Goal: Information Seeking & Learning: Check status

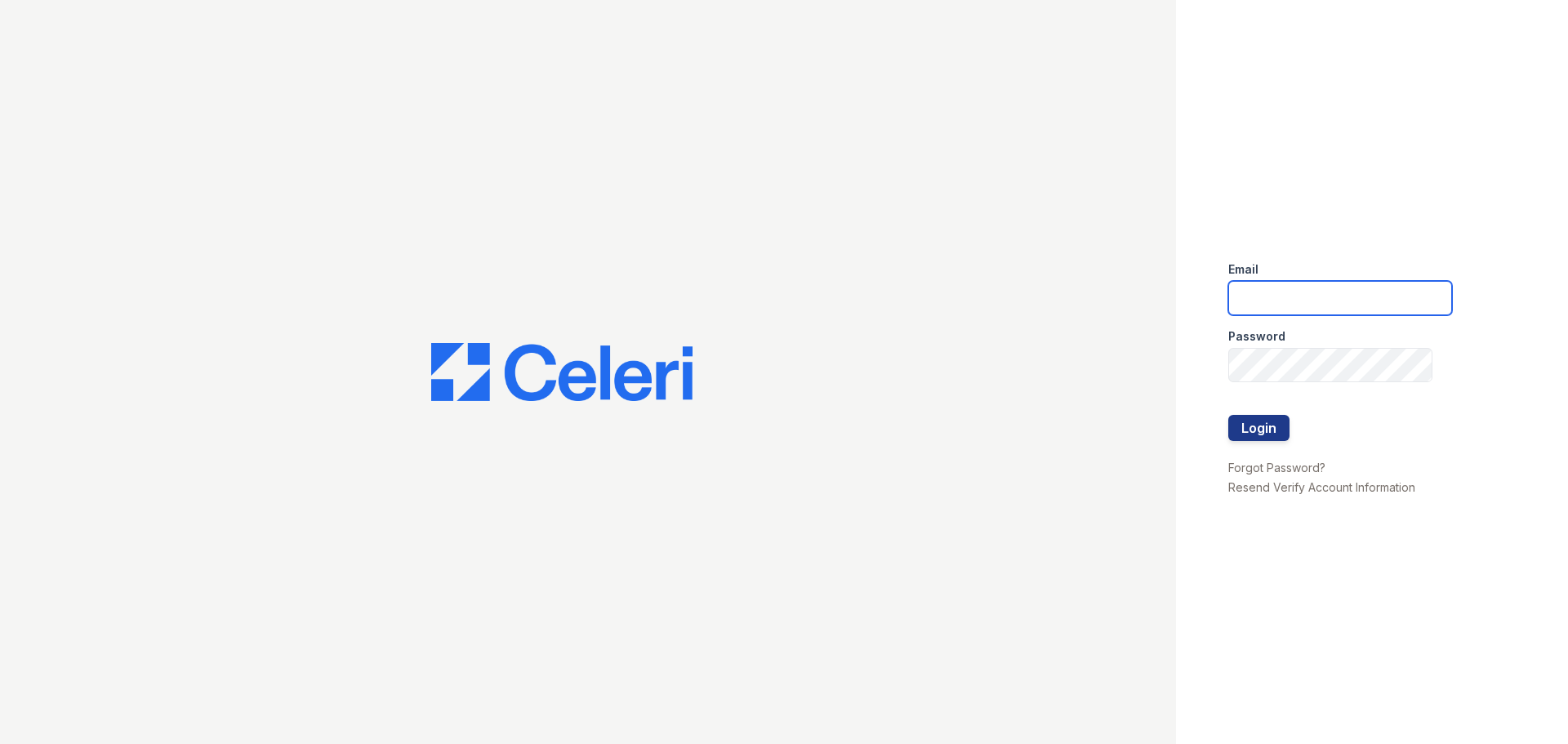
type input "morgan.pm@cafmanagement.com"
click at [1254, 430] on button "Login" at bounding box center [1259, 428] width 61 height 26
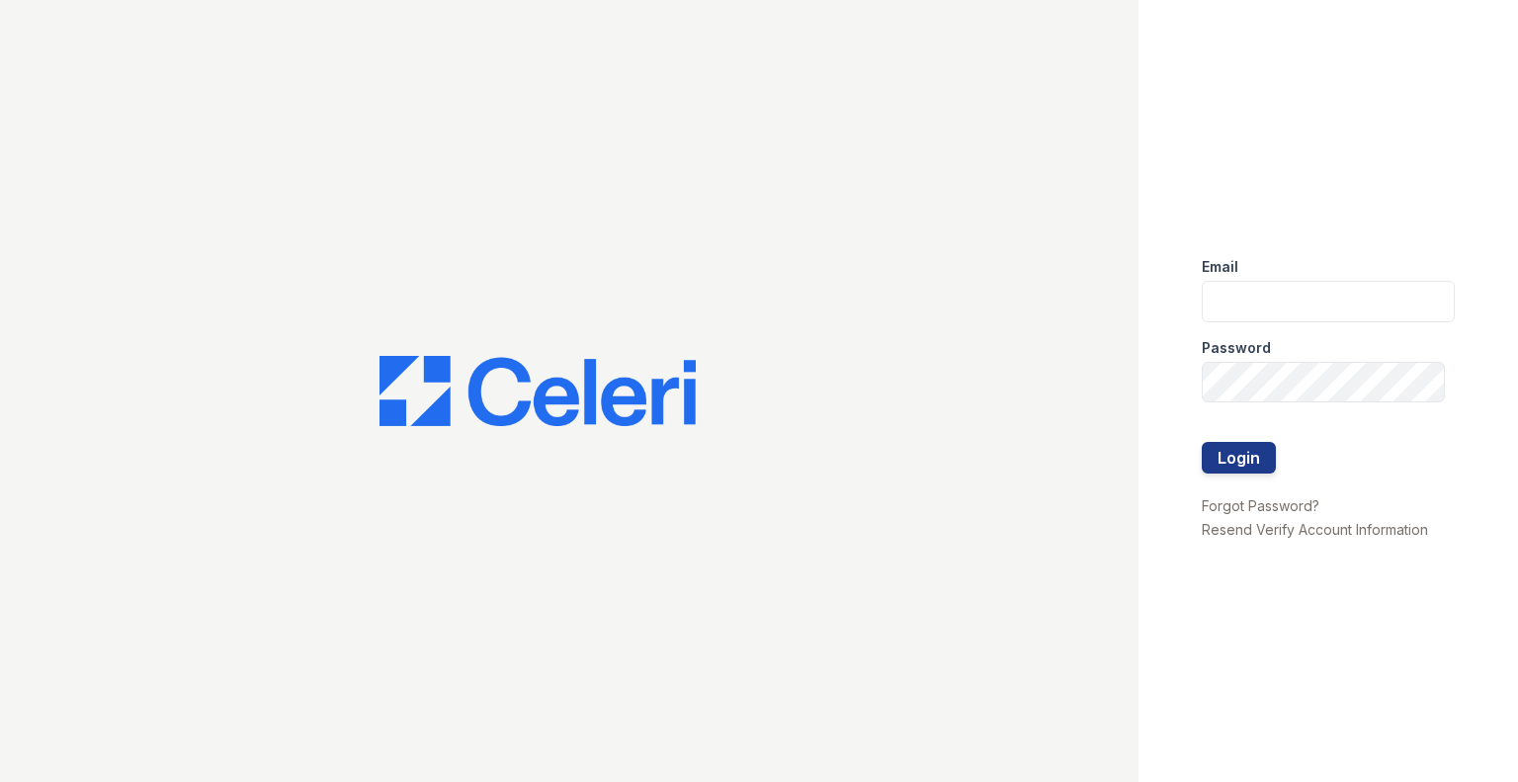
type input "[DOMAIN_NAME][EMAIL_ADDRESS][DOMAIN_NAME]"
click at [1234, 462] on button "Login" at bounding box center [1239, 458] width 74 height 32
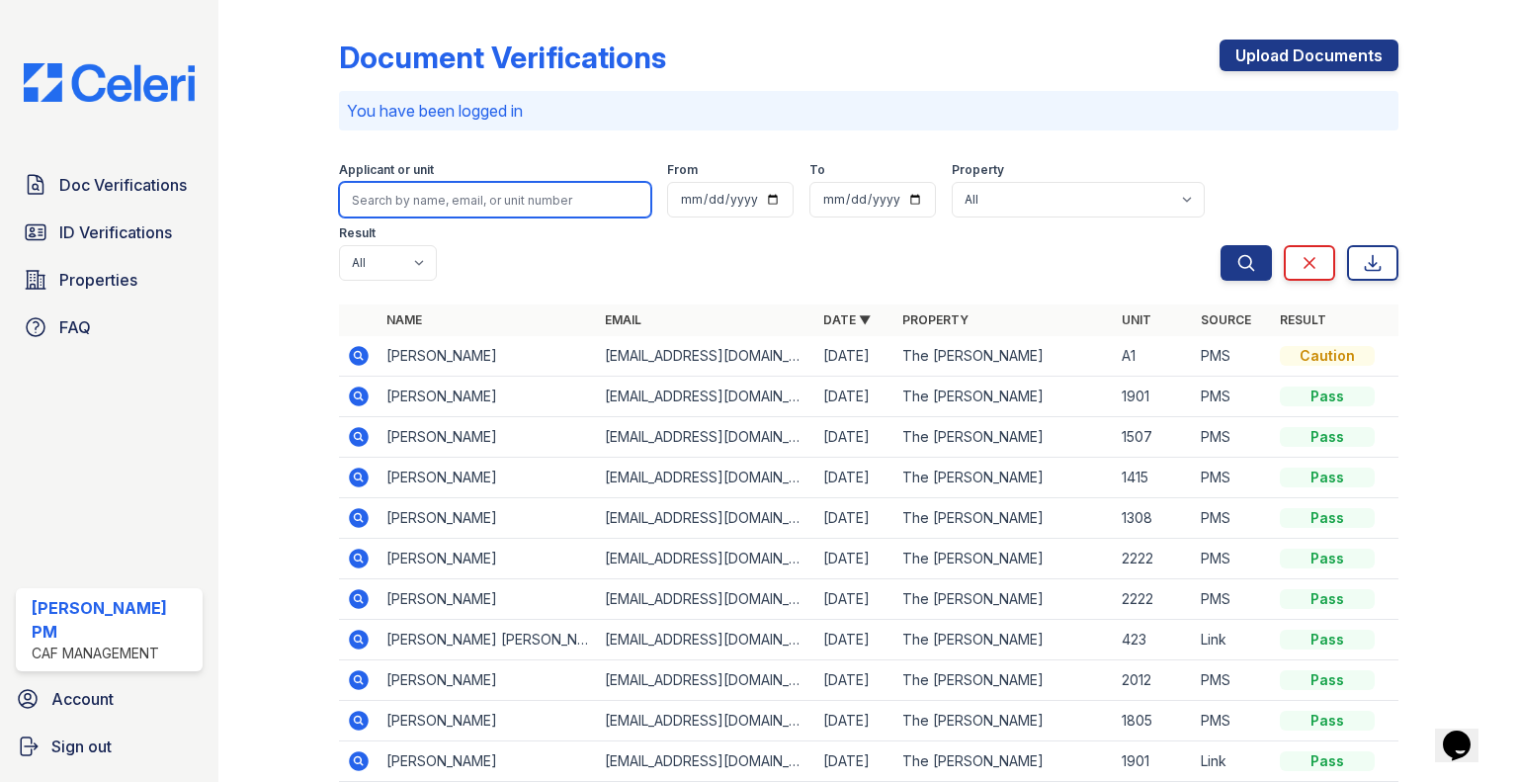
click at [414, 205] on input "search" at bounding box center [495, 200] width 312 height 36
type input "juan moreno"
click at [1221, 245] on button "Search" at bounding box center [1246, 263] width 51 height 36
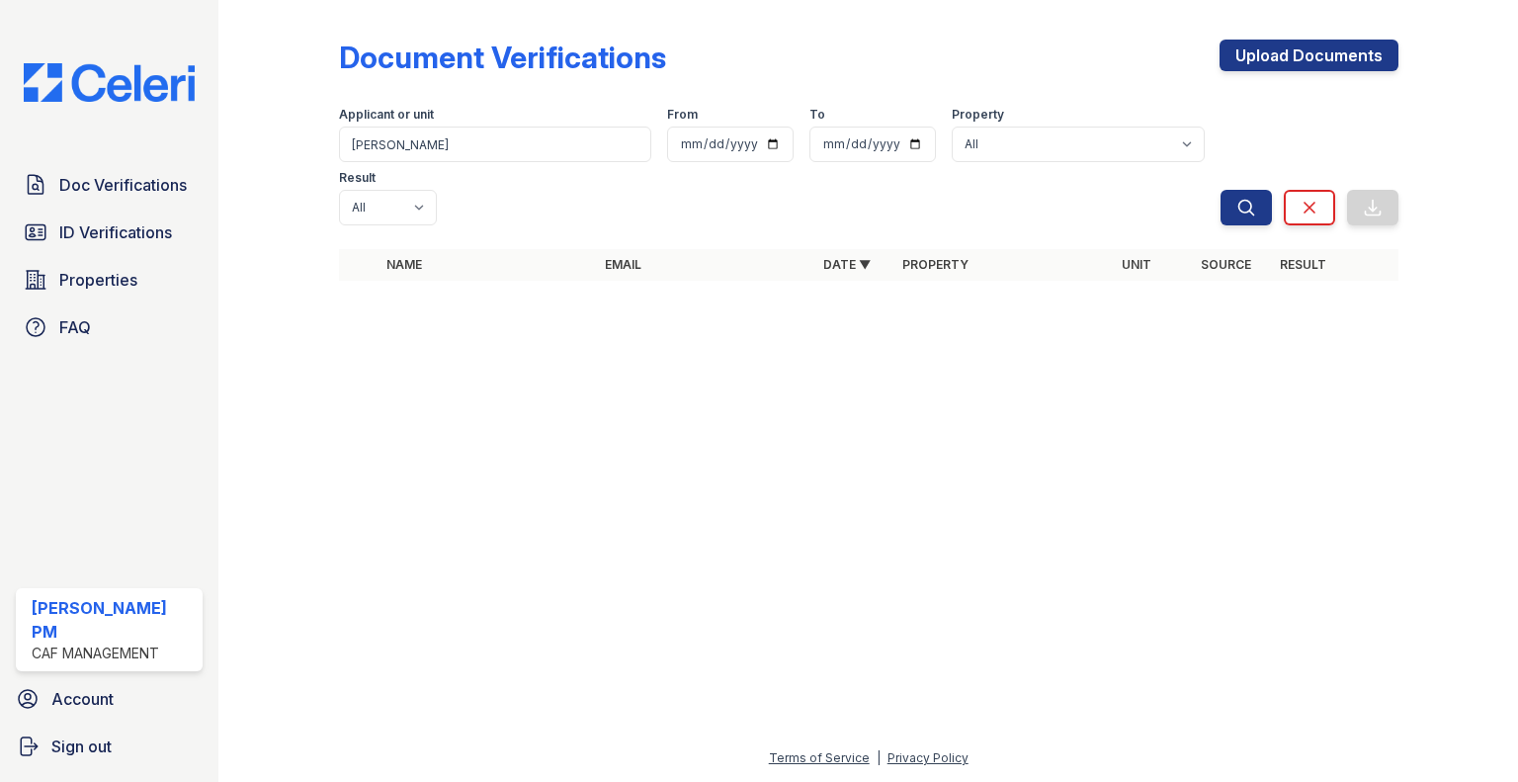
click at [142, 231] on span "ID Verifications" at bounding box center [115, 232] width 113 height 24
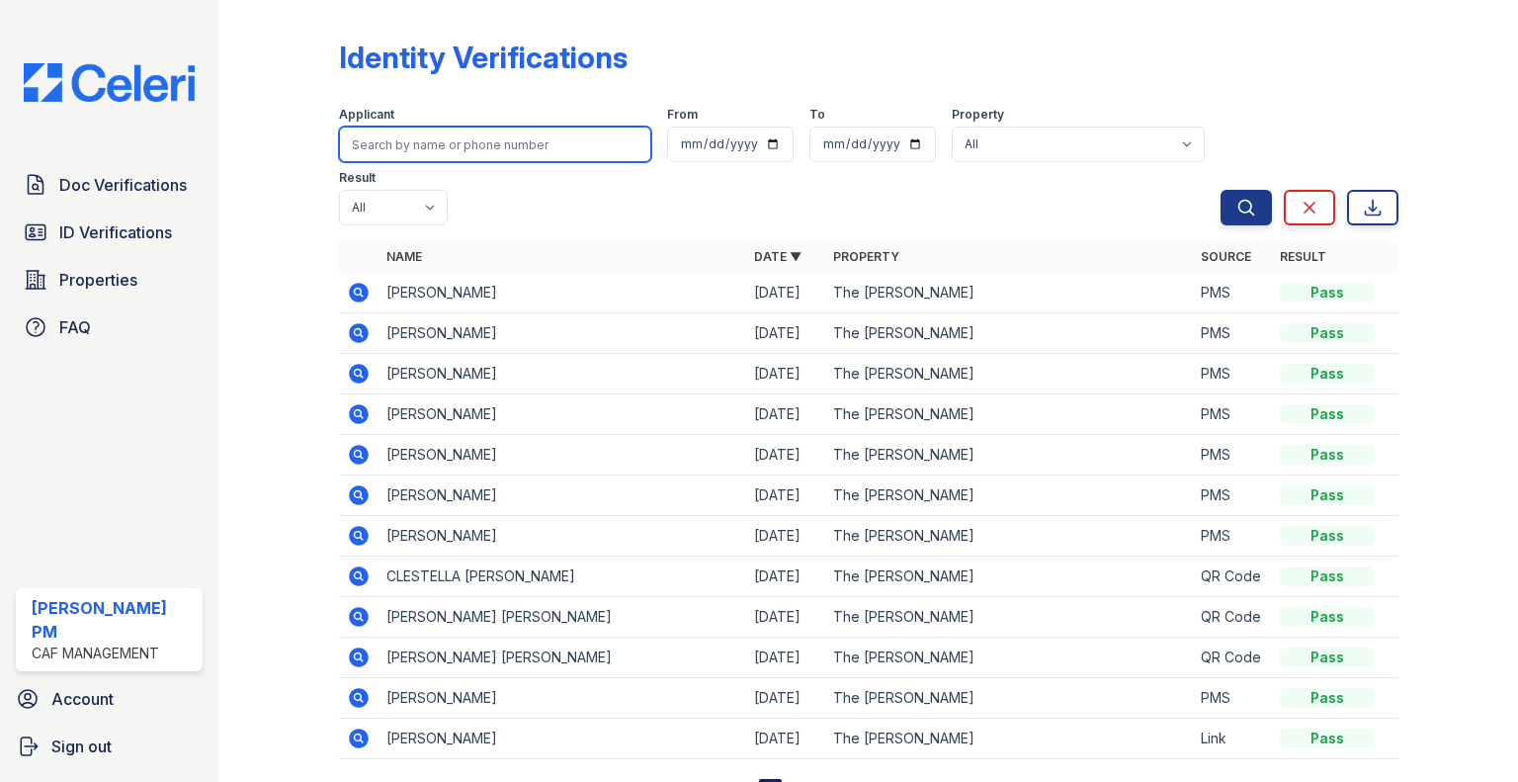
click at [419, 151] on input "search" at bounding box center [495, 145] width 312 height 36
type input "juan moreno"
click at [1221, 190] on button "Search" at bounding box center [1246, 208] width 51 height 36
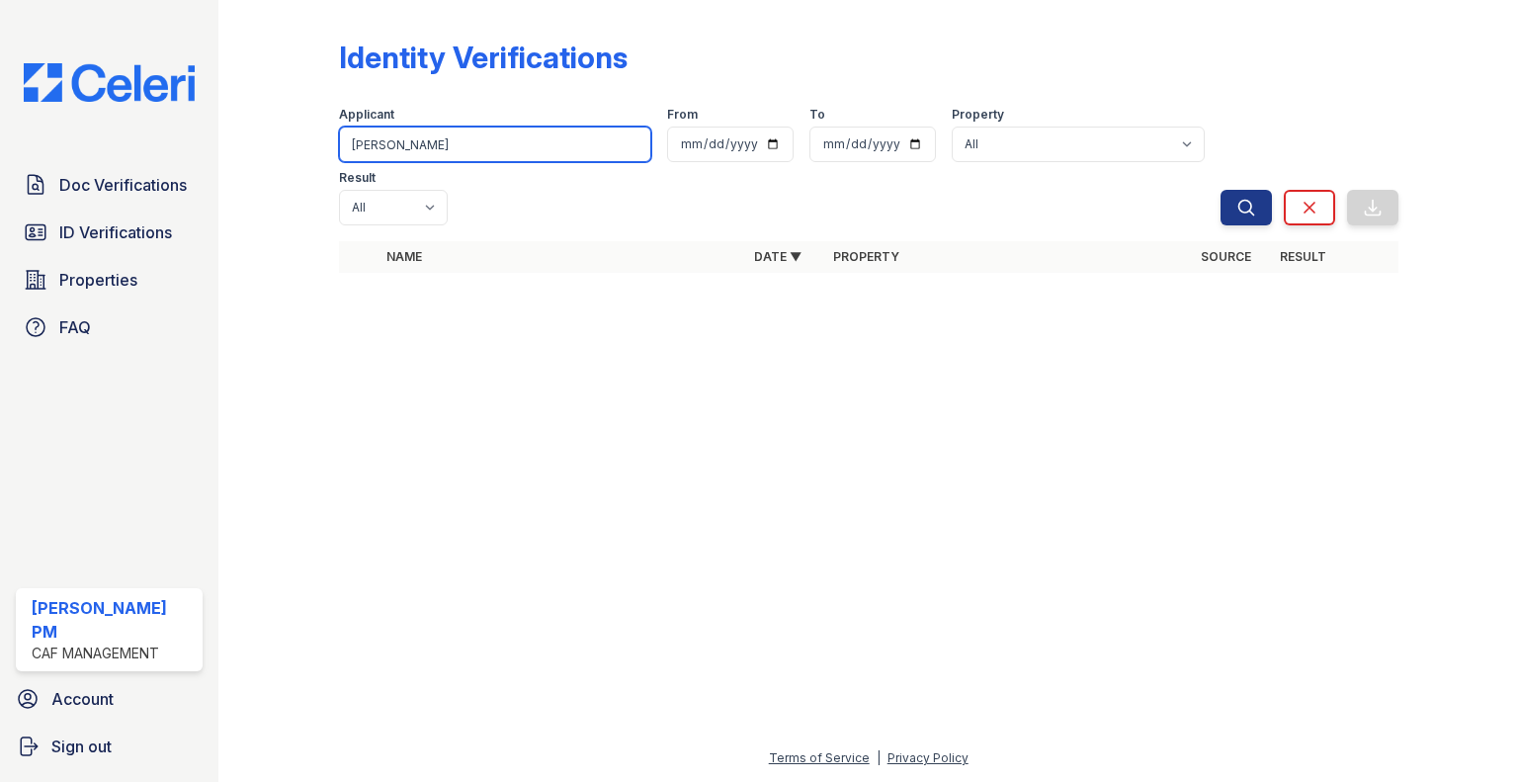
drag, startPoint x: 435, startPoint y: 142, endPoint x: 281, endPoint y: 154, distance: 154.7
click at [281, 154] on div "Identity Verifications Filter Applicant juan moreno From To Property All The Mo…" at bounding box center [868, 162] width 1237 height 324
paste input "Balderas"
type input "Balderas"
click at [1221, 190] on button "Search" at bounding box center [1246, 208] width 51 height 36
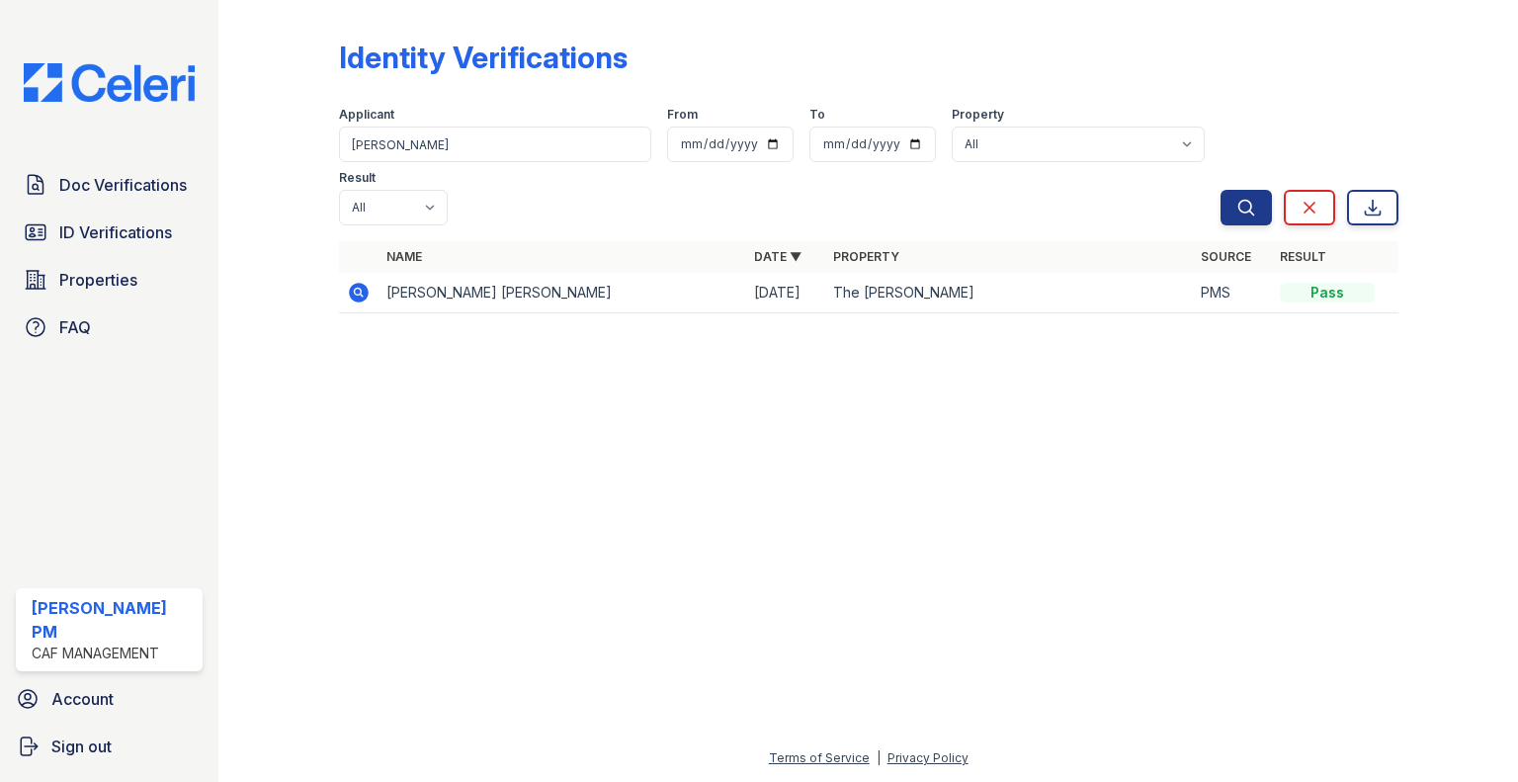
click at [353, 283] on icon at bounding box center [359, 293] width 20 height 20
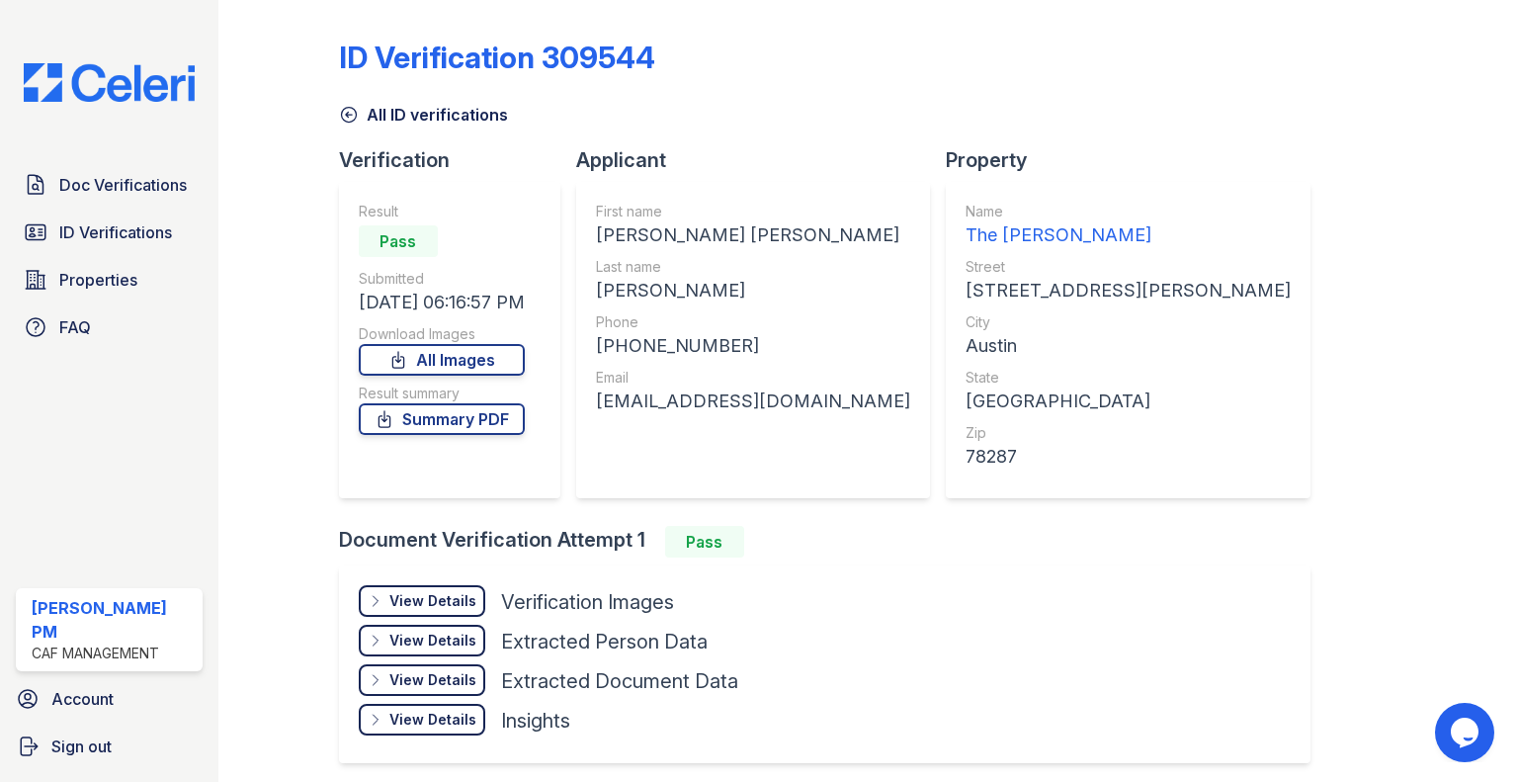
click at [425, 604] on div "View Details" at bounding box center [433, 601] width 87 height 20
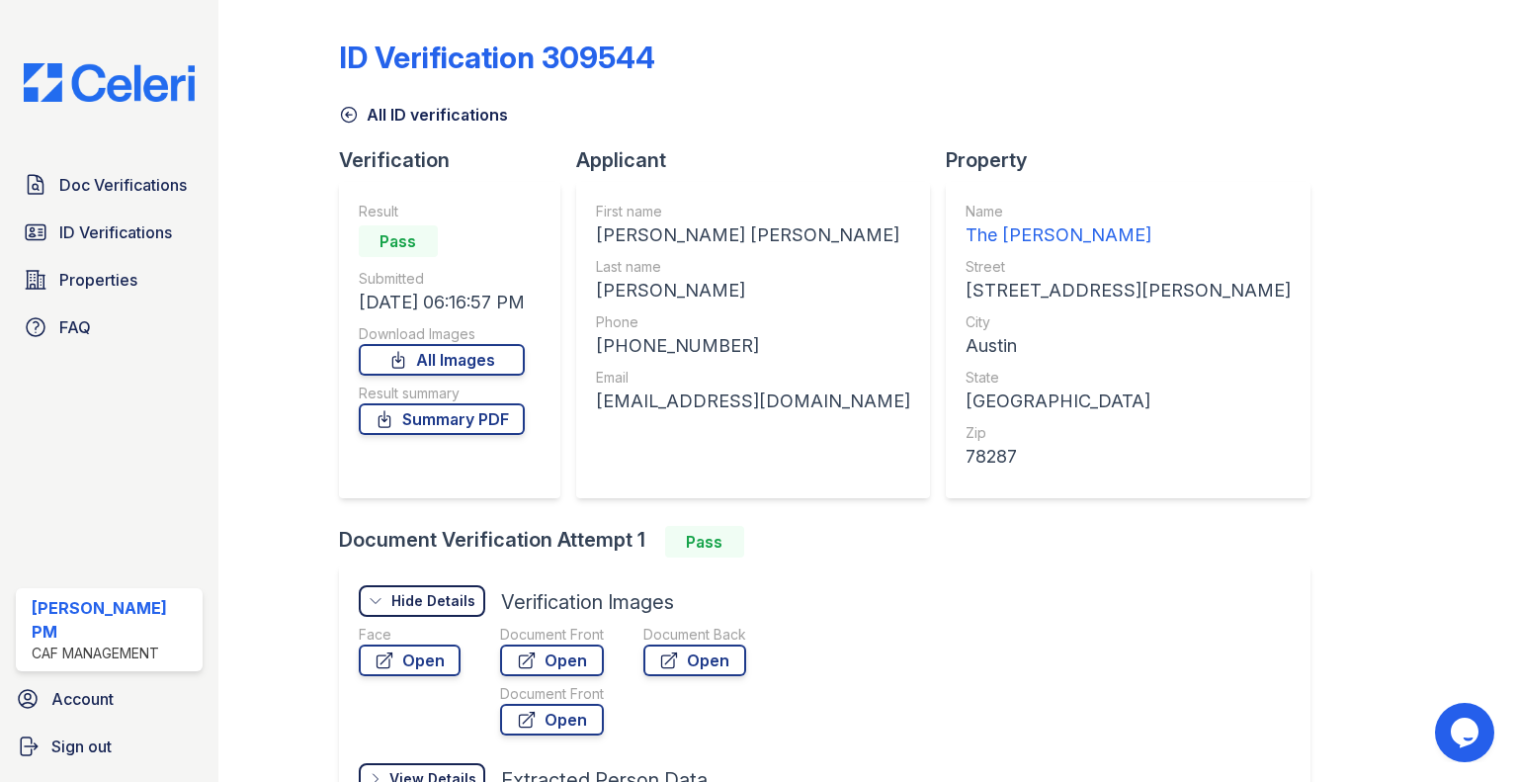
click at [417, 663] on link "Open" at bounding box center [410, 661] width 102 height 32
click at [558, 658] on link "Open" at bounding box center [552, 661] width 104 height 32
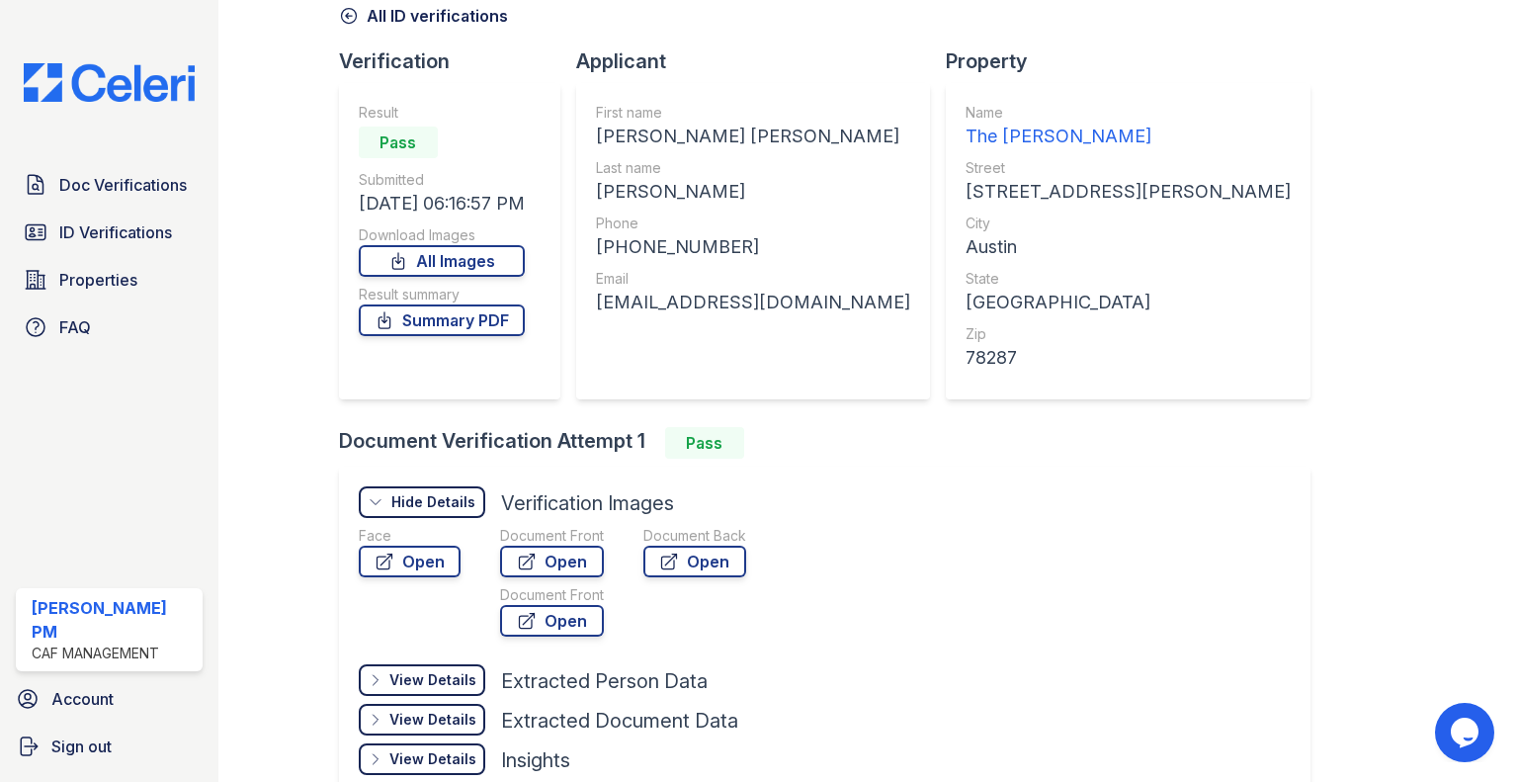
scroll to position [198, 0]
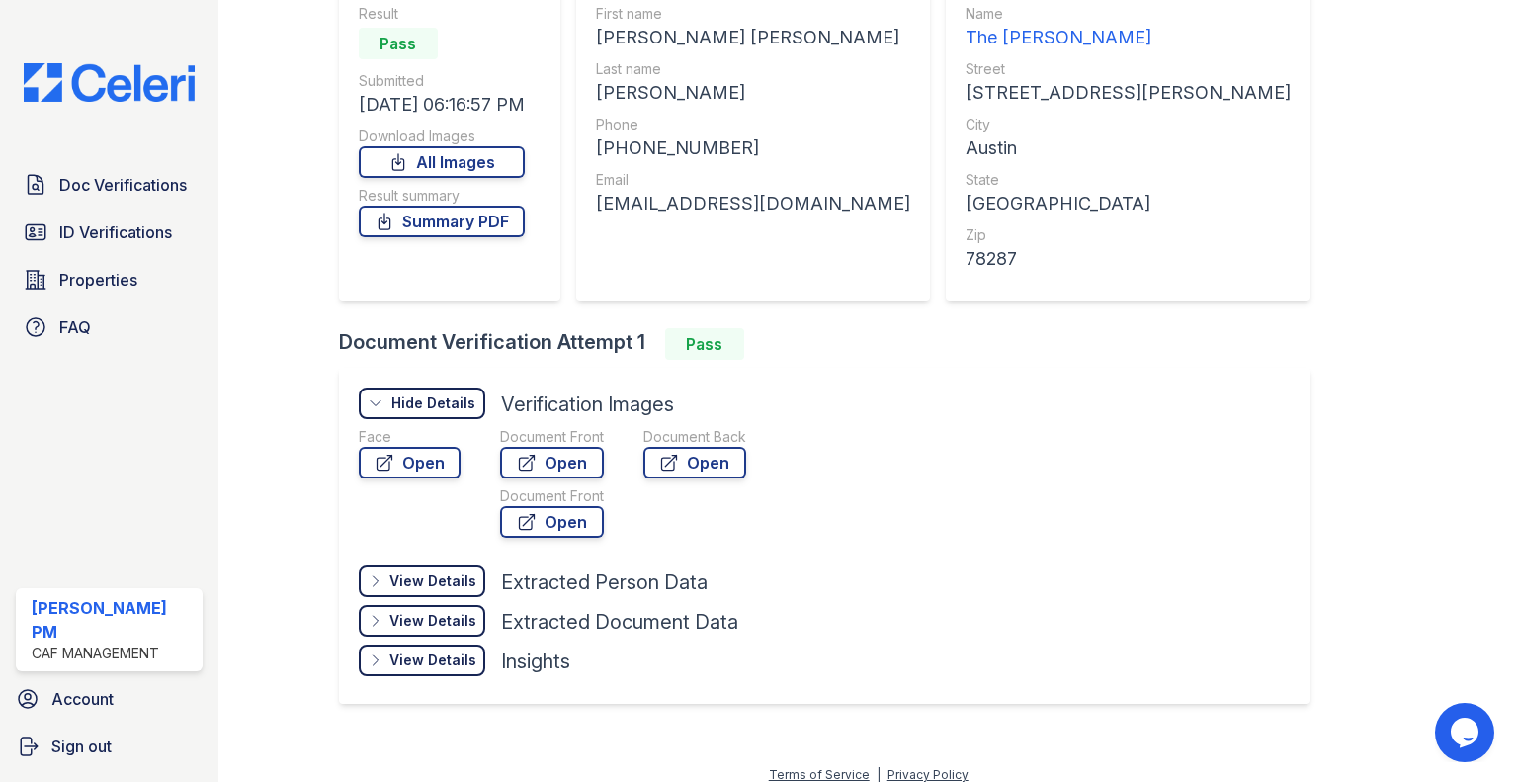
click at [543, 521] on link "Open" at bounding box center [552, 522] width 104 height 32
click at [376, 586] on icon at bounding box center [376, 581] width 16 height 16
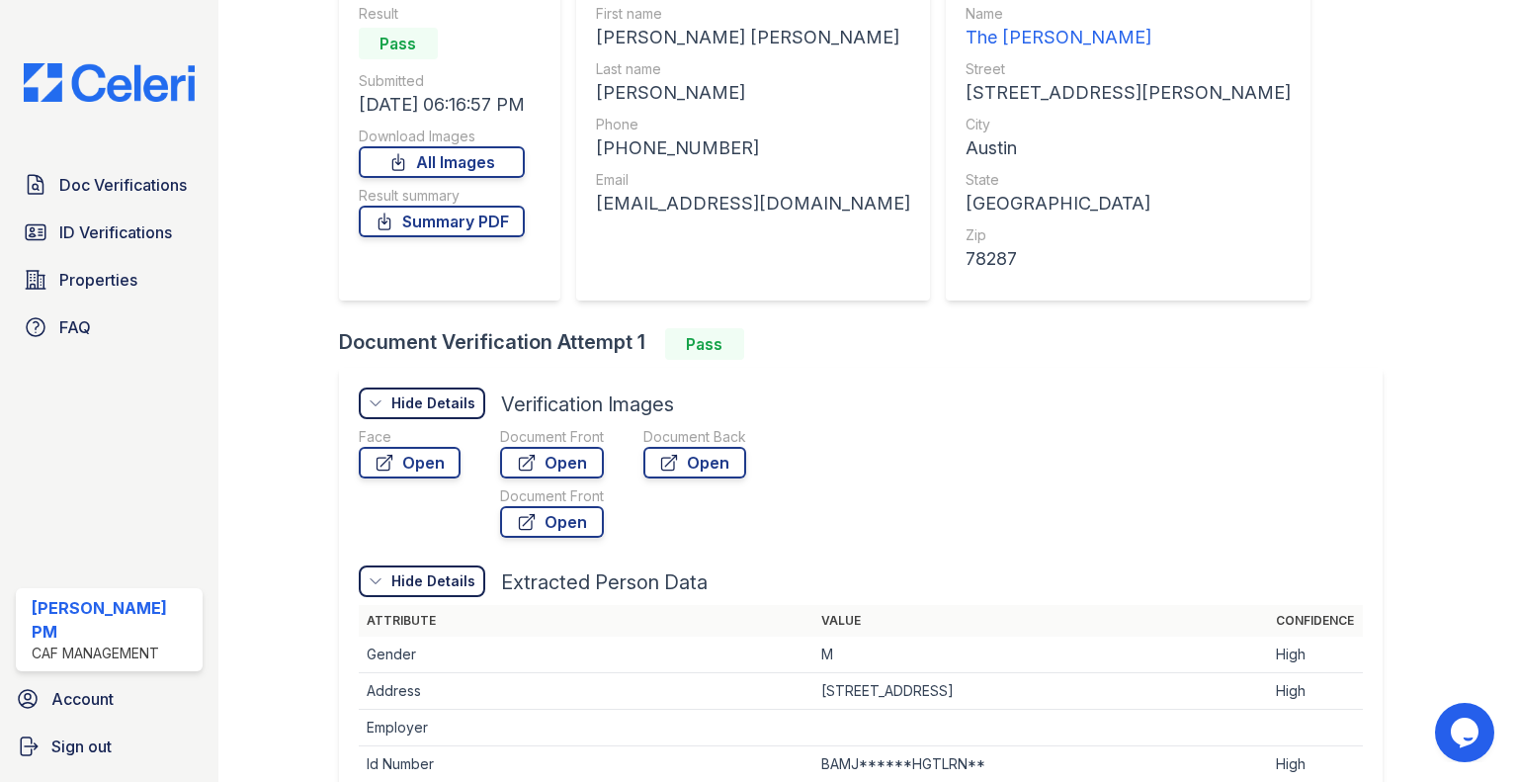
click at [377, 577] on icon at bounding box center [376, 581] width 16 height 16
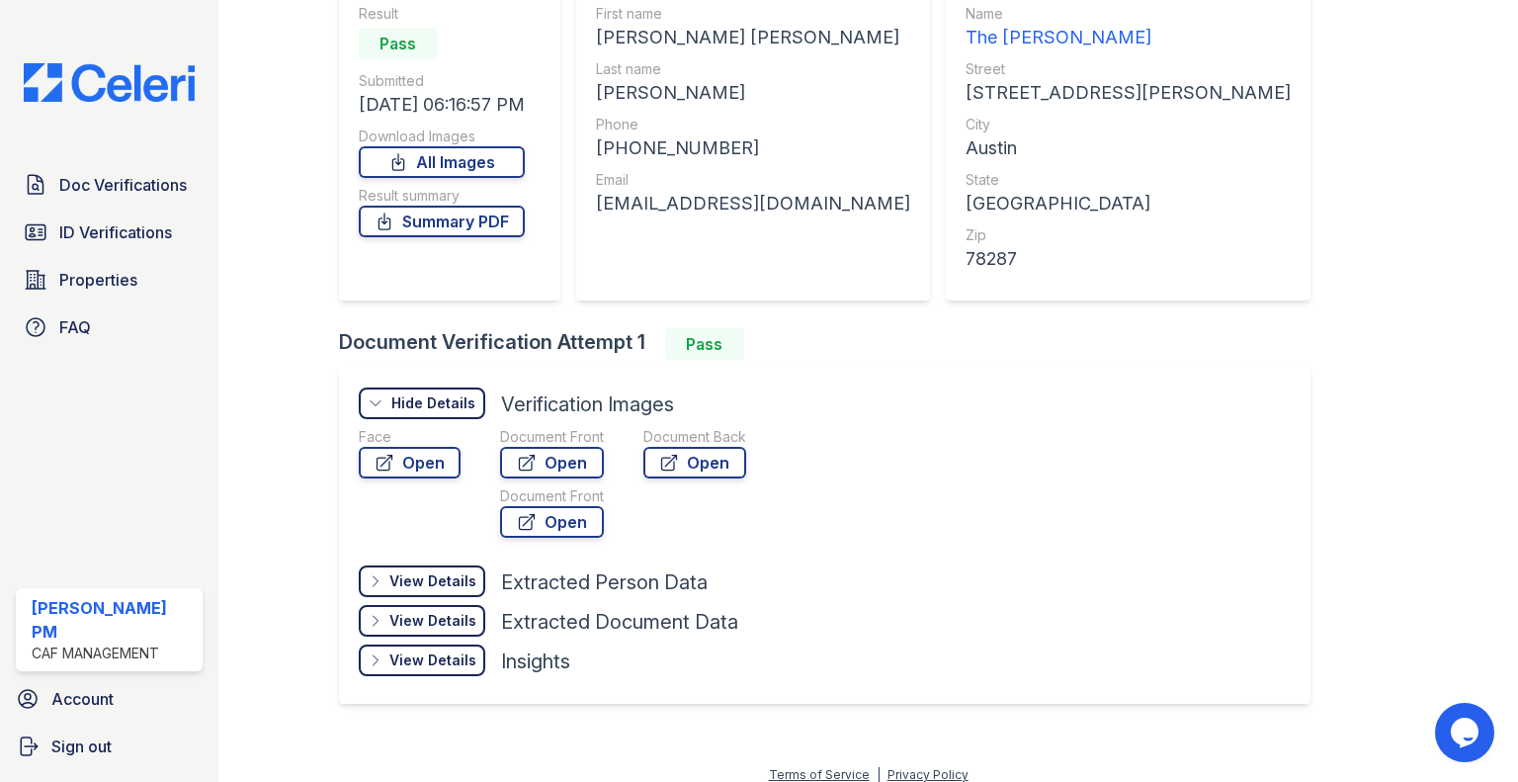
click at [564, 458] on link "Open" at bounding box center [552, 463] width 104 height 32
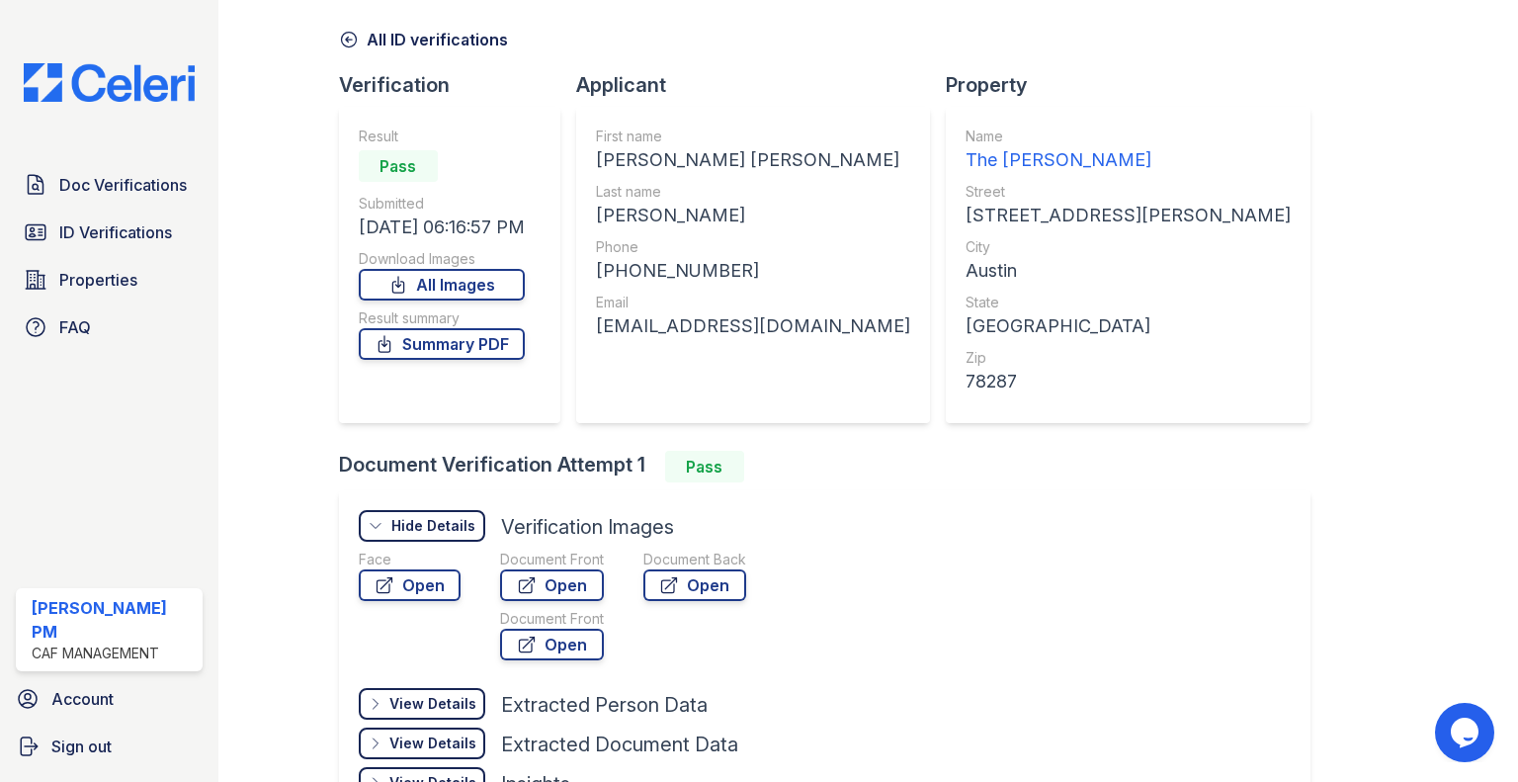
scroll to position [0, 0]
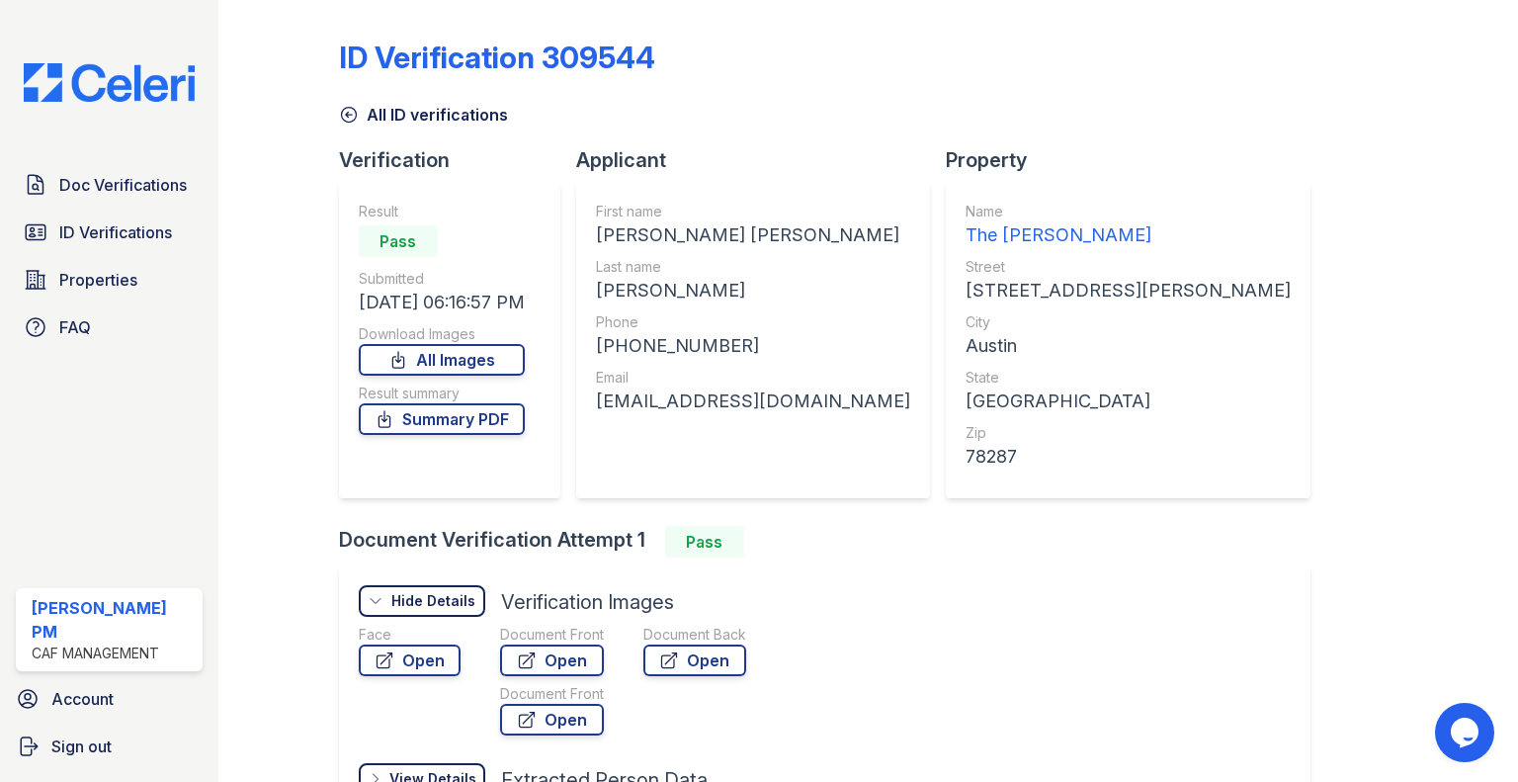
click at [145, 190] on span "Doc Verifications" at bounding box center [123, 185] width 128 height 24
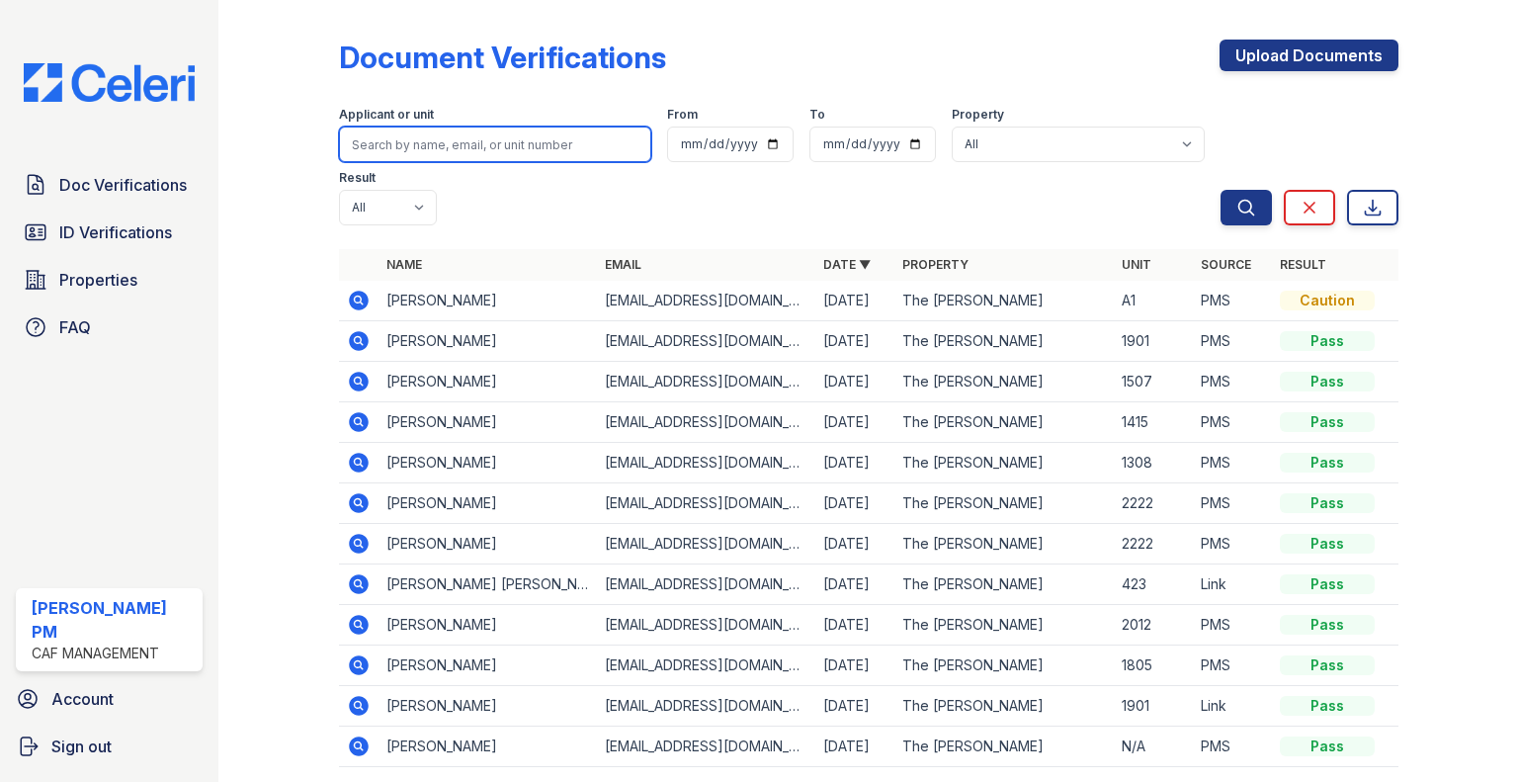
click at [521, 148] on input "search" at bounding box center [495, 145] width 312 height 36
paste input "Yornell Solano"
type input "Yornell Solano"
click at [1221, 190] on button "Search" at bounding box center [1246, 208] width 51 height 36
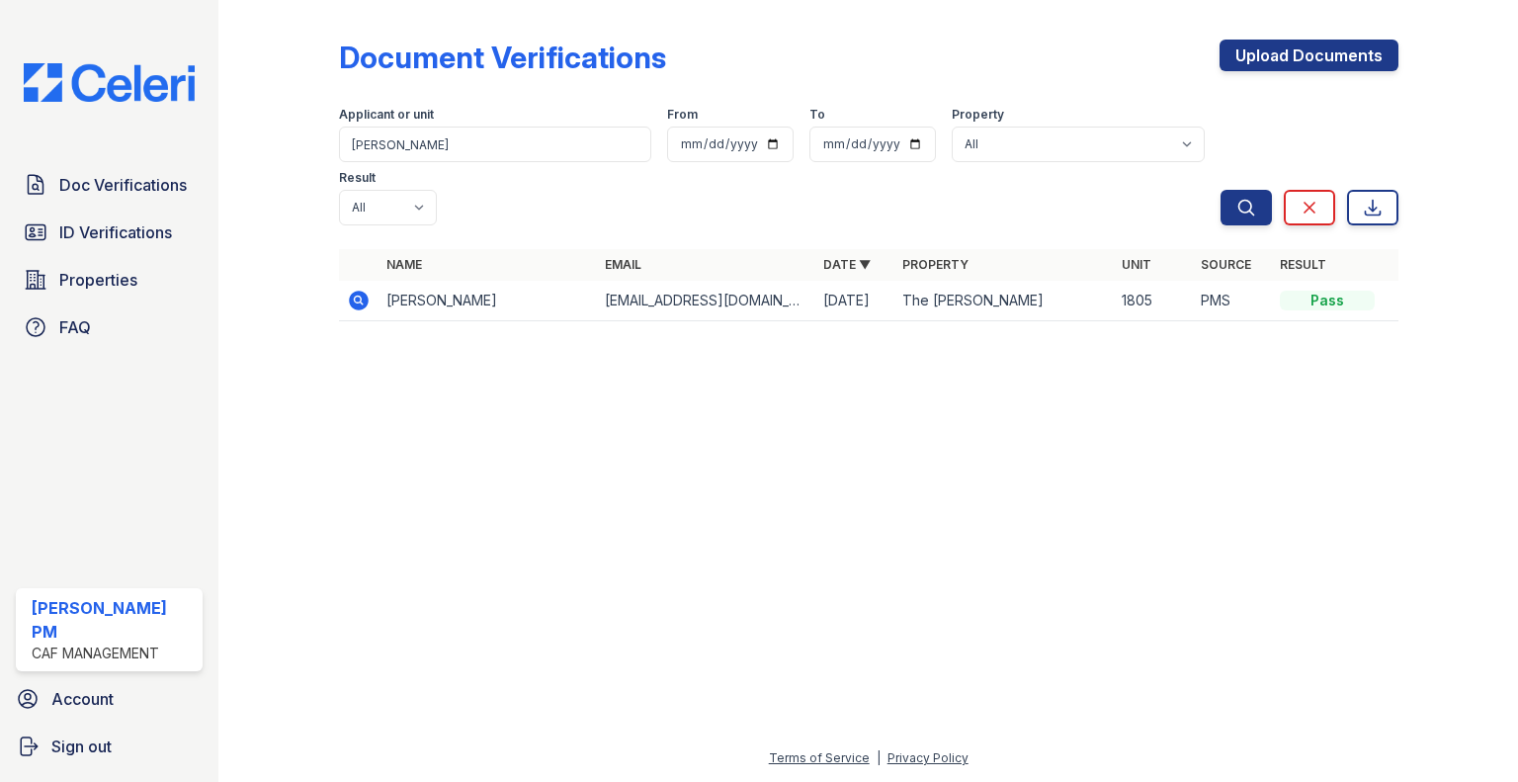
click at [95, 234] on span "ID Verifications" at bounding box center [115, 232] width 113 height 24
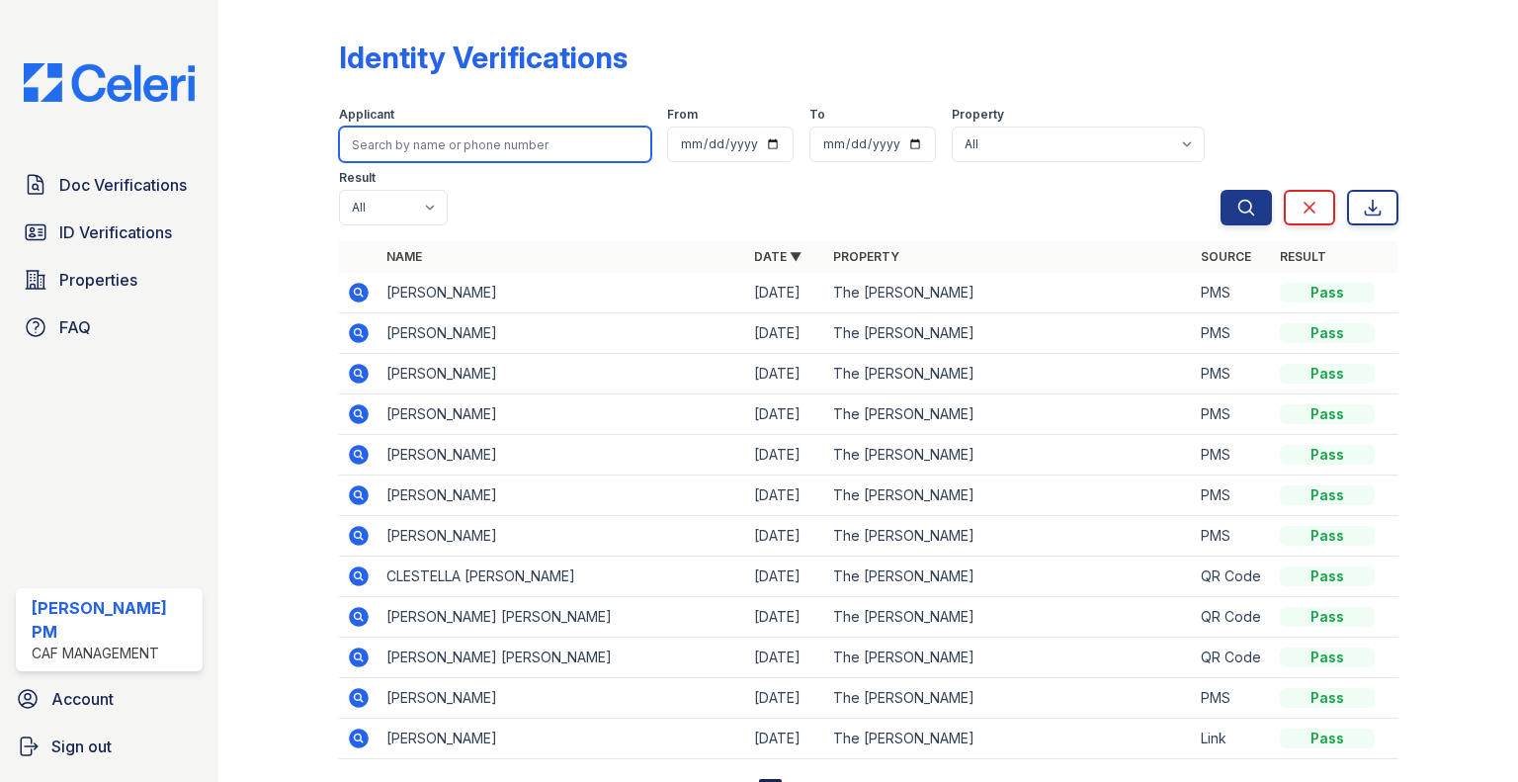
click at [399, 149] on input "search" at bounding box center [495, 145] width 312 height 36
paste input "Yornell Solano"
type input "Yornell Solano"
click at [1221, 190] on button "Search" at bounding box center [1246, 208] width 51 height 36
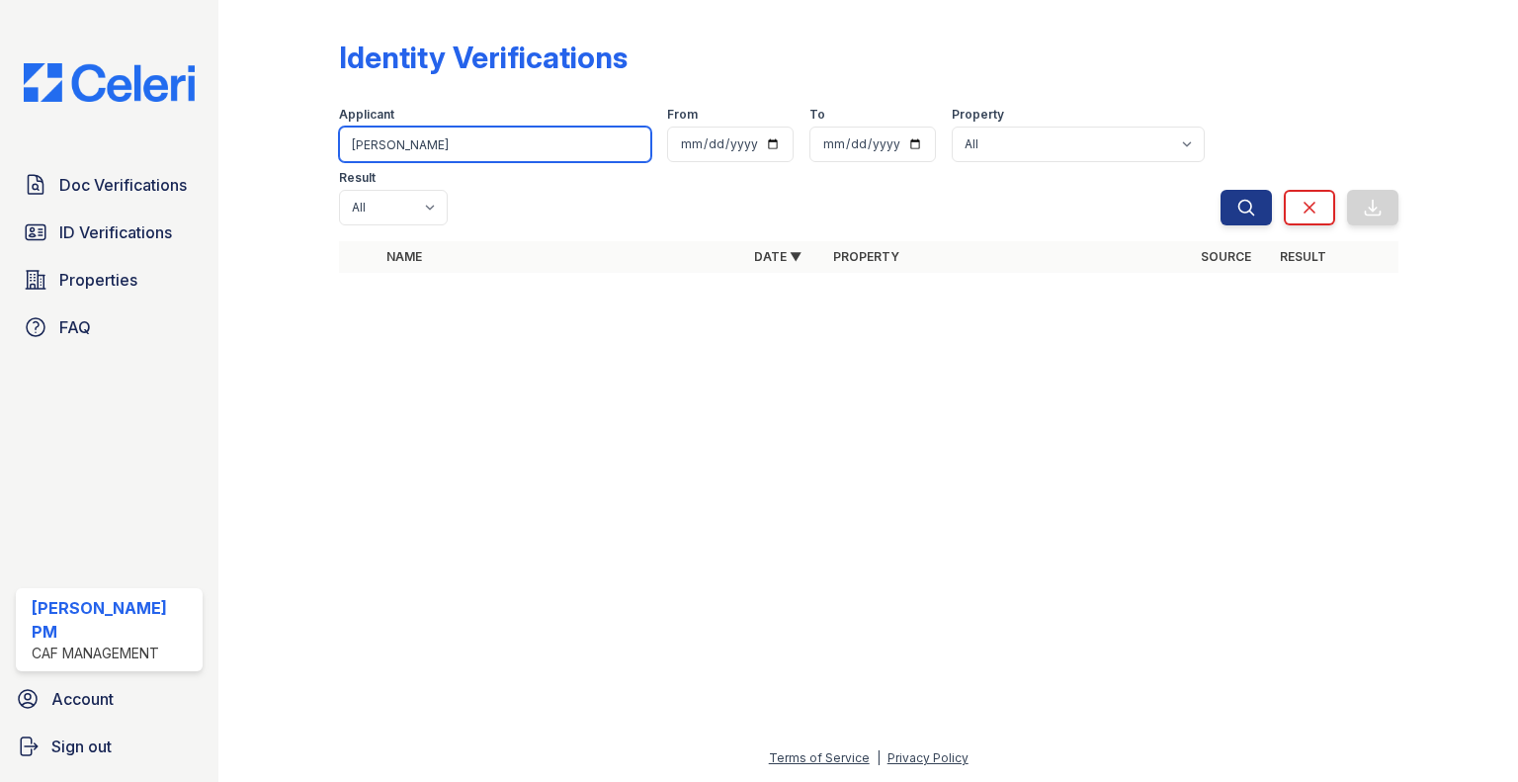
drag, startPoint x: 443, startPoint y: 147, endPoint x: 295, endPoint y: 162, distance: 149.0
click at [295, 162] on div "Identity Verifications Filter Applicant Yornell Solano From To Property All The…" at bounding box center [868, 162] width 1237 height 324
paste input "Jose Araque"
type input "Jose Araque"
click at [1221, 190] on button "Search" at bounding box center [1246, 208] width 51 height 36
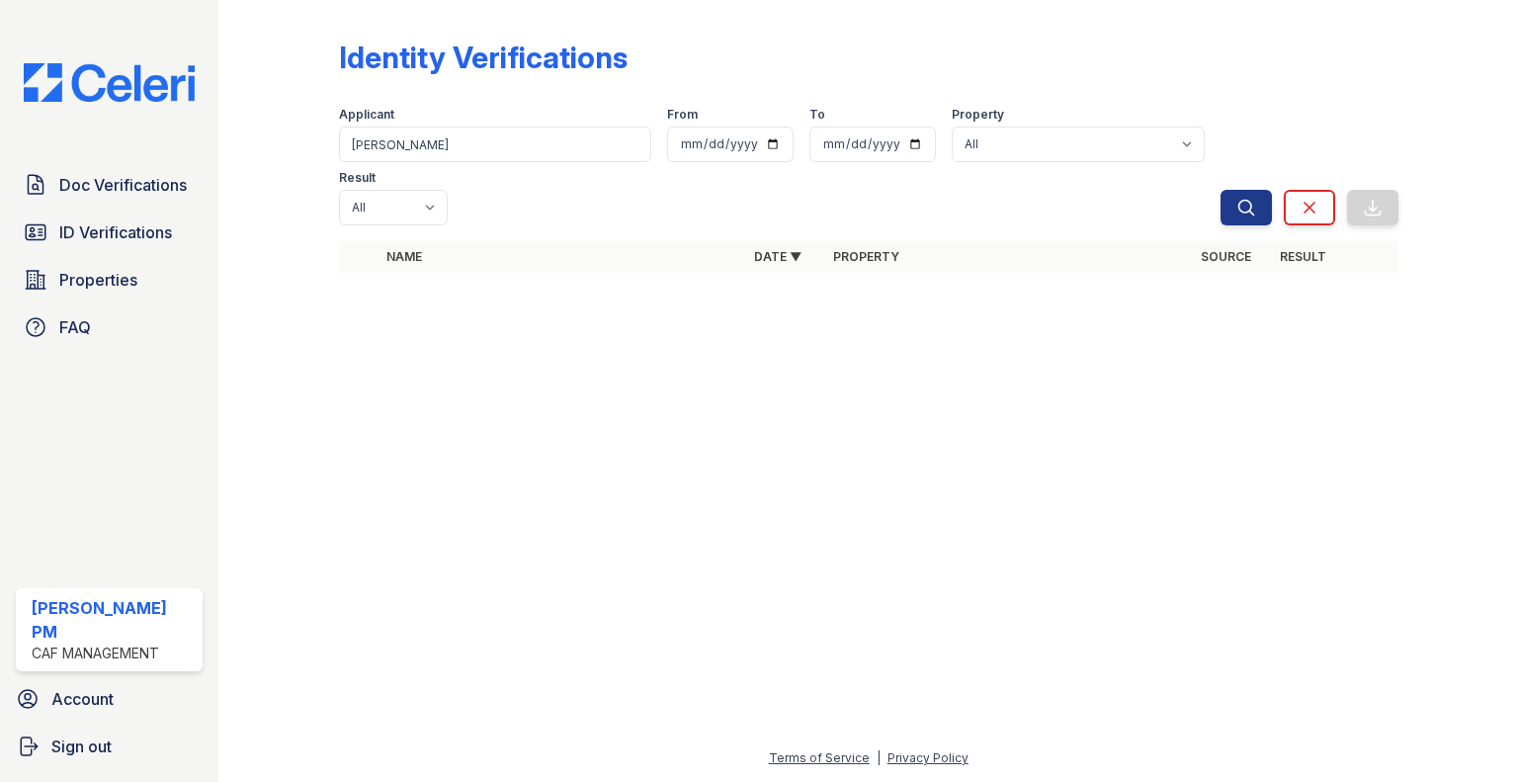
click at [145, 183] on span "Doc Verifications" at bounding box center [123, 185] width 128 height 24
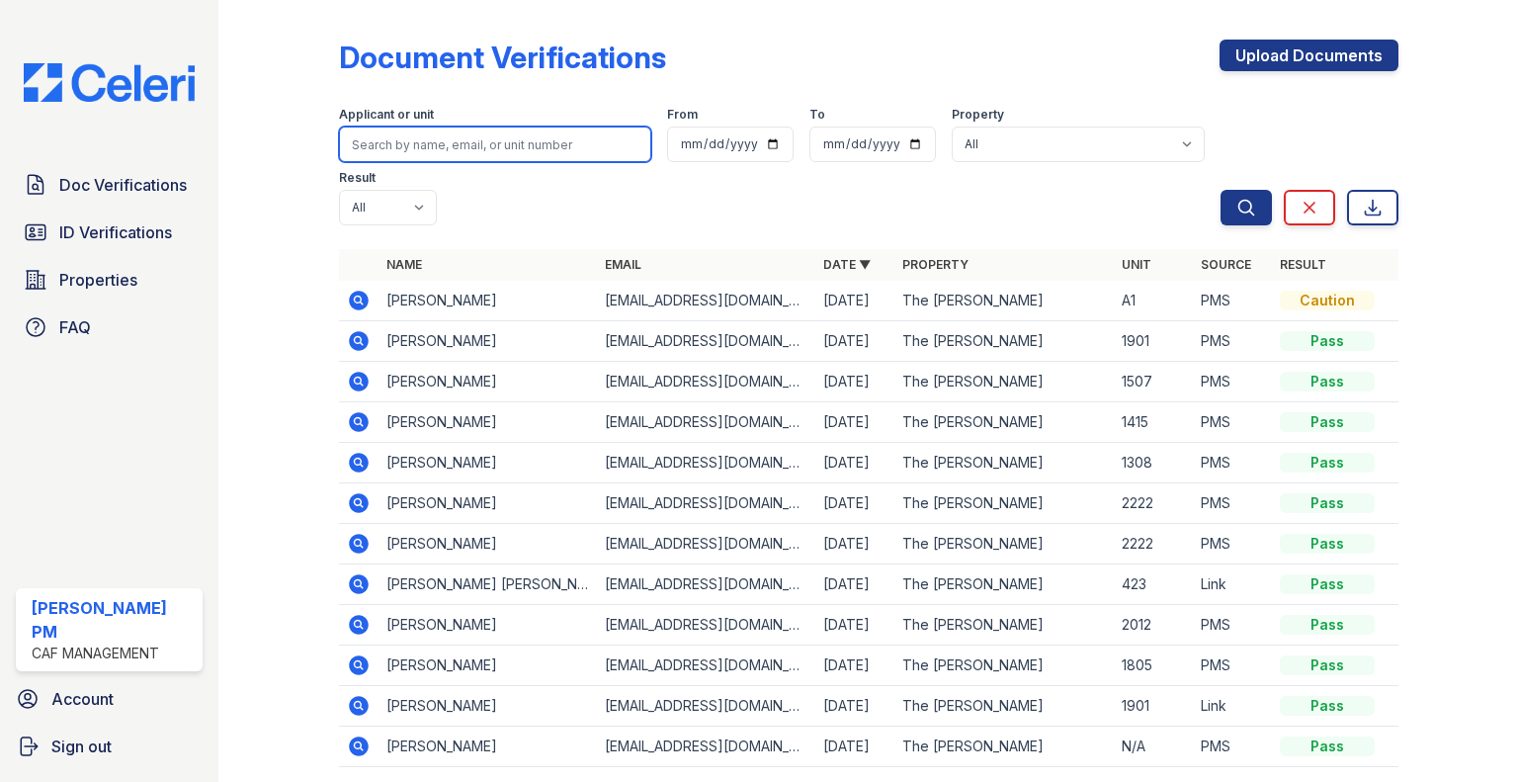
click at [508, 147] on input "search" at bounding box center [495, 145] width 312 height 36
paste input "Jose Araque"
type input "Jose Araque"
click at [1221, 190] on button "Search" at bounding box center [1246, 208] width 51 height 36
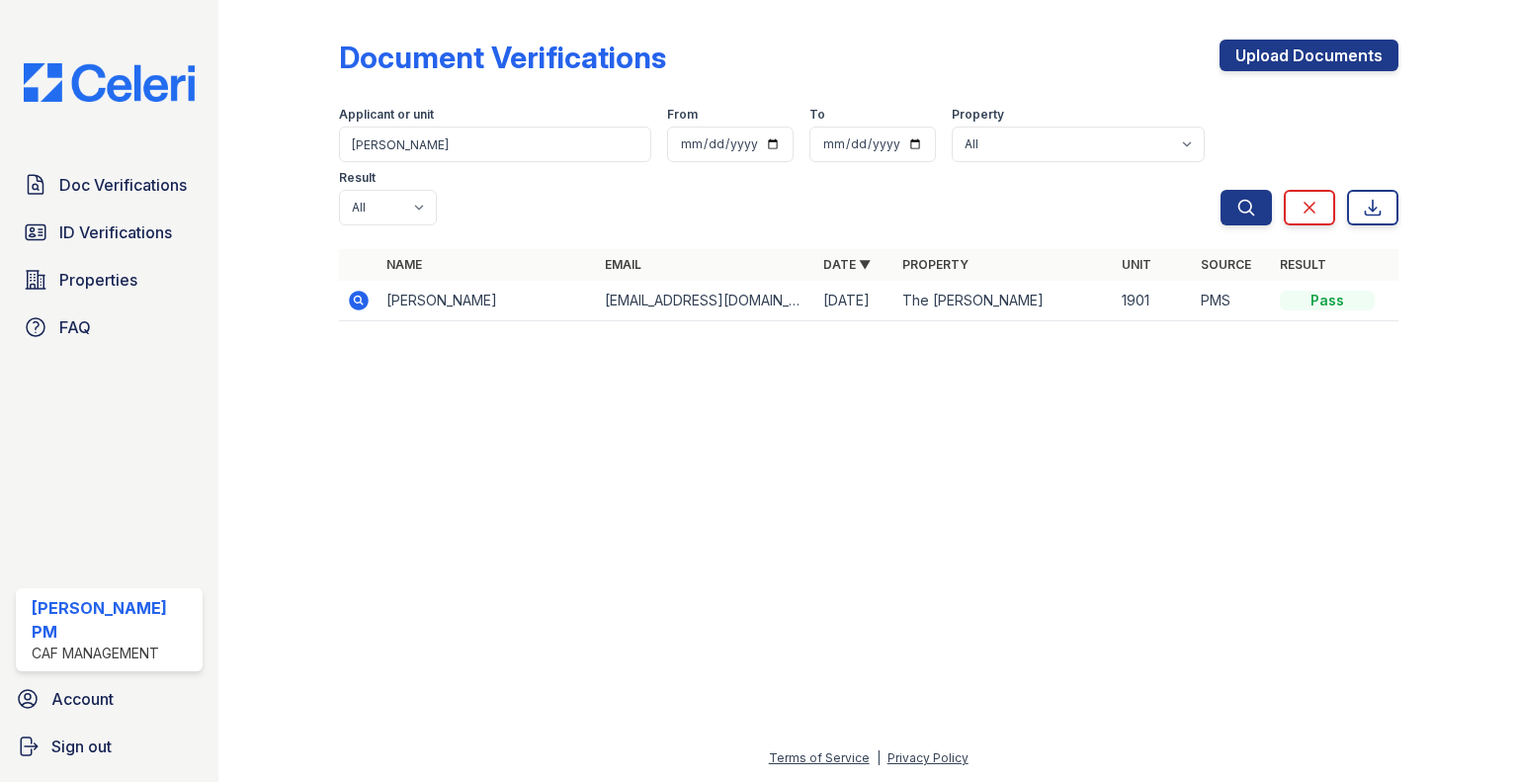
click at [134, 233] on span "ID Verifications" at bounding box center [115, 232] width 113 height 24
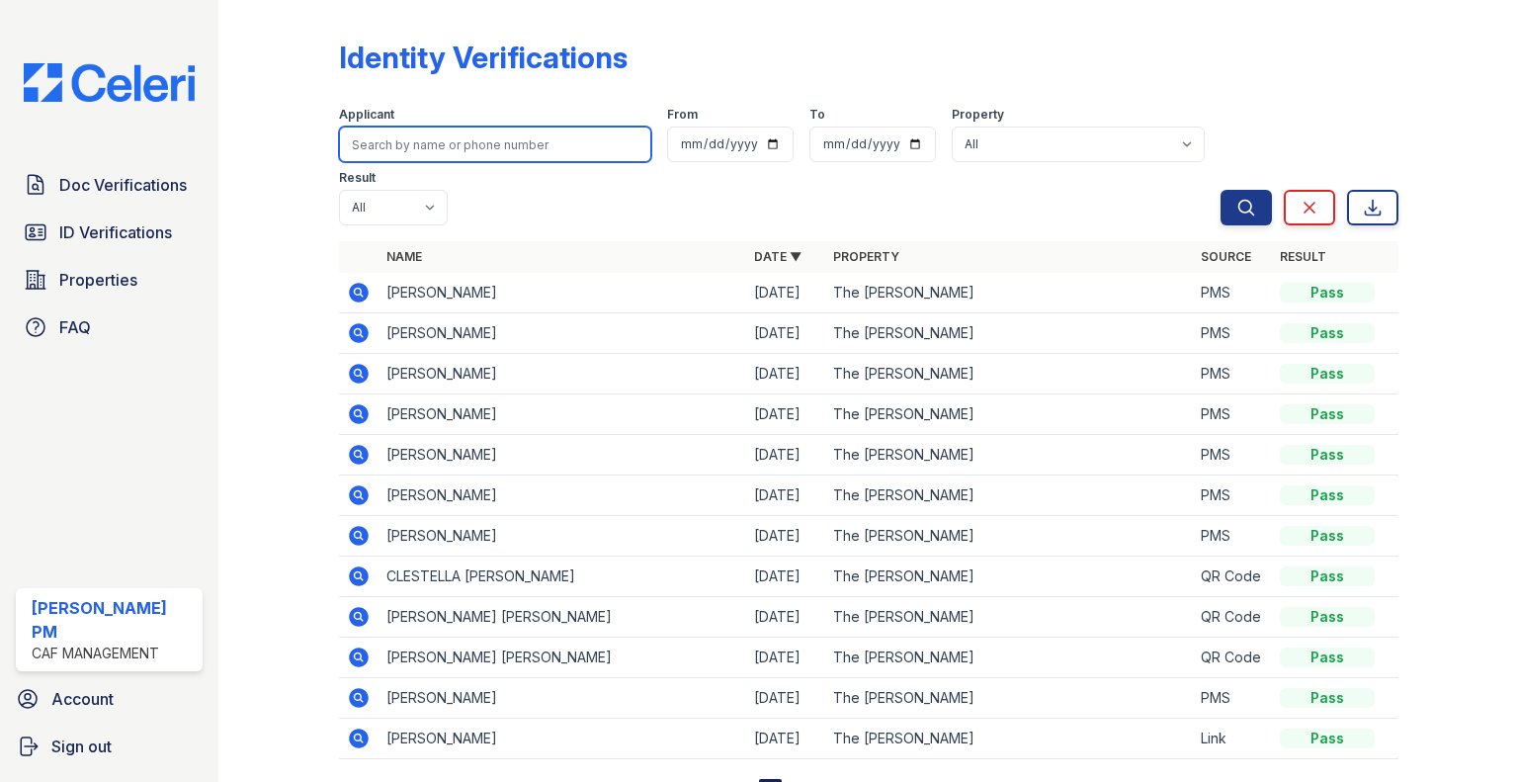
click at [415, 142] on input "search" at bounding box center [495, 145] width 312 height 36
paste input "Jose Araque"
type input "Jose Araque"
click at [1221, 190] on button "Search" at bounding box center [1246, 208] width 51 height 36
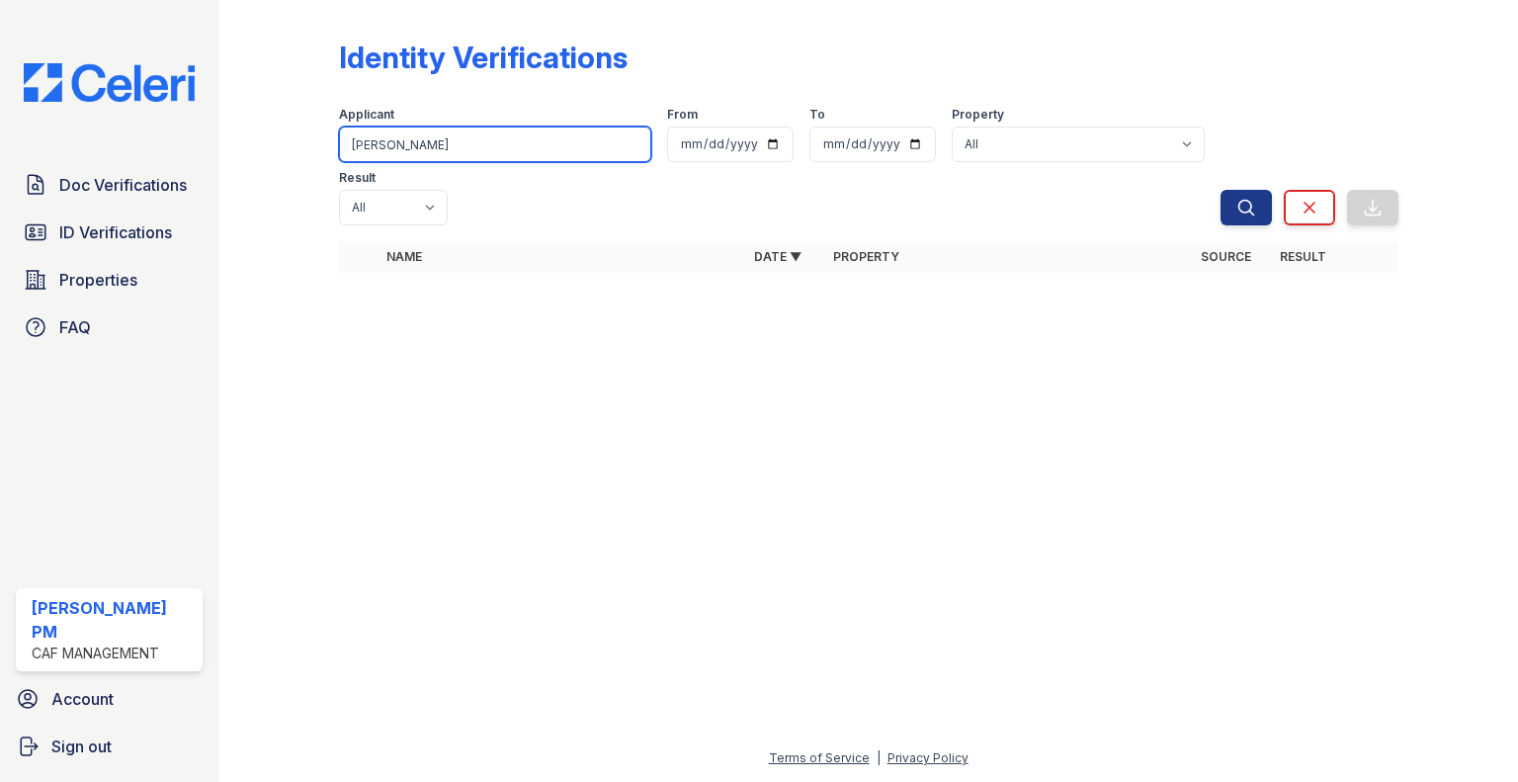
click at [381, 147] on input "Jose Araque" at bounding box center [495, 145] width 312 height 36
click at [442, 140] on input "Araque" at bounding box center [495, 145] width 312 height 36
type input "Araque"
click at [1221, 190] on button "Search" at bounding box center [1246, 208] width 51 height 36
drag, startPoint x: 422, startPoint y: 143, endPoint x: 279, endPoint y: 153, distance: 143.7
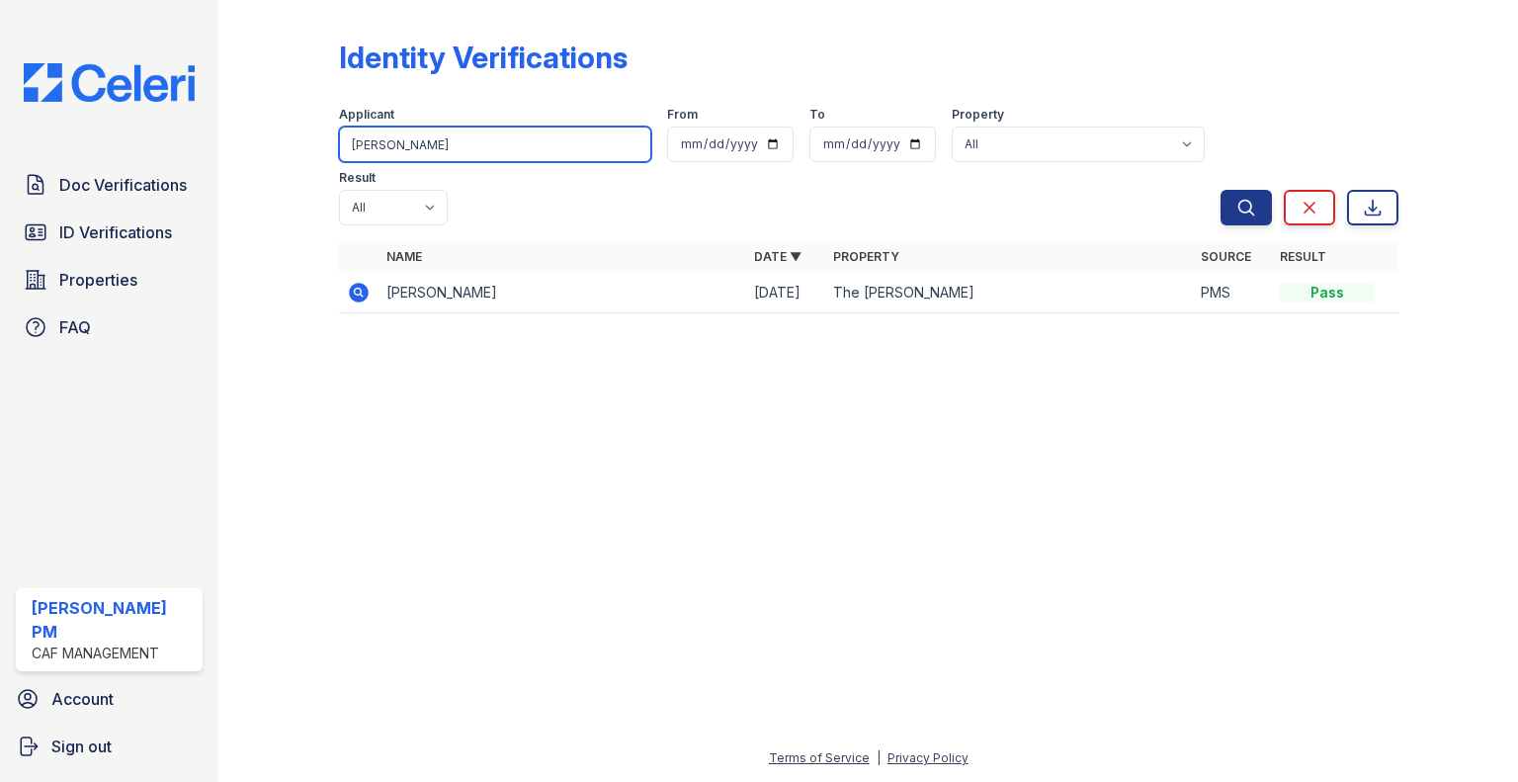
click at [279, 153] on div "Identity Verifications Filter Applicant Araque From To Property All The Morgan …" at bounding box center [868, 182] width 1237 height 365
type input "solano"
click at [1221, 190] on button "Search" at bounding box center [1246, 208] width 51 height 36
drag, startPoint x: 403, startPoint y: 148, endPoint x: 320, endPoint y: 147, distance: 83.0
click at [320, 147] on div "Identity Verifications Filter Applicant solano From To Property All The Morgan …" at bounding box center [868, 182] width 1237 height 365
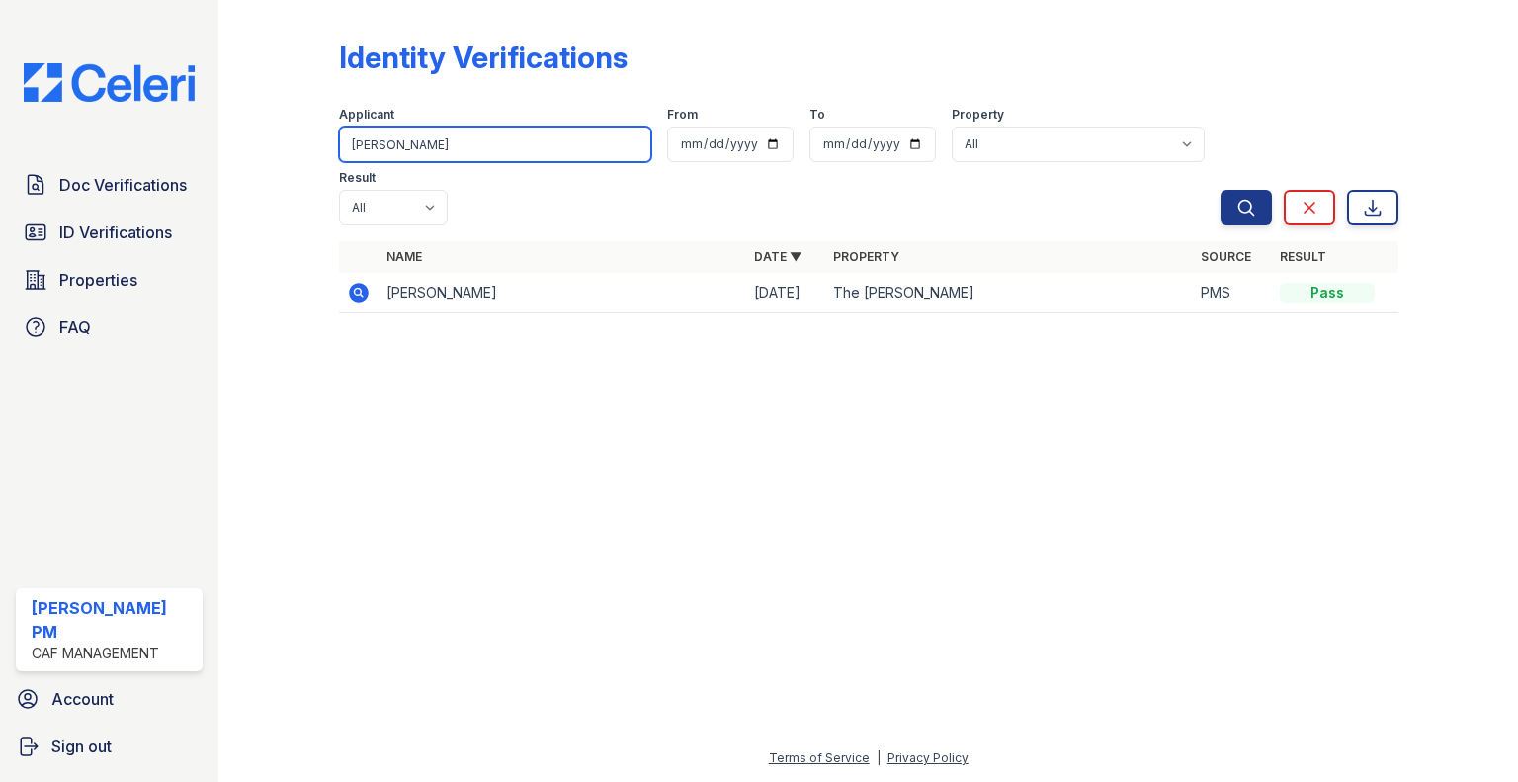
paste input "Craytonia"
type input "Craytonia"
click at [1221, 190] on button "Search" at bounding box center [1246, 208] width 51 height 36
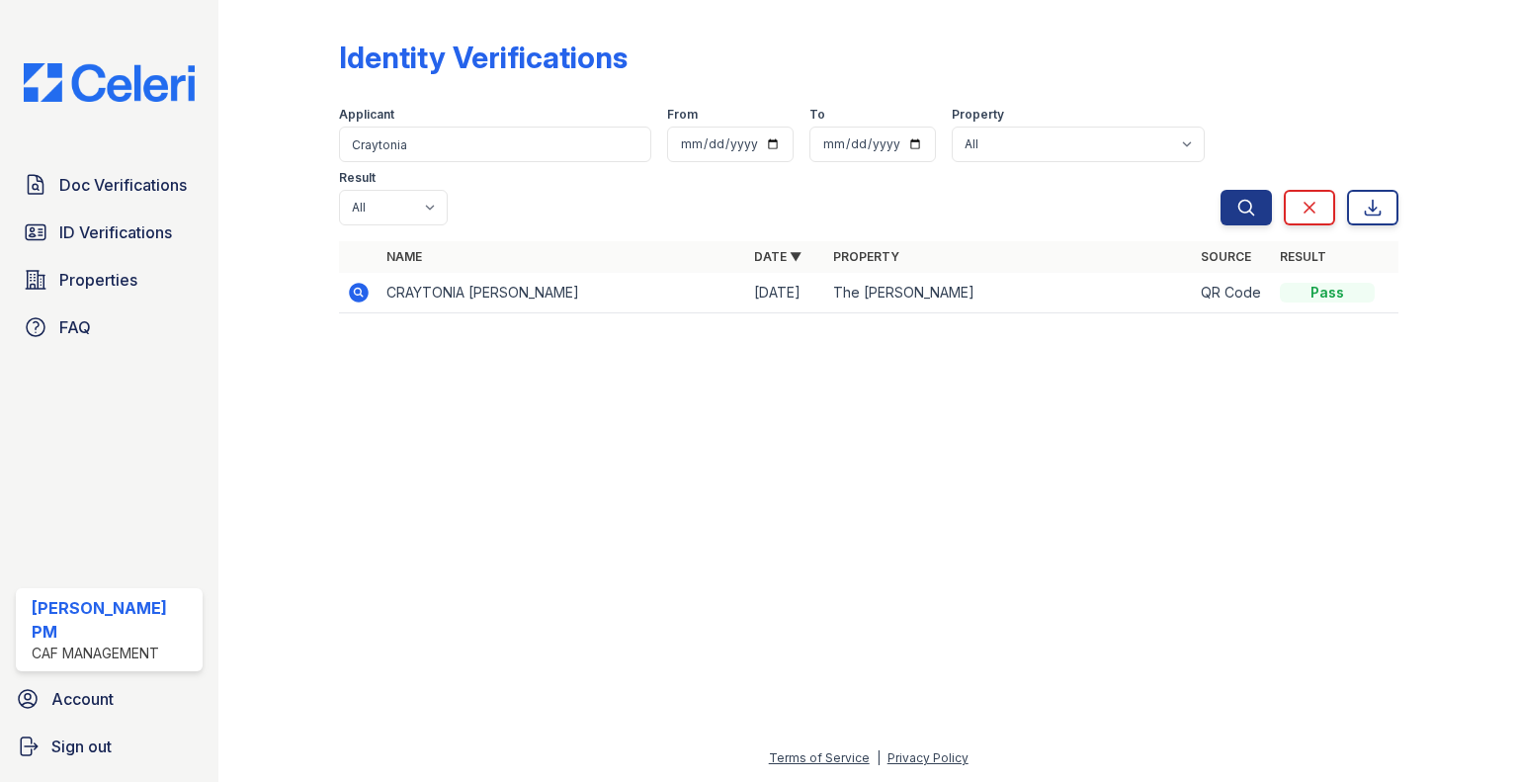
click at [155, 189] on span "Doc Verifications" at bounding box center [123, 185] width 128 height 24
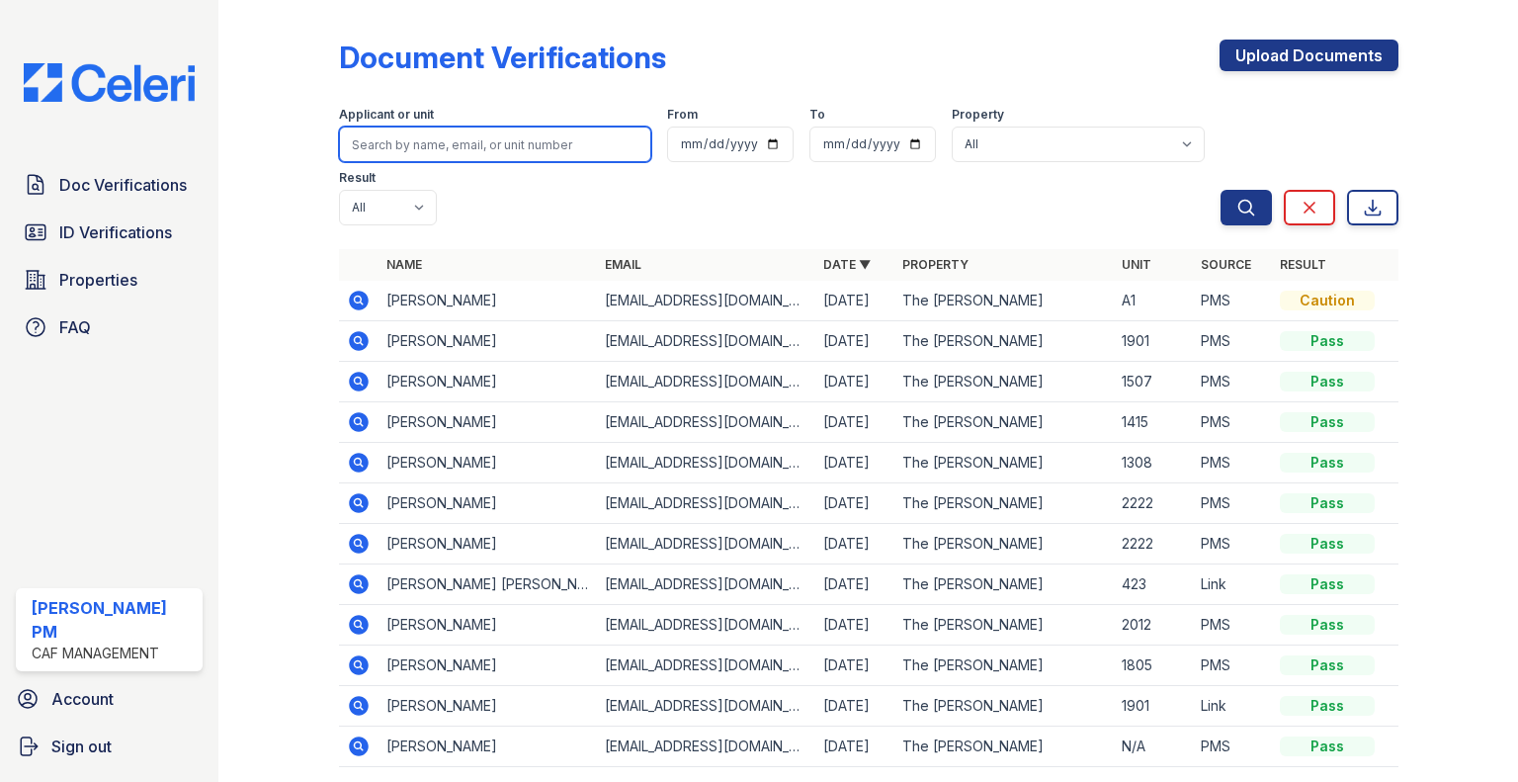
click at [377, 149] on input "search" at bounding box center [495, 145] width 312 height 36
paste input "Craytonia"
type input "Craytonia"
click at [1221, 190] on button "Search" at bounding box center [1246, 208] width 51 height 36
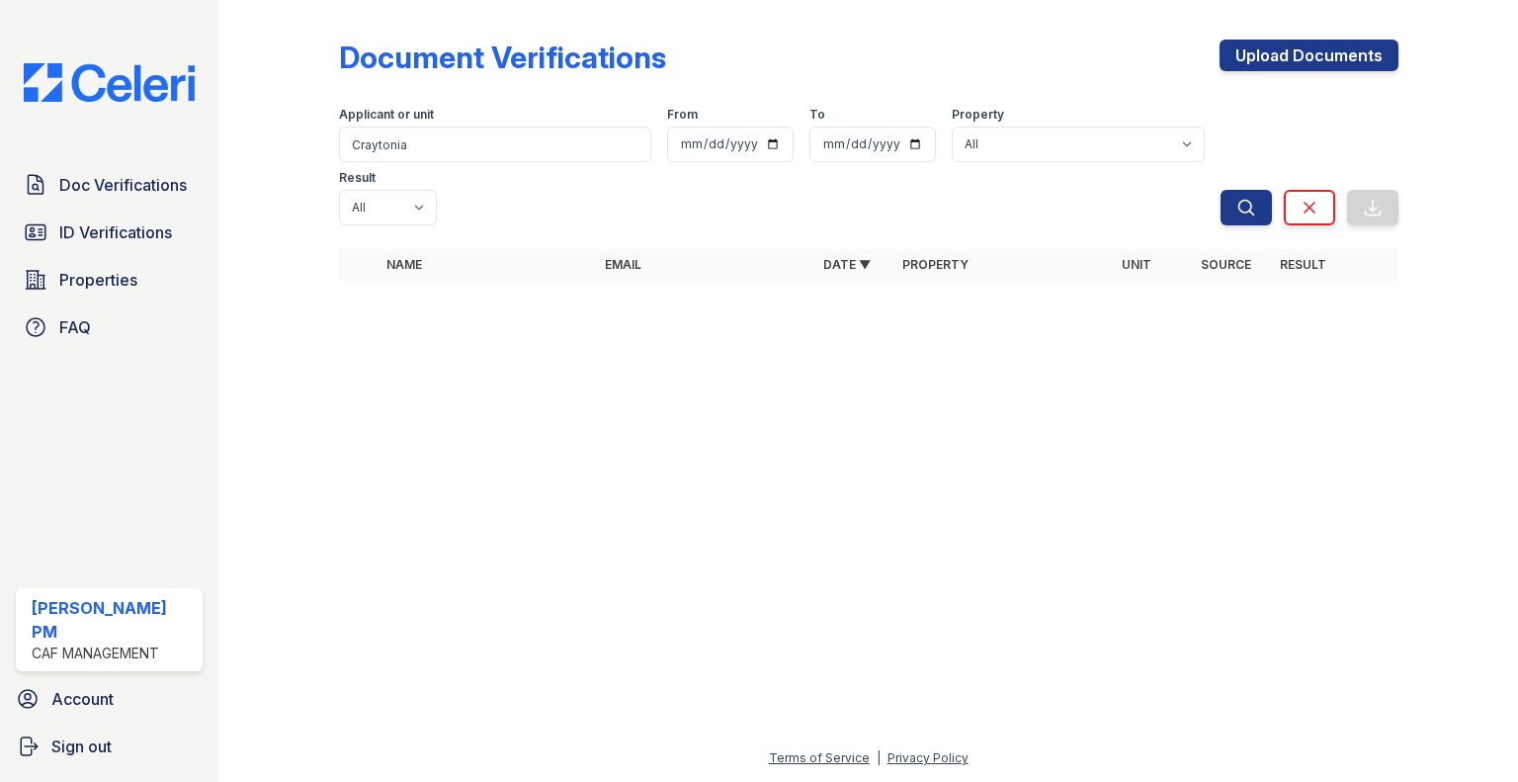
click at [109, 229] on span "ID Verifications" at bounding box center [115, 232] width 113 height 24
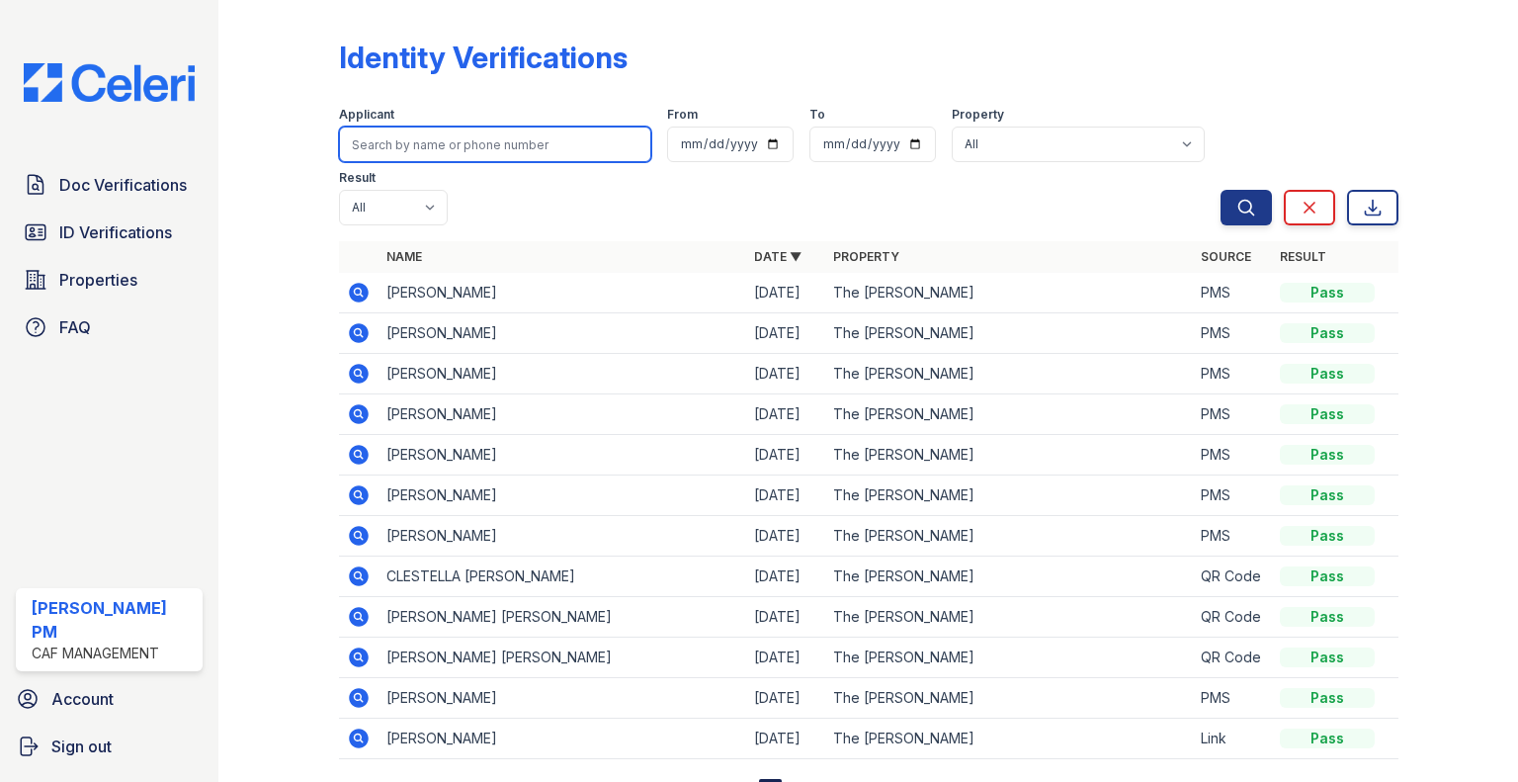
click at [441, 145] on input "search" at bounding box center [495, 145] width 312 height 36
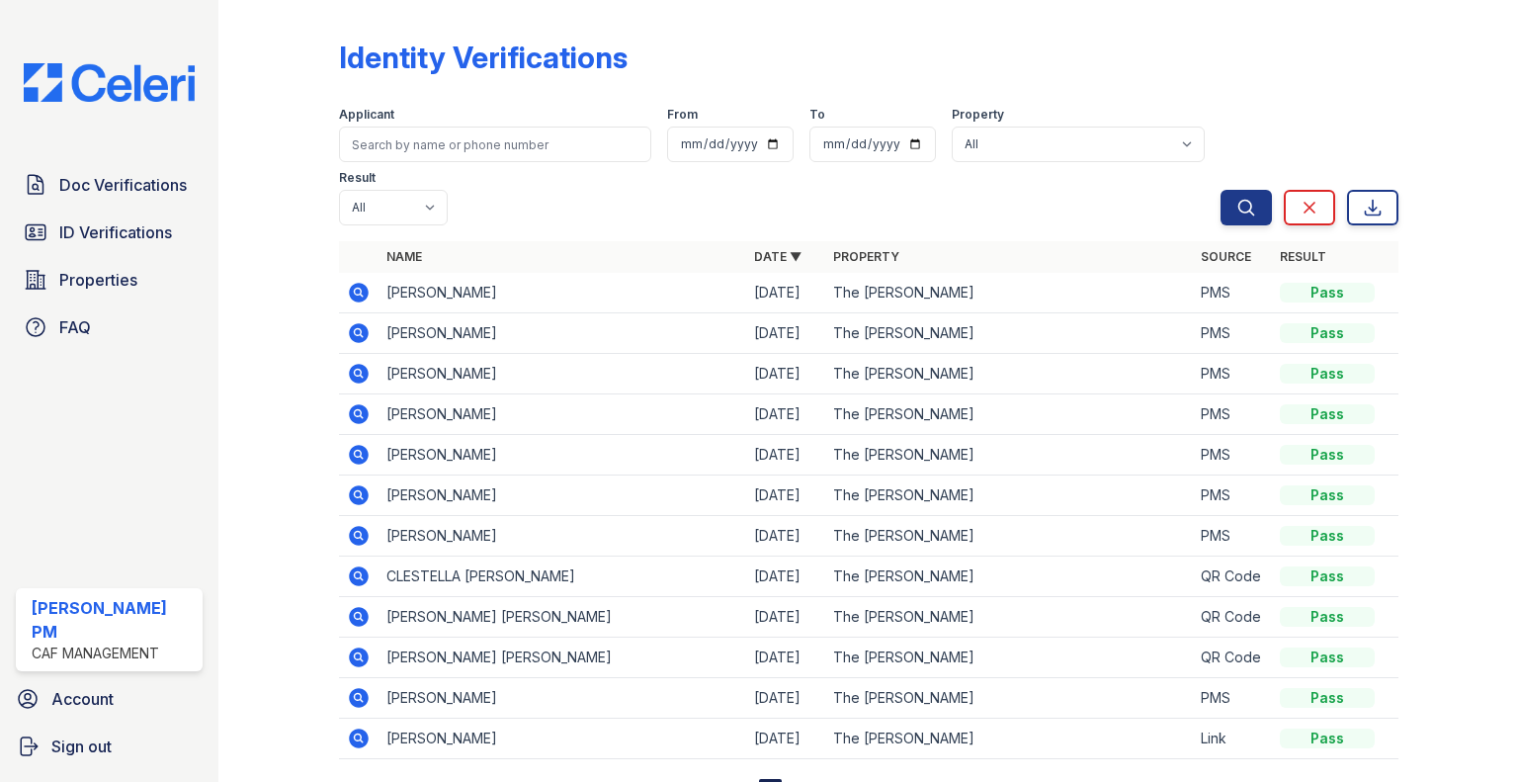
click at [93, 181] on span "Doc Verifications" at bounding box center [123, 185] width 128 height 24
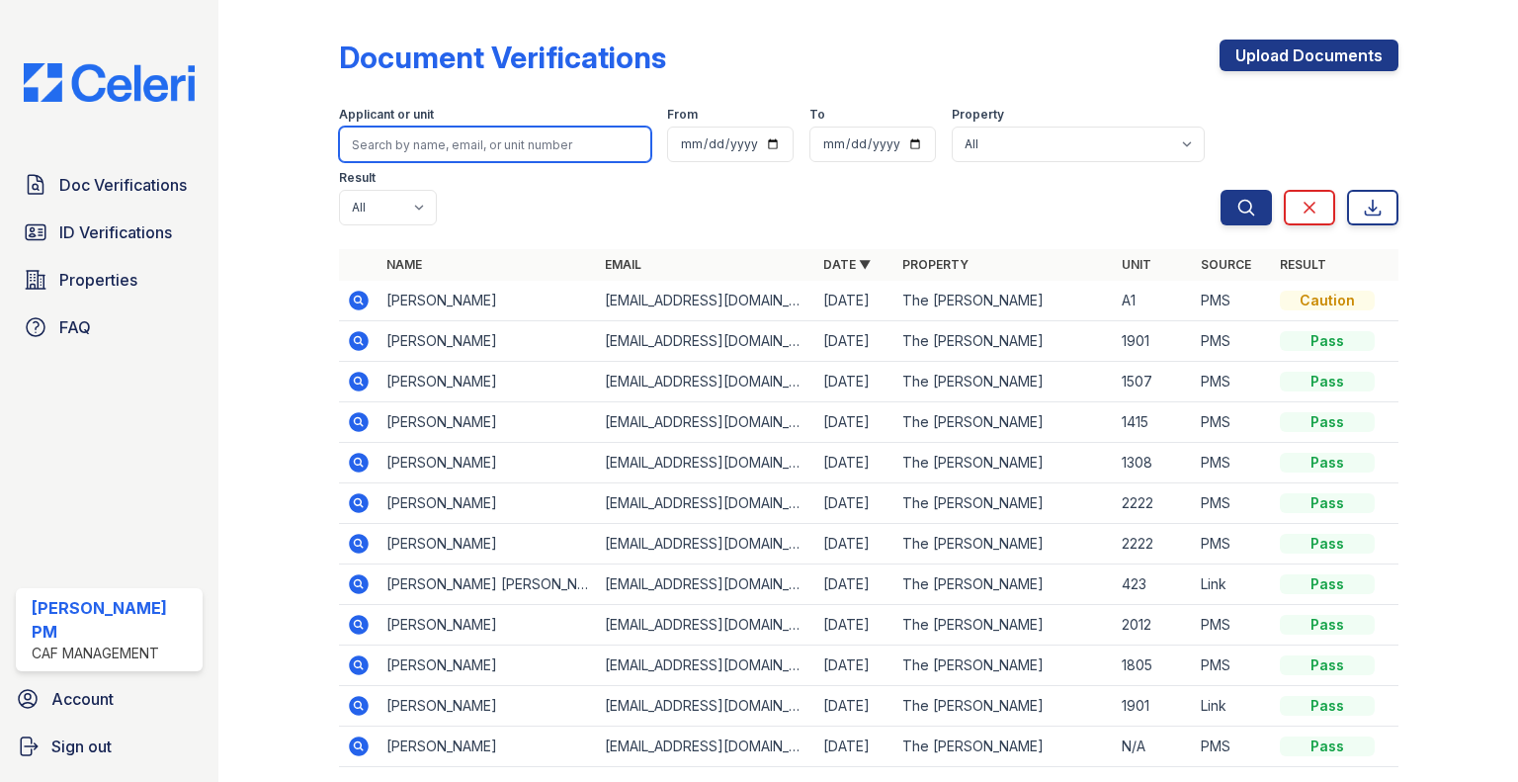
click at [358, 141] on input "search" at bounding box center [495, 145] width 312 height 36
paste input "Craytonia"
type input "Craytonia"
click at [1221, 190] on button "Search" at bounding box center [1246, 208] width 51 height 36
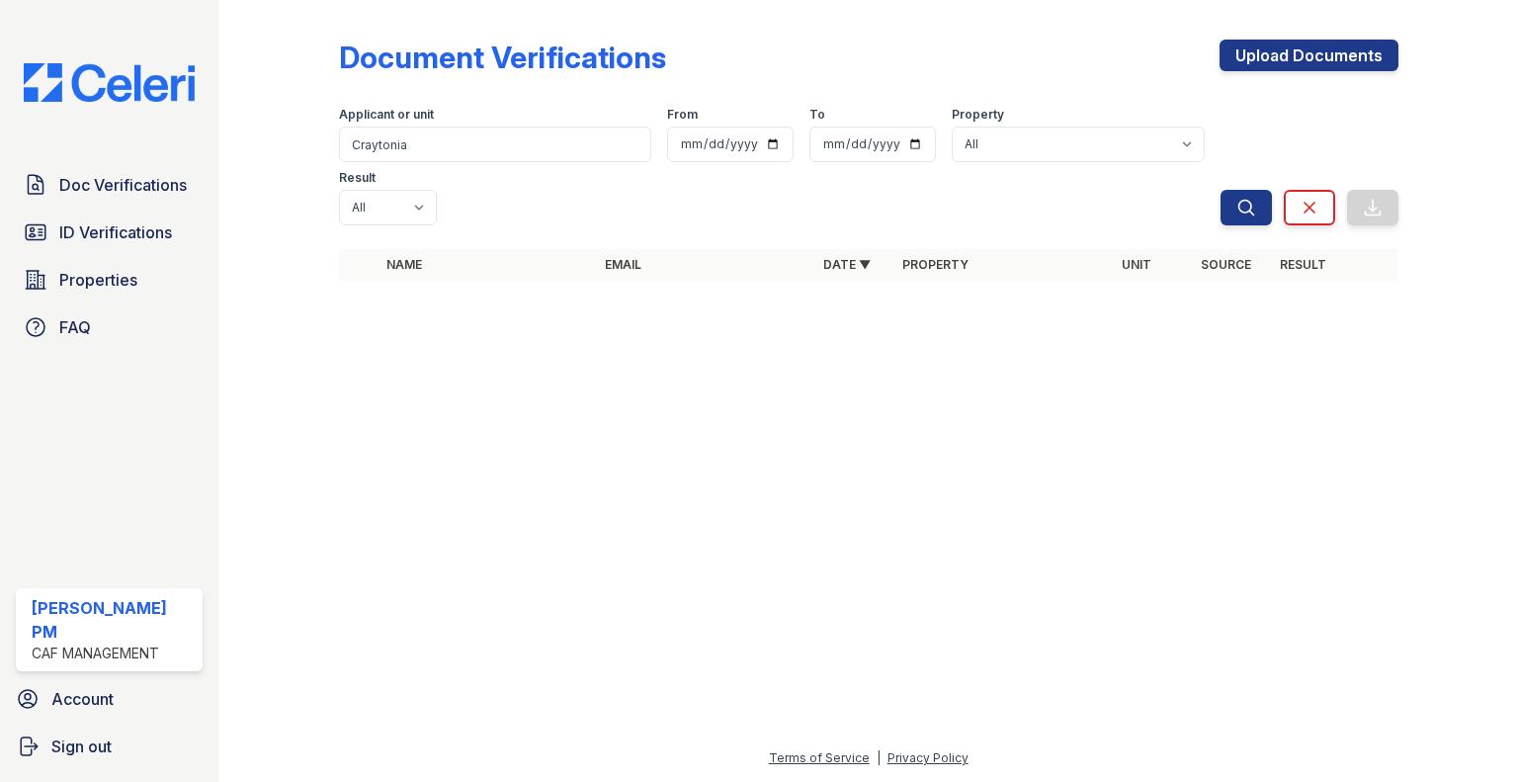
click at [136, 232] on span "ID Verifications" at bounding box center [115, 232] width 113 height 24
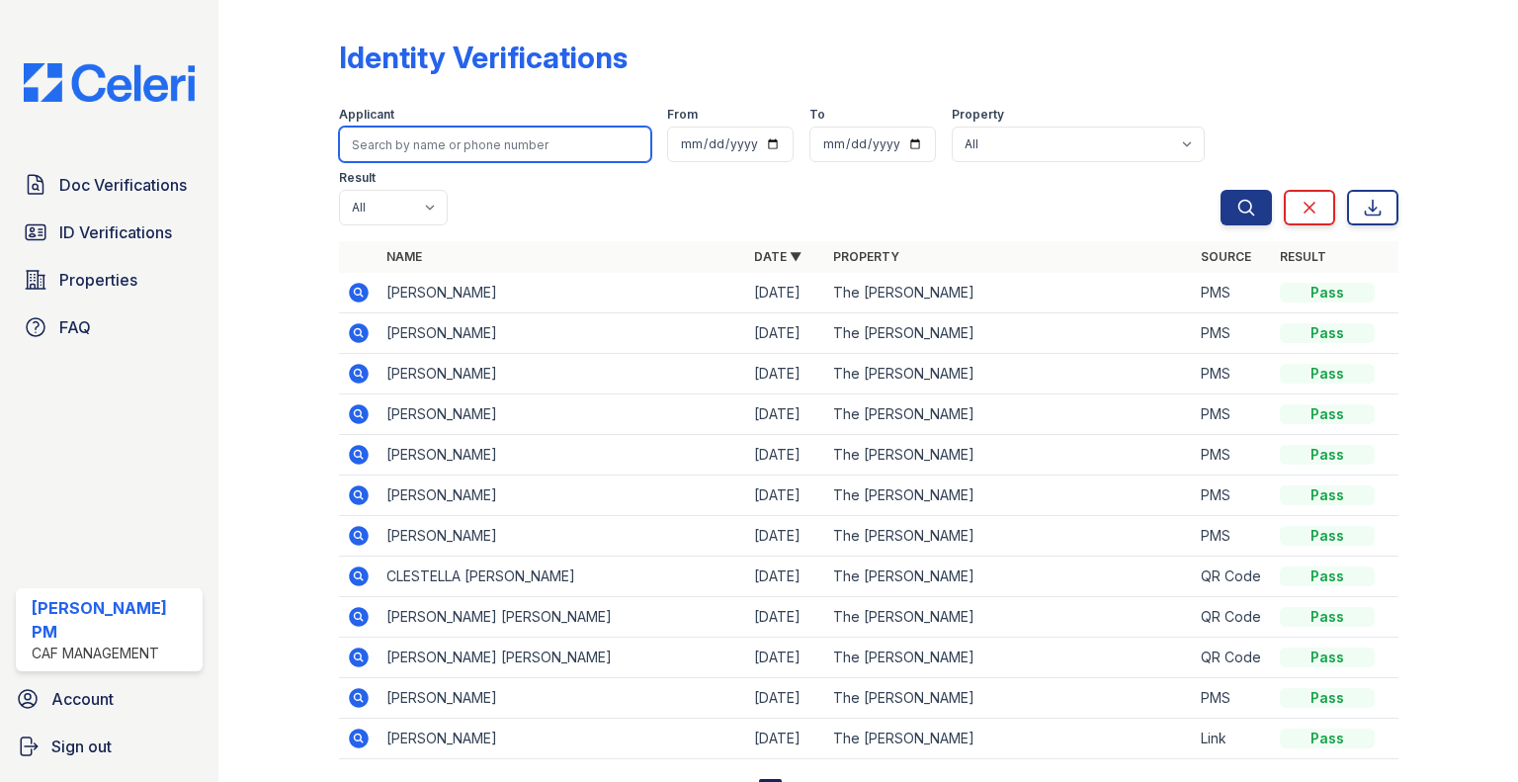
click at [380, 146] on input "search" at bounding box center [495, 145] width 312 height 36
paste input "Craytonia"
type input "Craytonia"
click at [1221, 190] on button "Search" at bounding box center [1246, 208] width 51 height 36
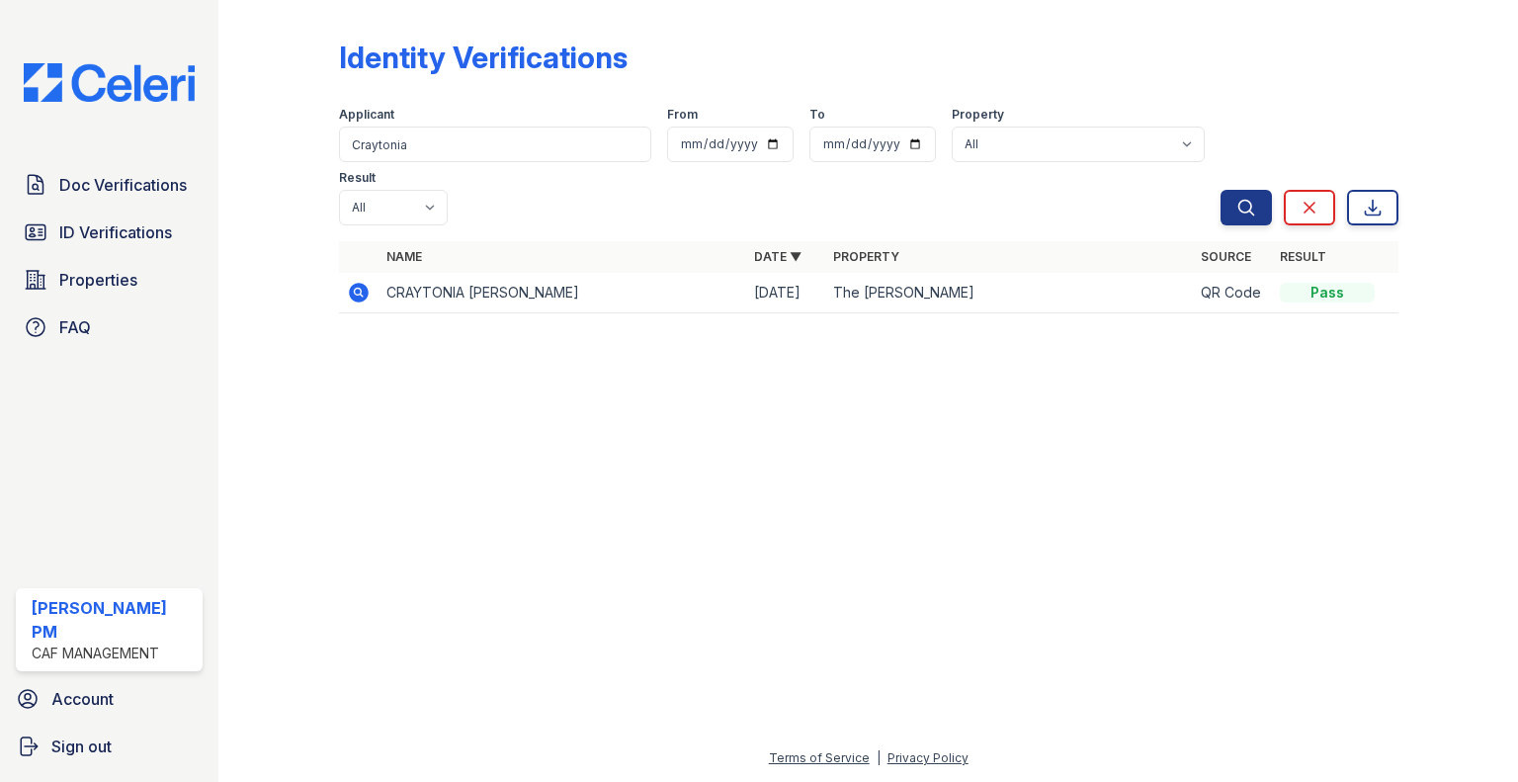
click at [134, 188] on span "Doc Verifications" at bounding box center [123, 185] width 128 height 24
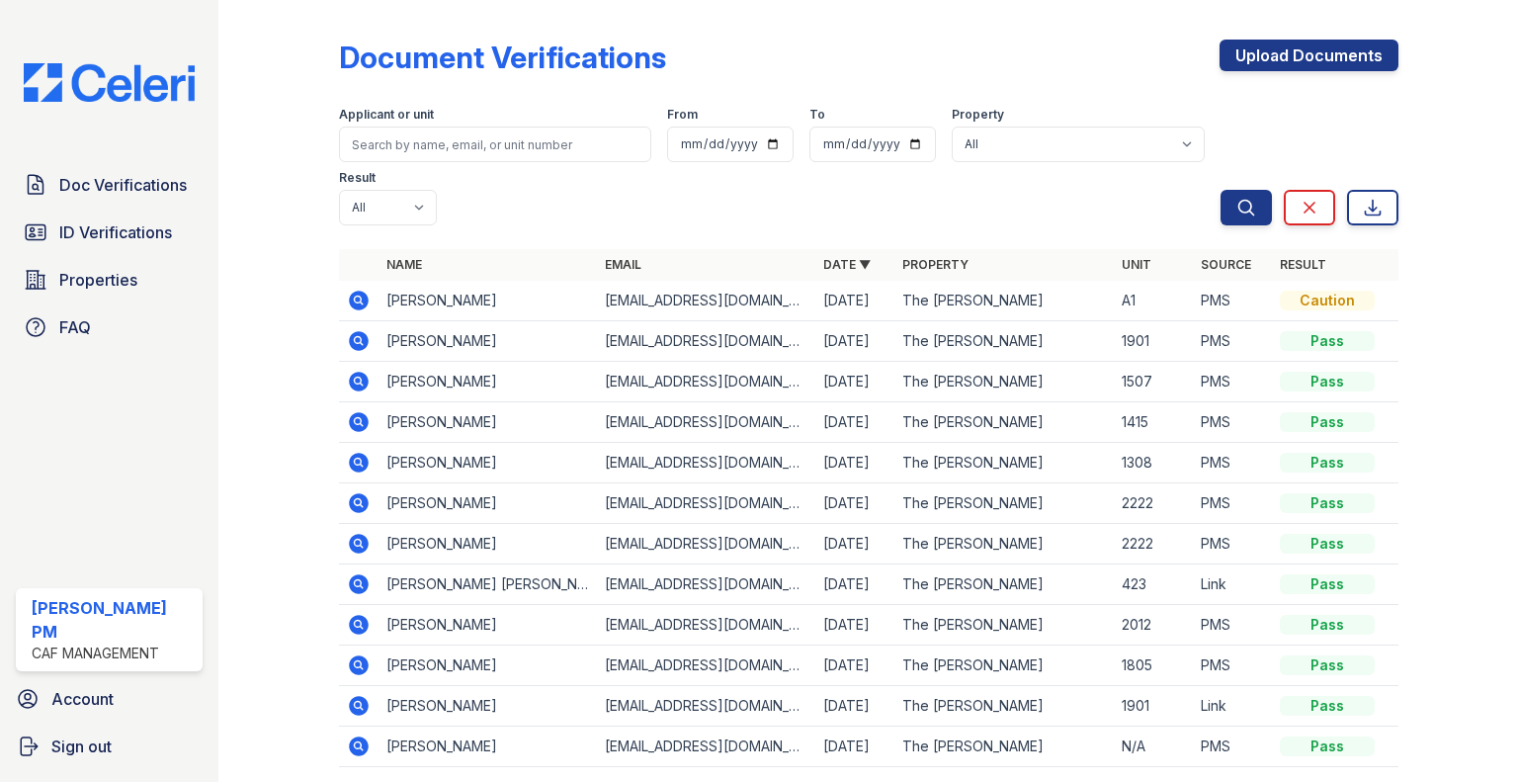
click at [154, 182] on span "Doc Verifications" at bounding box center [123, 185] width 128 height 24
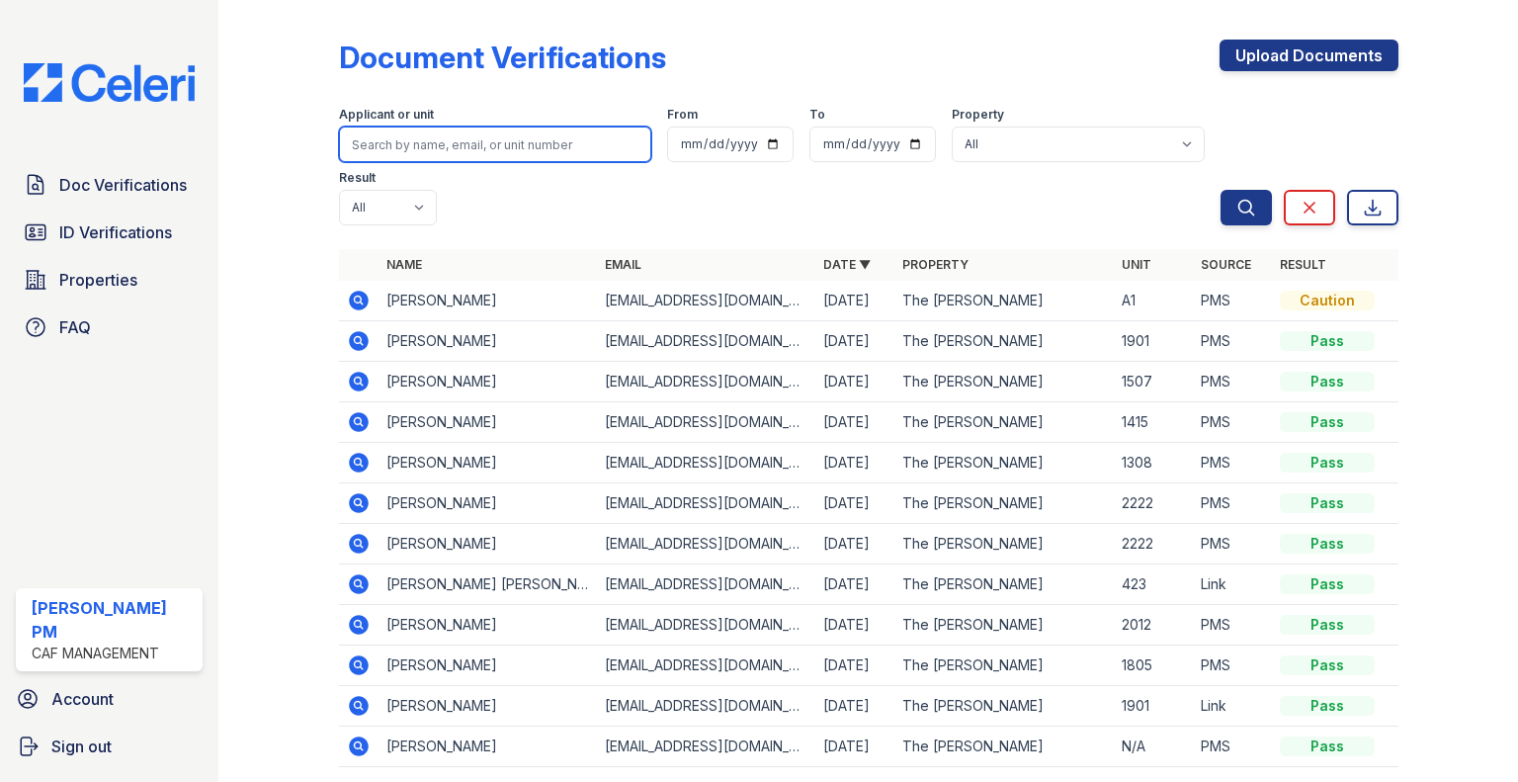
click at [487, 144] on input "search" at bounding box center [495, 145] width 312 height 36
type input "mingo"
click at [1221, 190] on button "Search" at bounding box center [1246, 208] width 51 height 36
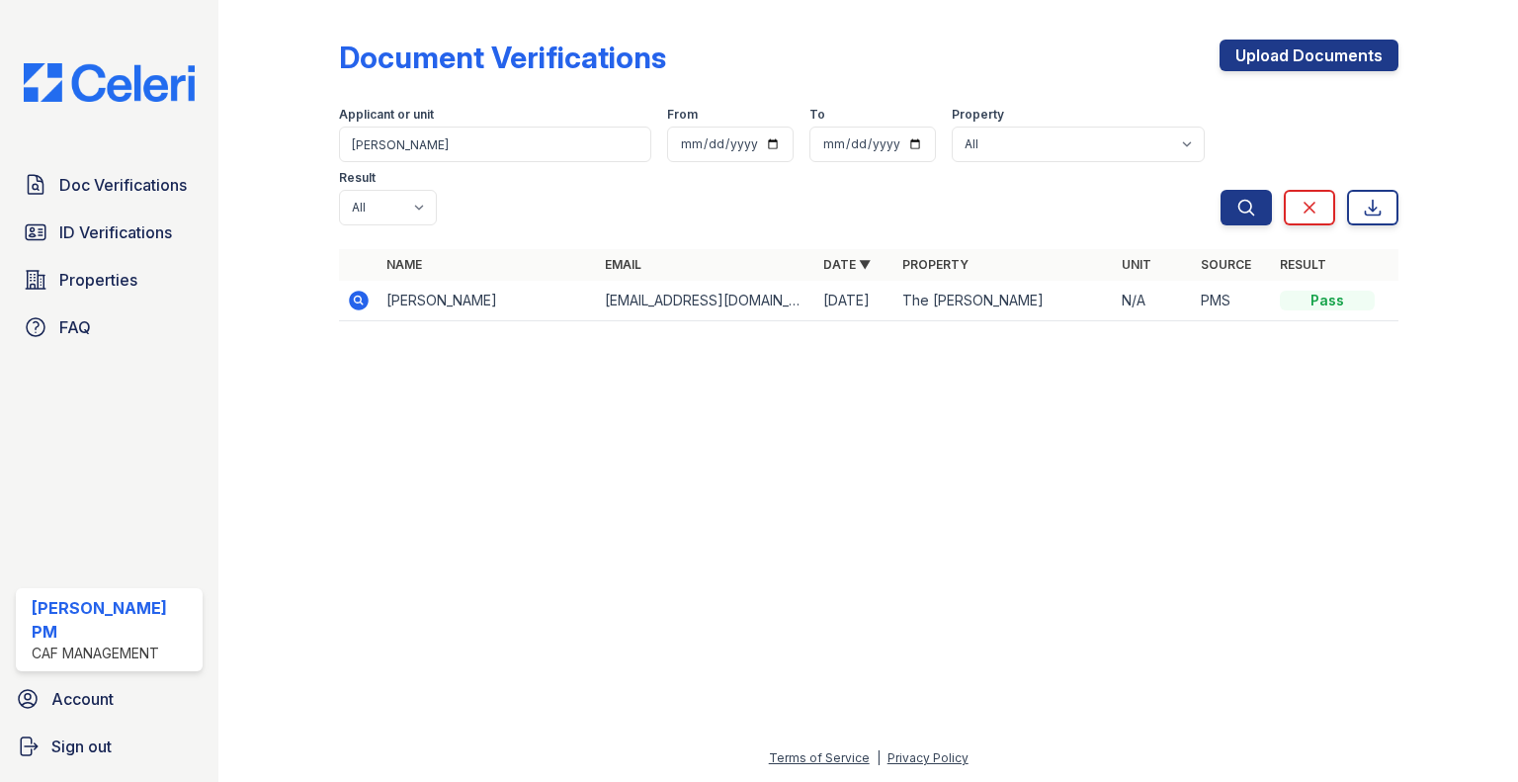
click at [117, 228] on span "ID Verifications" at bounding box center [115, 232] width 113 height 24
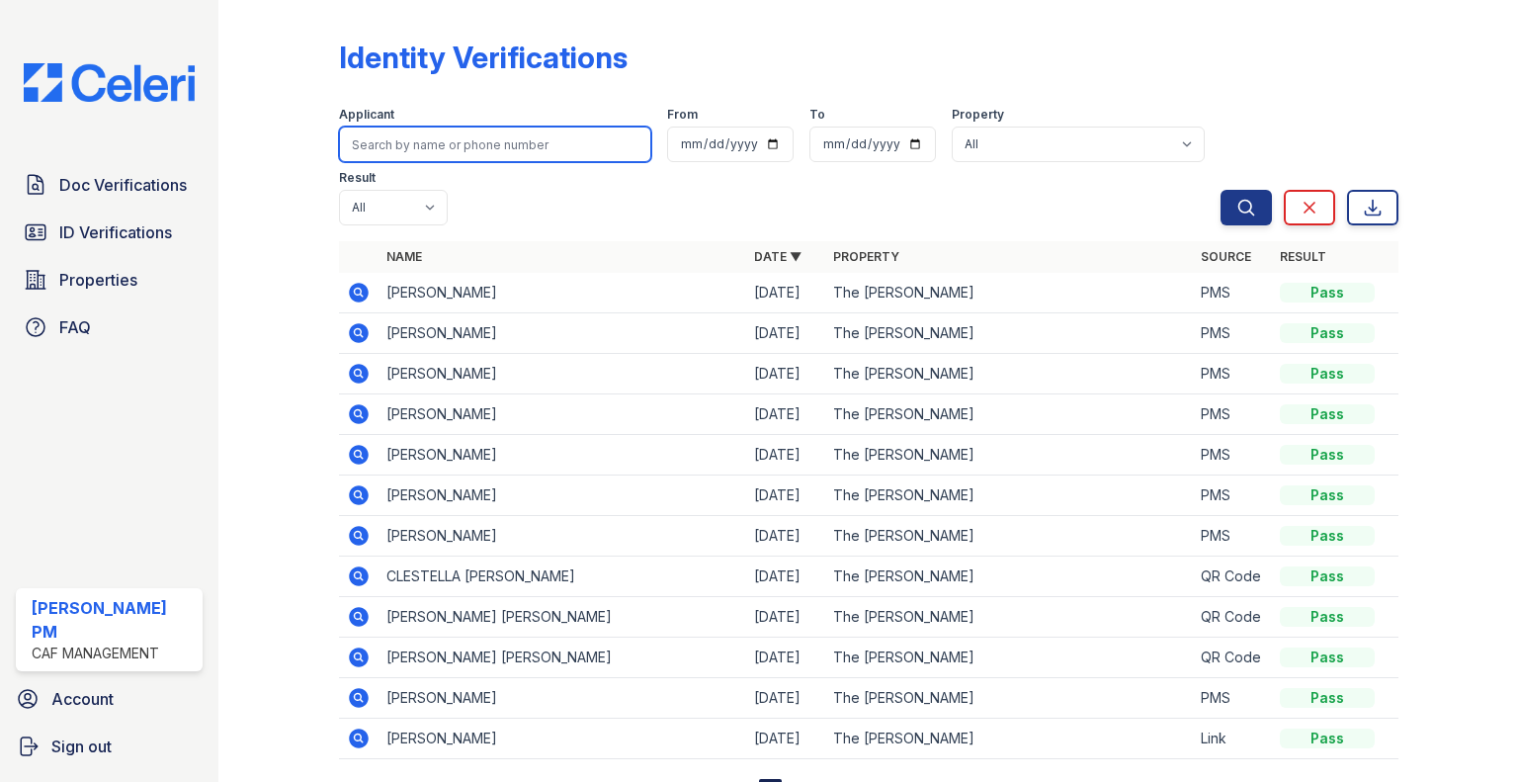
click at [424, 153] on input "search" at bounding box center [495, 145] width 312 height 36
type input "migo"
click at [1221, 190] on button "Search" at bounding box center [1246, 208] width 51 height 36
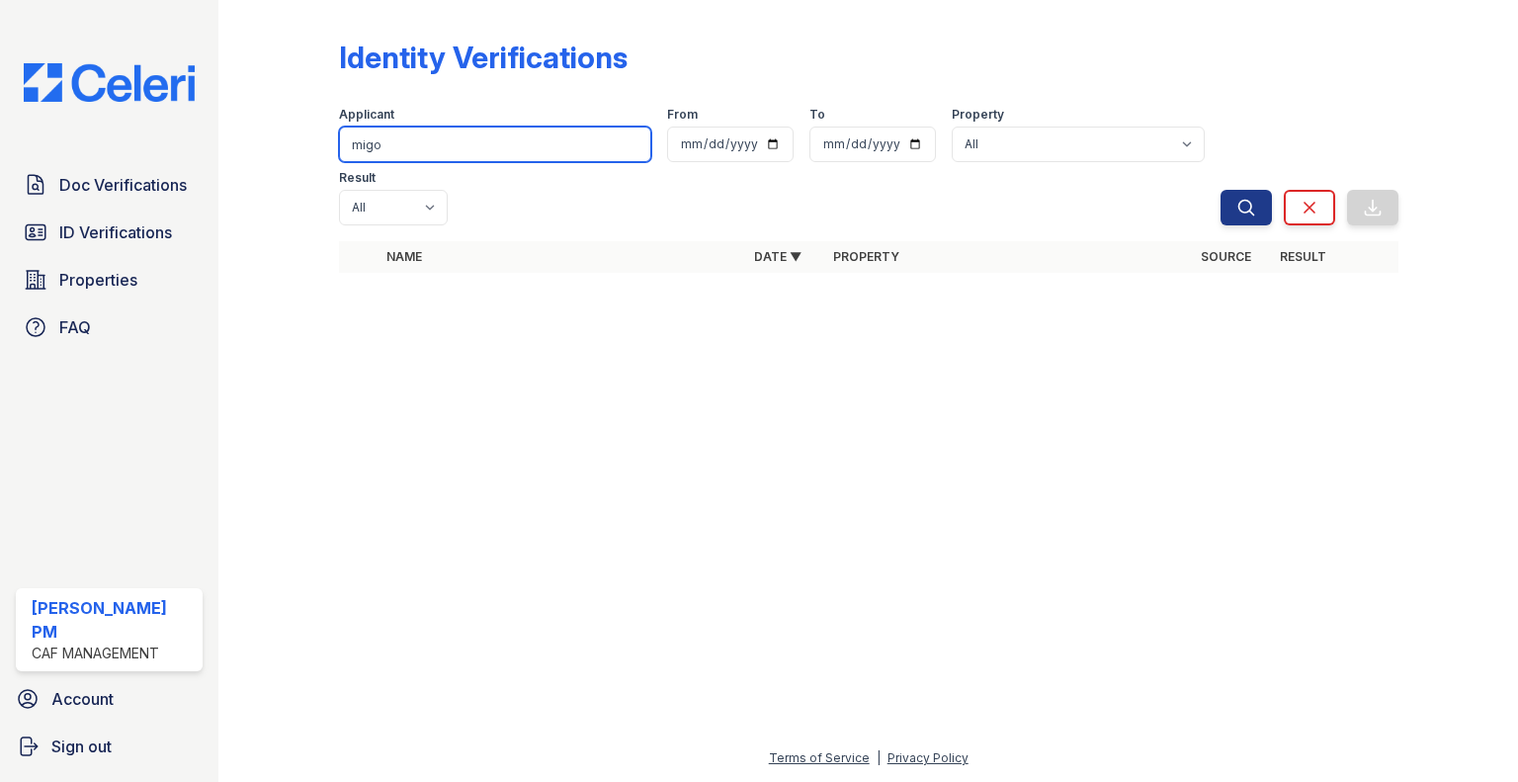
click at [439, 142] on input "migo" at bounding box center [495, 145] width 312 height 36
type input "mingo"
click at [1221, 190] on button "Search" at bounding box center [1246, 208] width 51 height 36
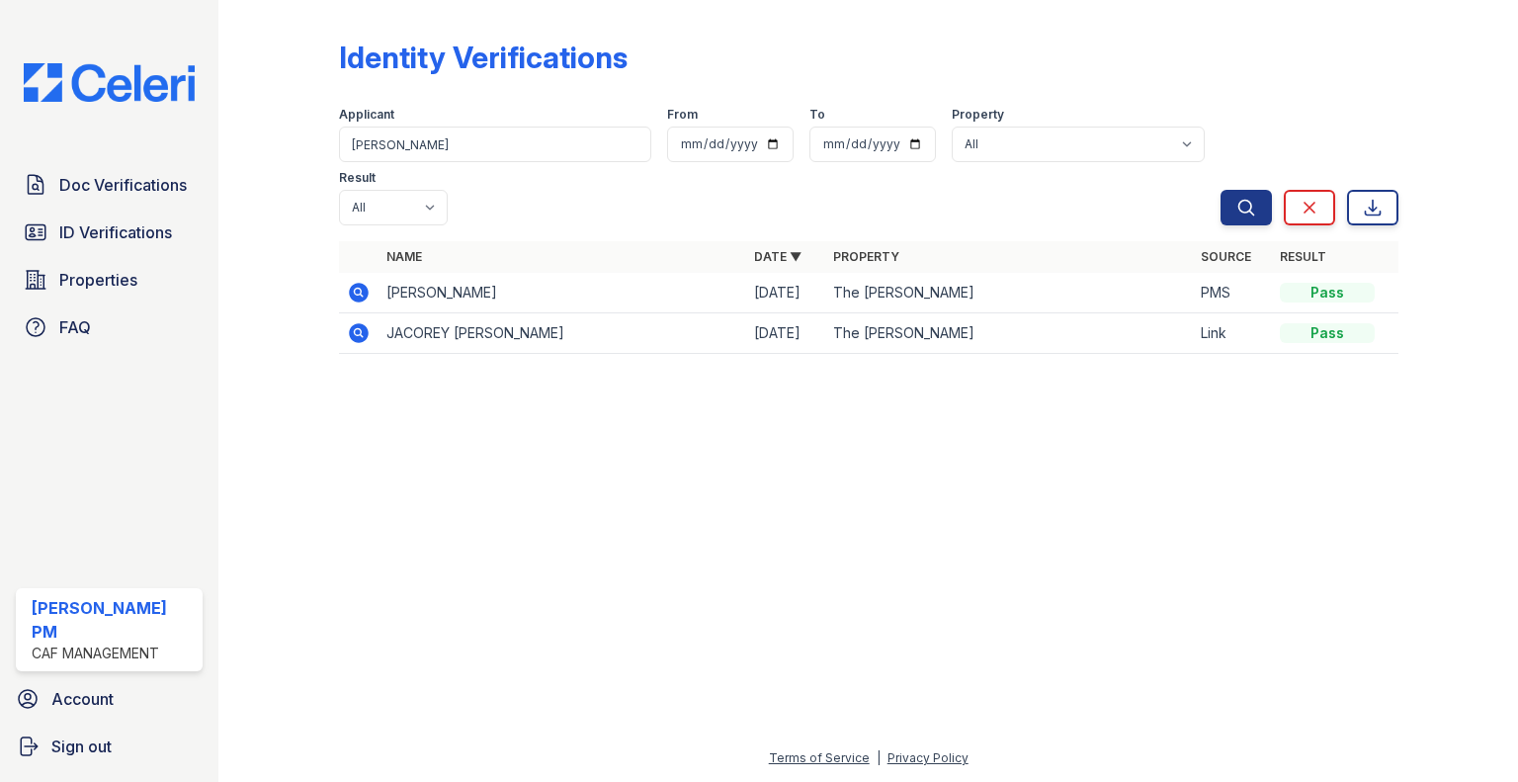
click at [83, 182] on span "Doc Verifications" at bounding box center [123, 185] width 128 height 24
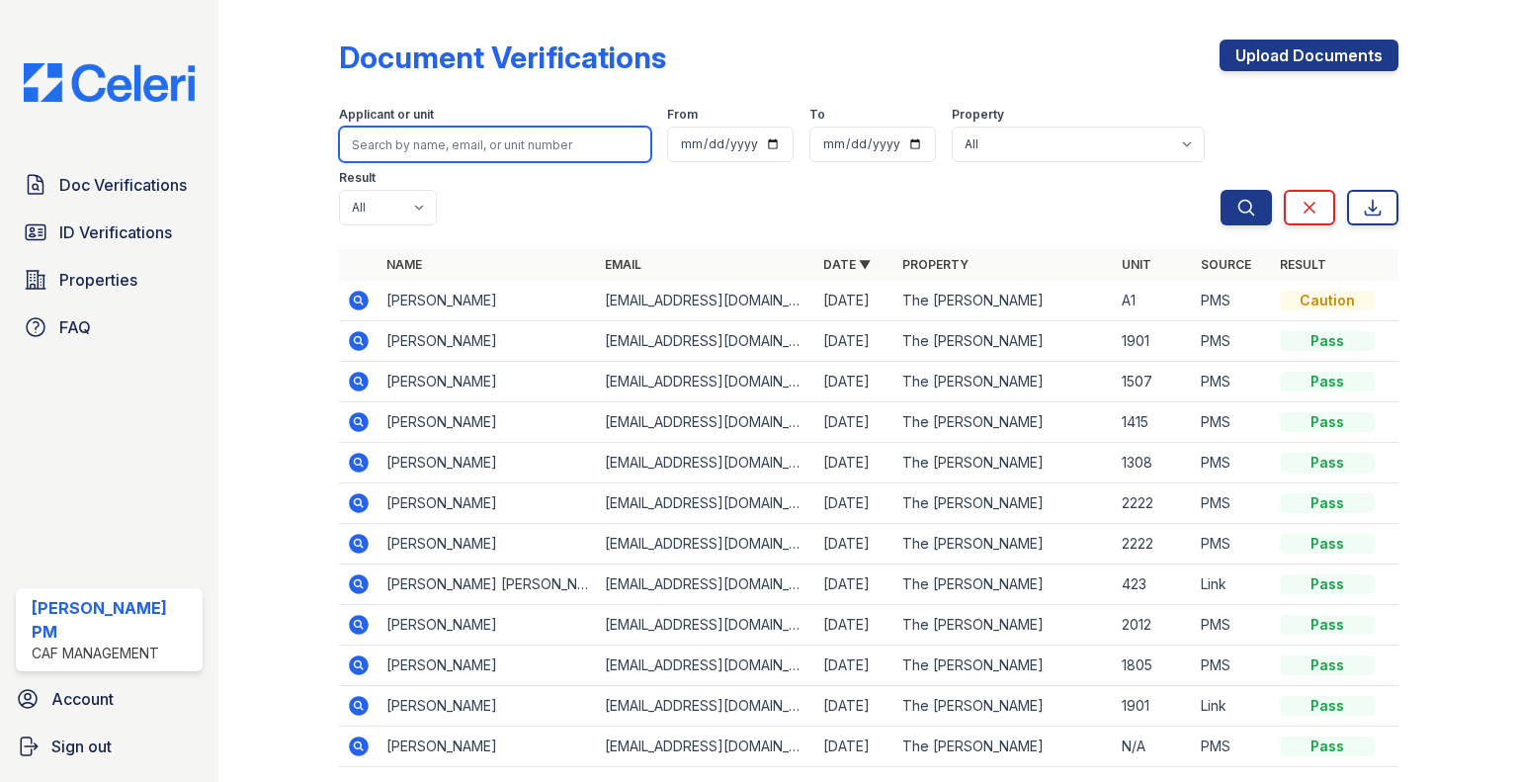
click at [372, 142] on input "search" at bounding box center [495, 145] width 312 height 36
paste input "Claunch"
type input "Claunch"
click at [1221, 190] on button "Search" at bounding box center [1246, 208] width 51 height 36
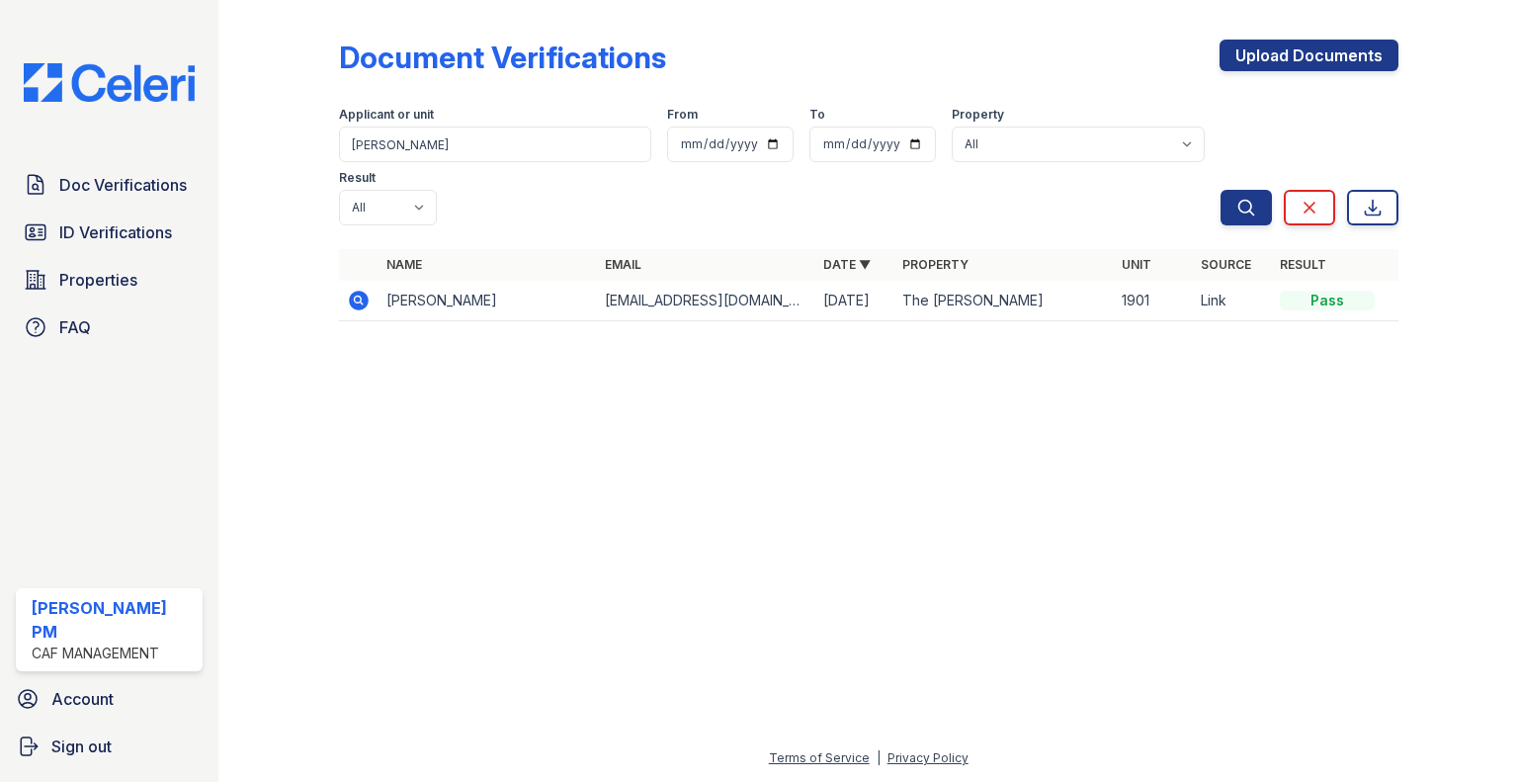
click at [135, 232] on span "ID Verifications" at bounding box center [115, 232] width 113 height 24
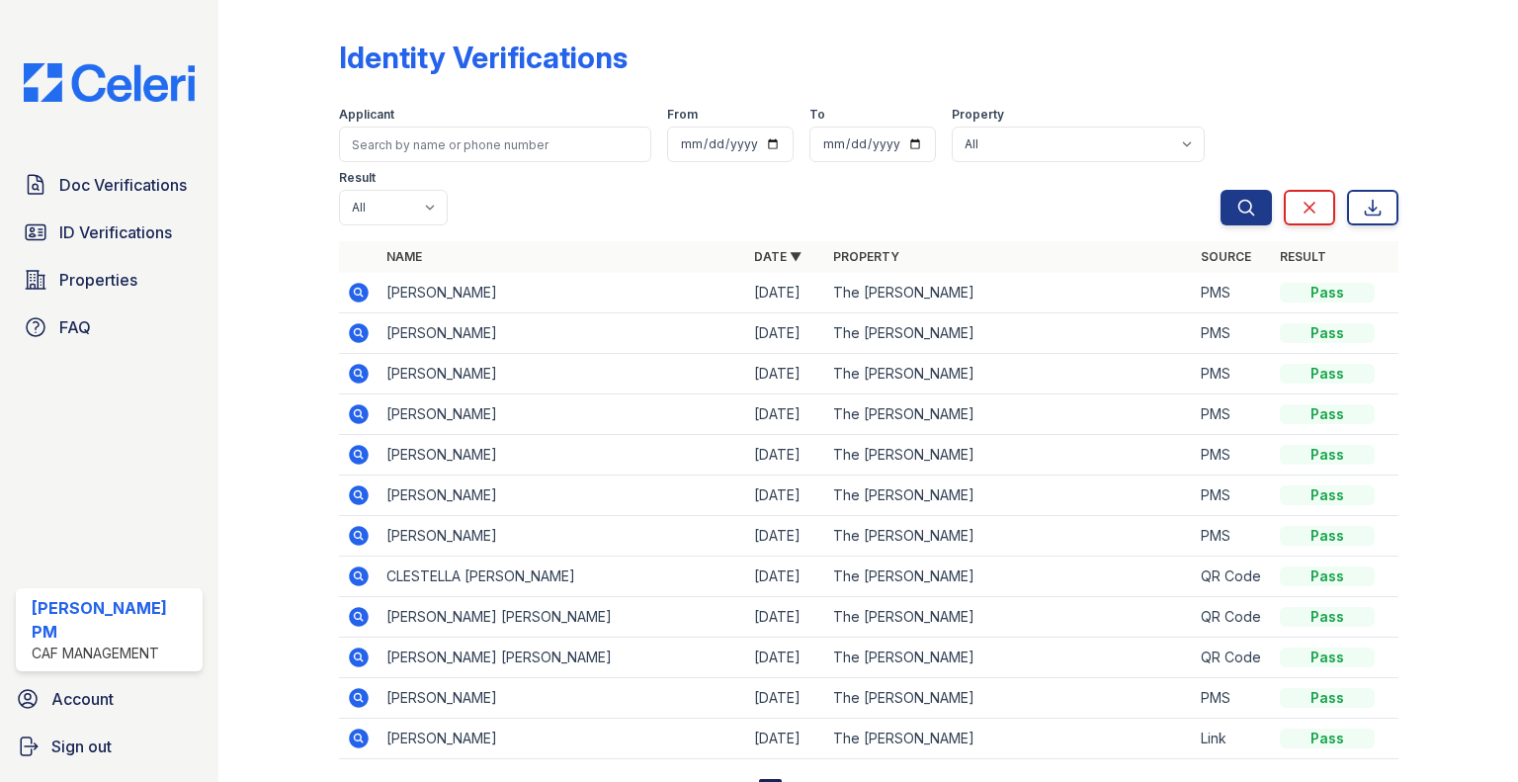
click at [147, 228] on span "ID Verifications" at bounding box center [115, 232] width 113 height 24
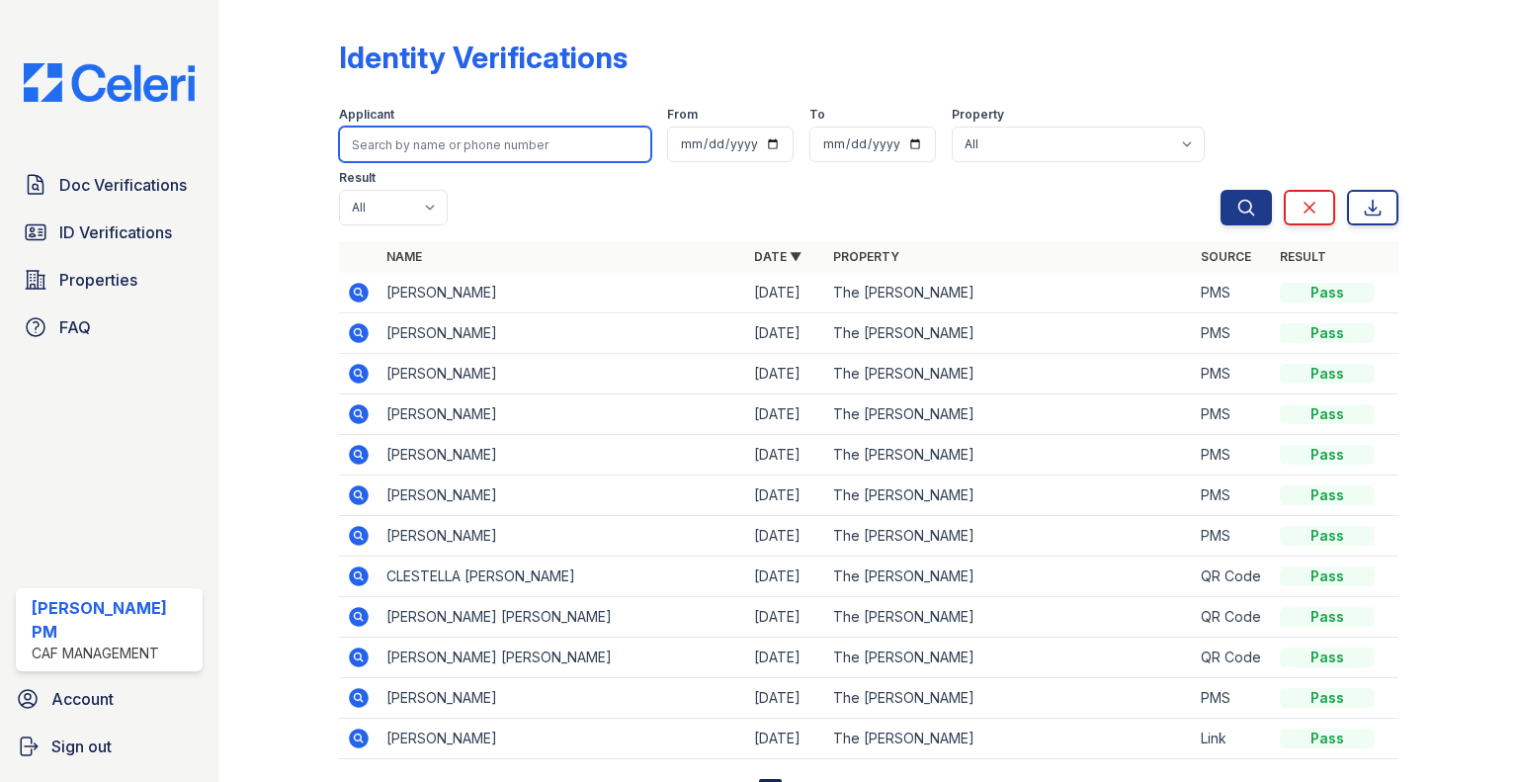
click at [388, 147] on input "search" at bounding box center [495, 145] width 312 height 36
paste input "Claunch"
type input "Claunch"
click at [1221, 190] on button "Search" at bounding box center [1246, 208] width 51 height 36
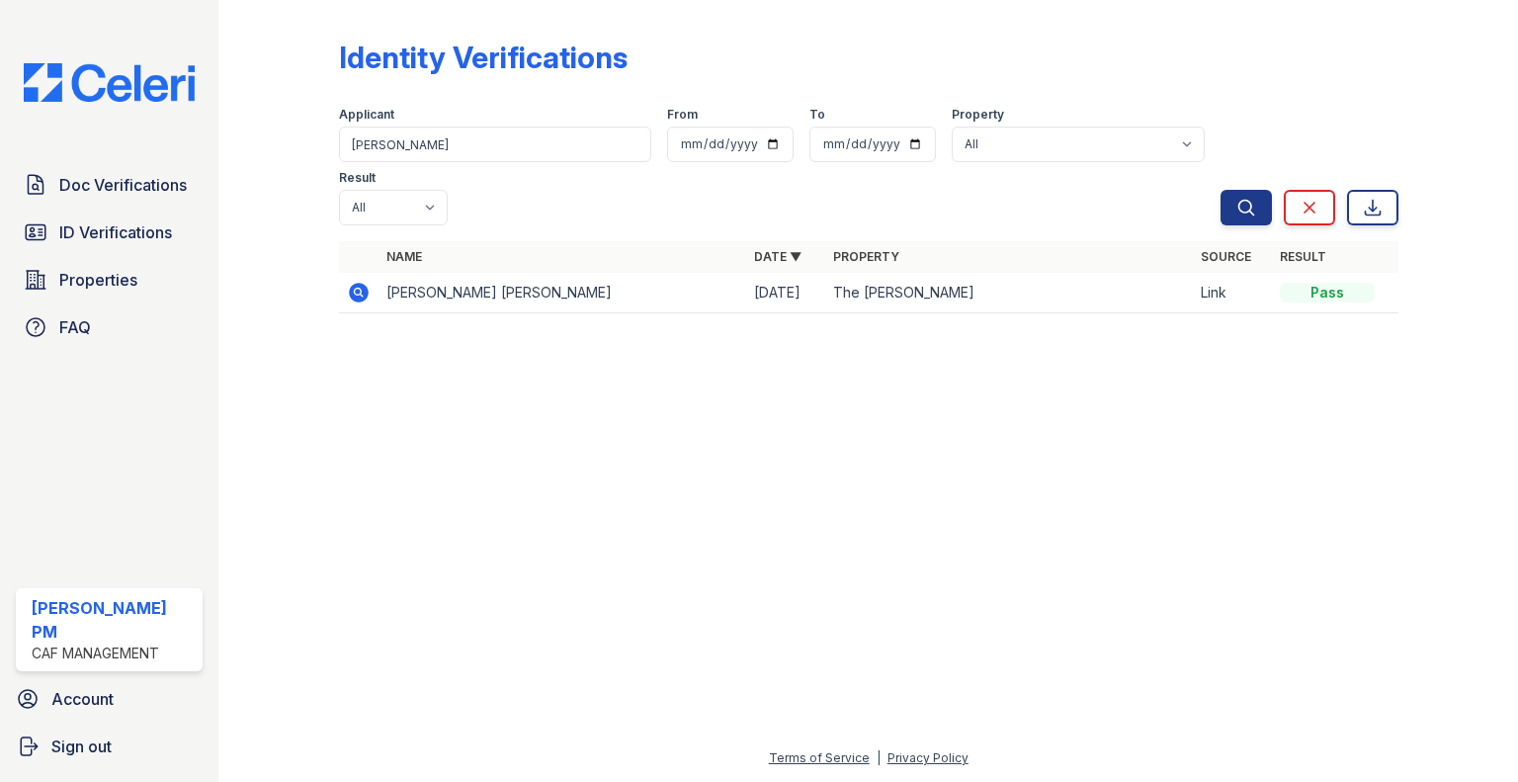
click at [83, 195] on span "Doc Verifications" at bounding box center [123, 185] width 128 height 24
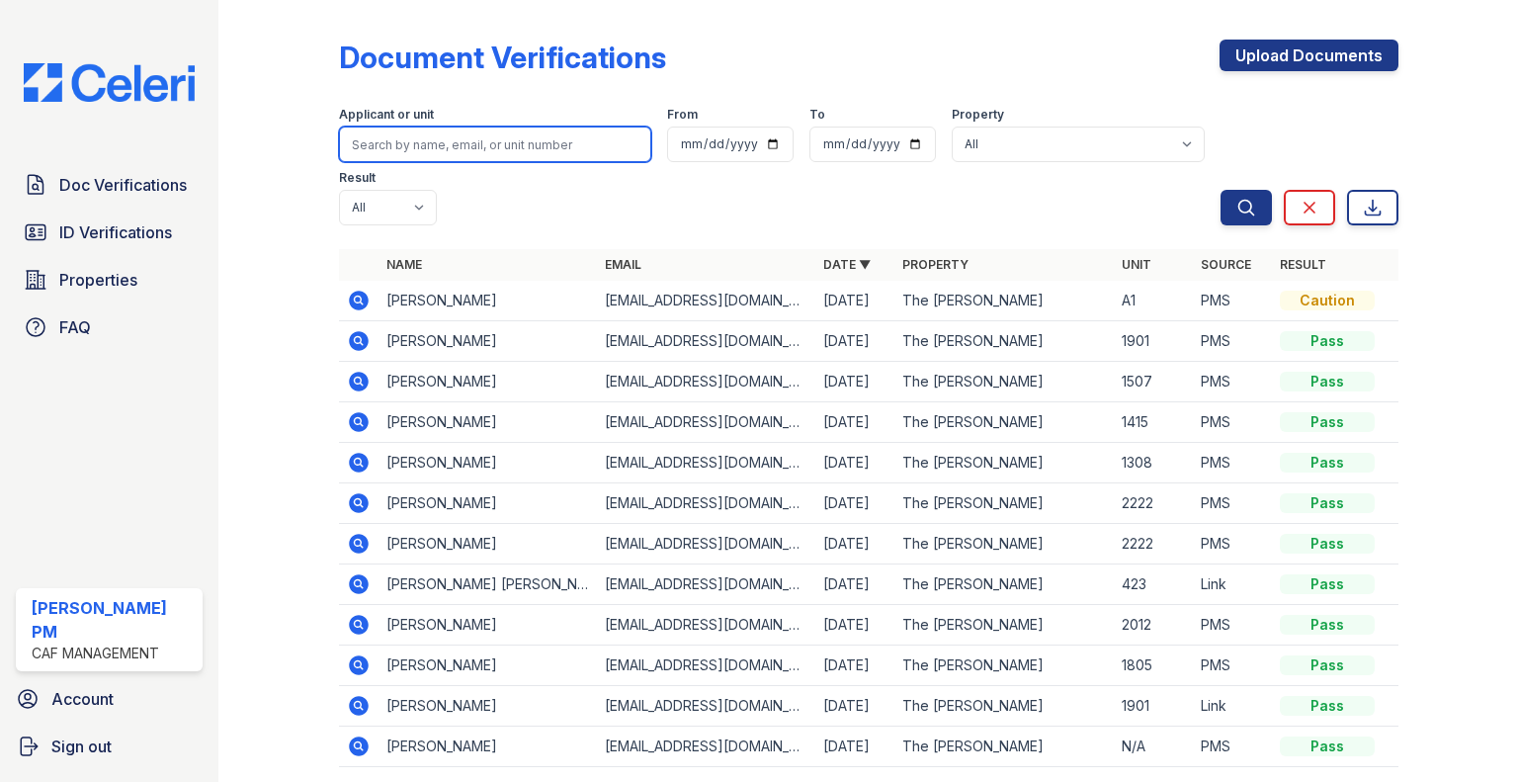
click at [406, 144] on input "search" at bounding box center [495, 145] width 312 height 36
paste input "Joyas"
type input "Joyas"
click at [1221, 190] on button "Search" at bounding box center [1246, 208] width 51 height 36
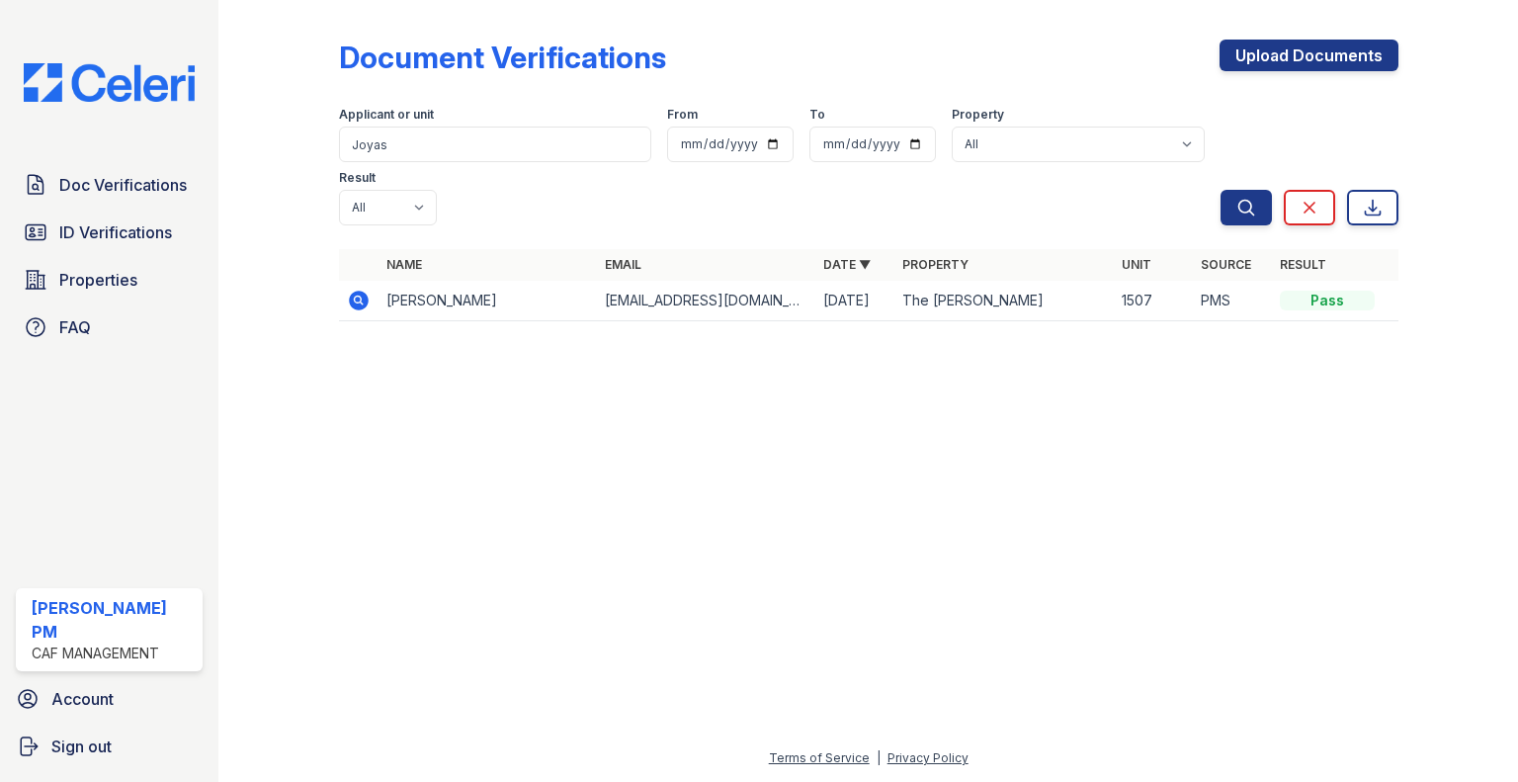
click at [111, 235] on span "ID Verifications" at bounding box center [115, 232] width 113 height 24
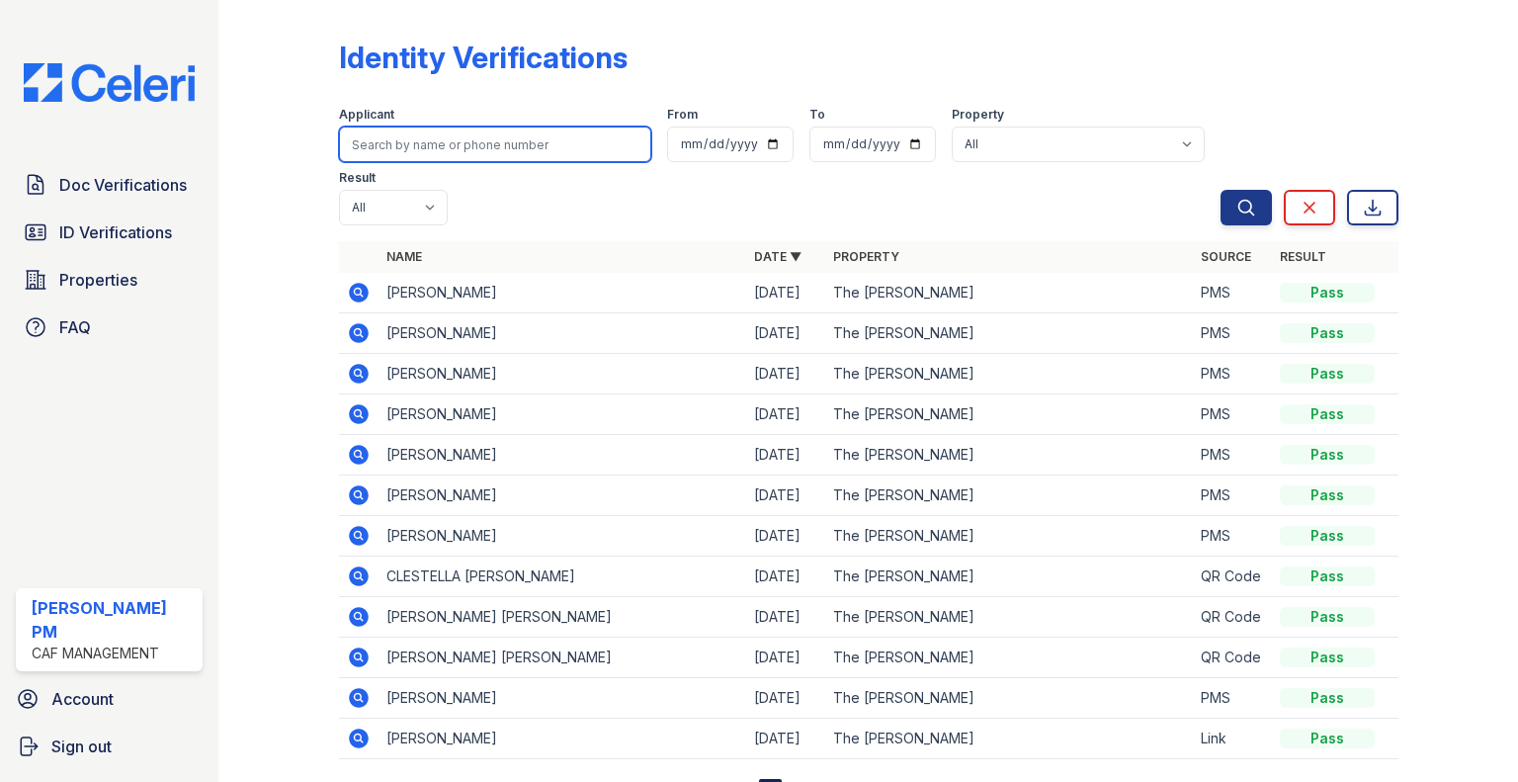
click at [389, 141] on input "search" at bounding box center [495, 145] width 312 height 36
paste input "Joyas"
type input "Joyas"
click at [1221, 190] on button "Search" at bounding box center [1246, 208] width 51 height 36
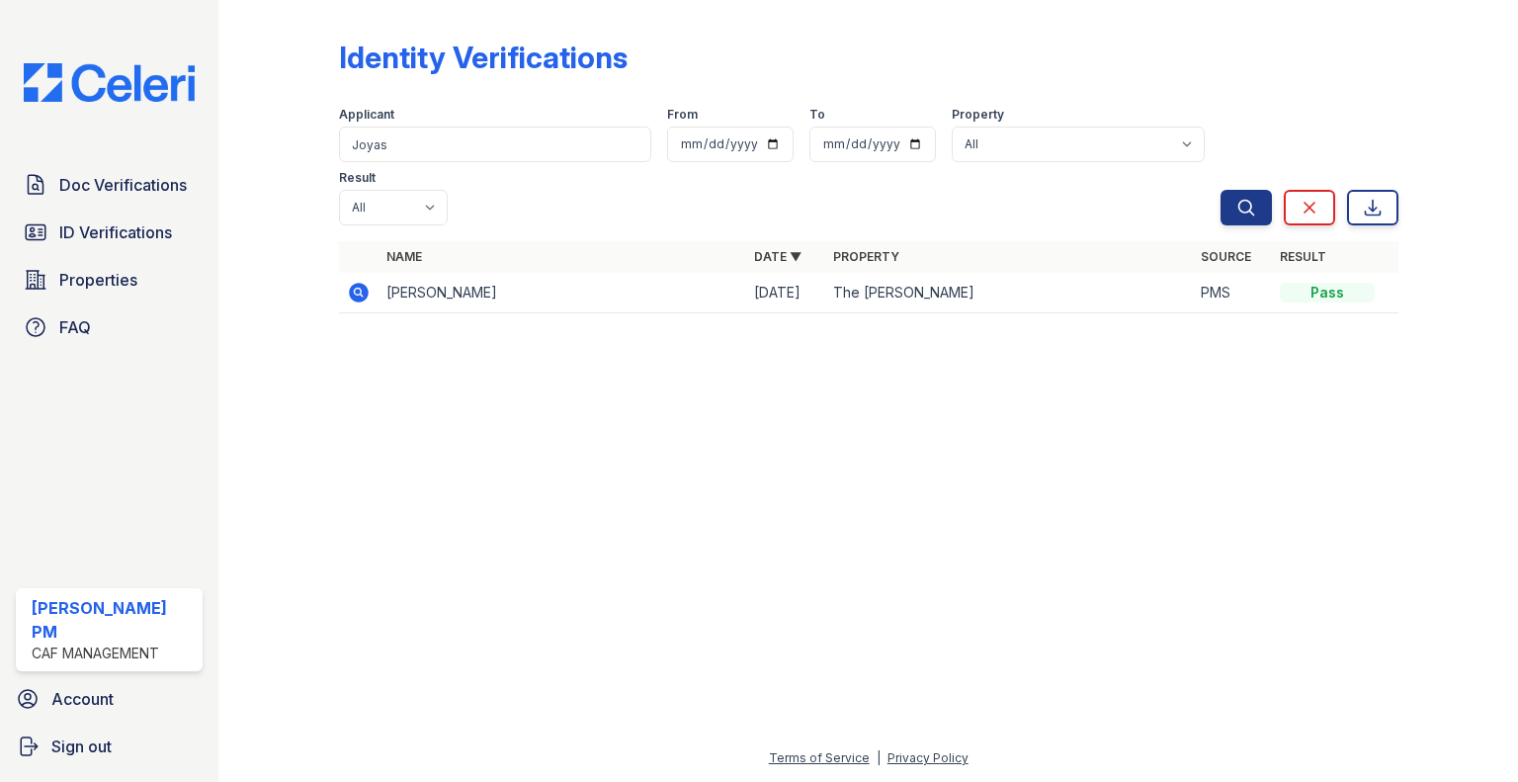
click at [113, 190] on span "Doc Verifications" at bounding box center [123, 185] width 128 height 24
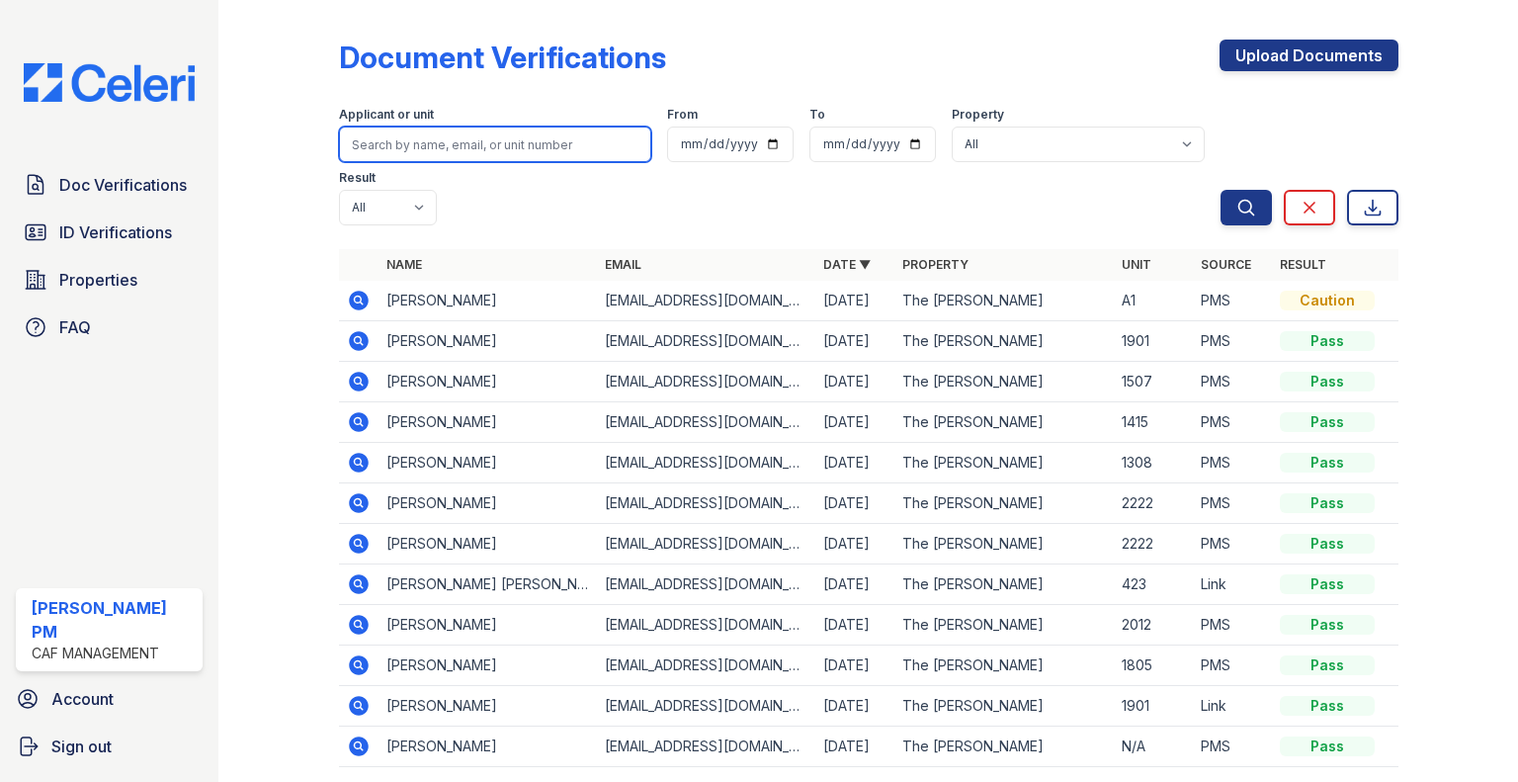
click at [468, 143] on input "search" at bounding box center [495, 145] width 312 height 36
type input "ali"
click at [1221, 190] on button "Search" at bounding box center [1246, 208] width 51 height 36
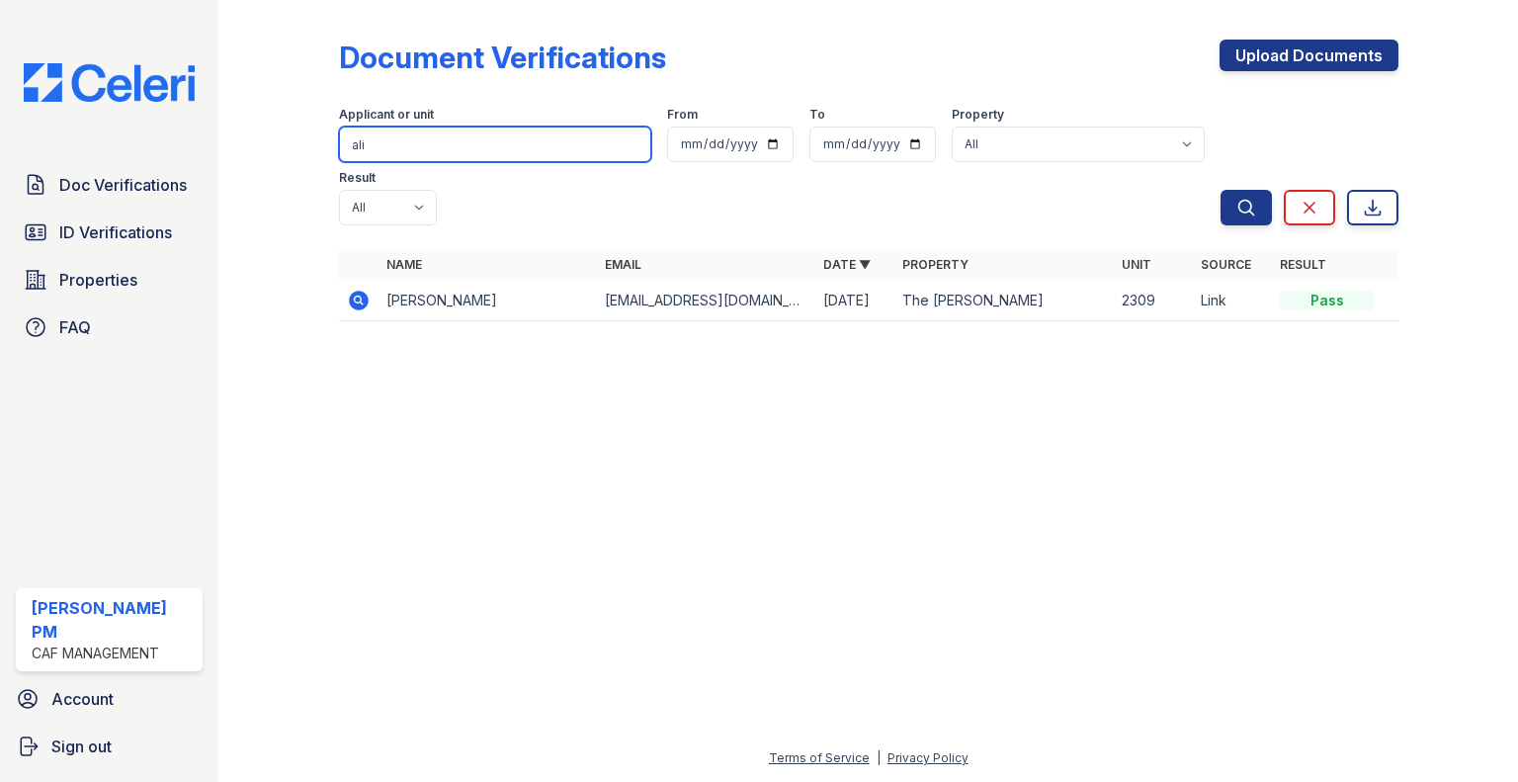
drag, startPoint x: 376, startPoint y: 145, endPoint x: 304, endPoint y: 147, distance: 71.2
click at [304, 147] on div "Document Verifications Upload Documents Filter Applicant or unit ali From To Pr…" at bounding box center [868, 186] width 1237 height 373
click at [304, 147] on div at bounding box center [294, 174] width 88 height 333
click at [411, 141] on input "ali" at bounding box center [495, 145] width 312 height 36
type input "a"
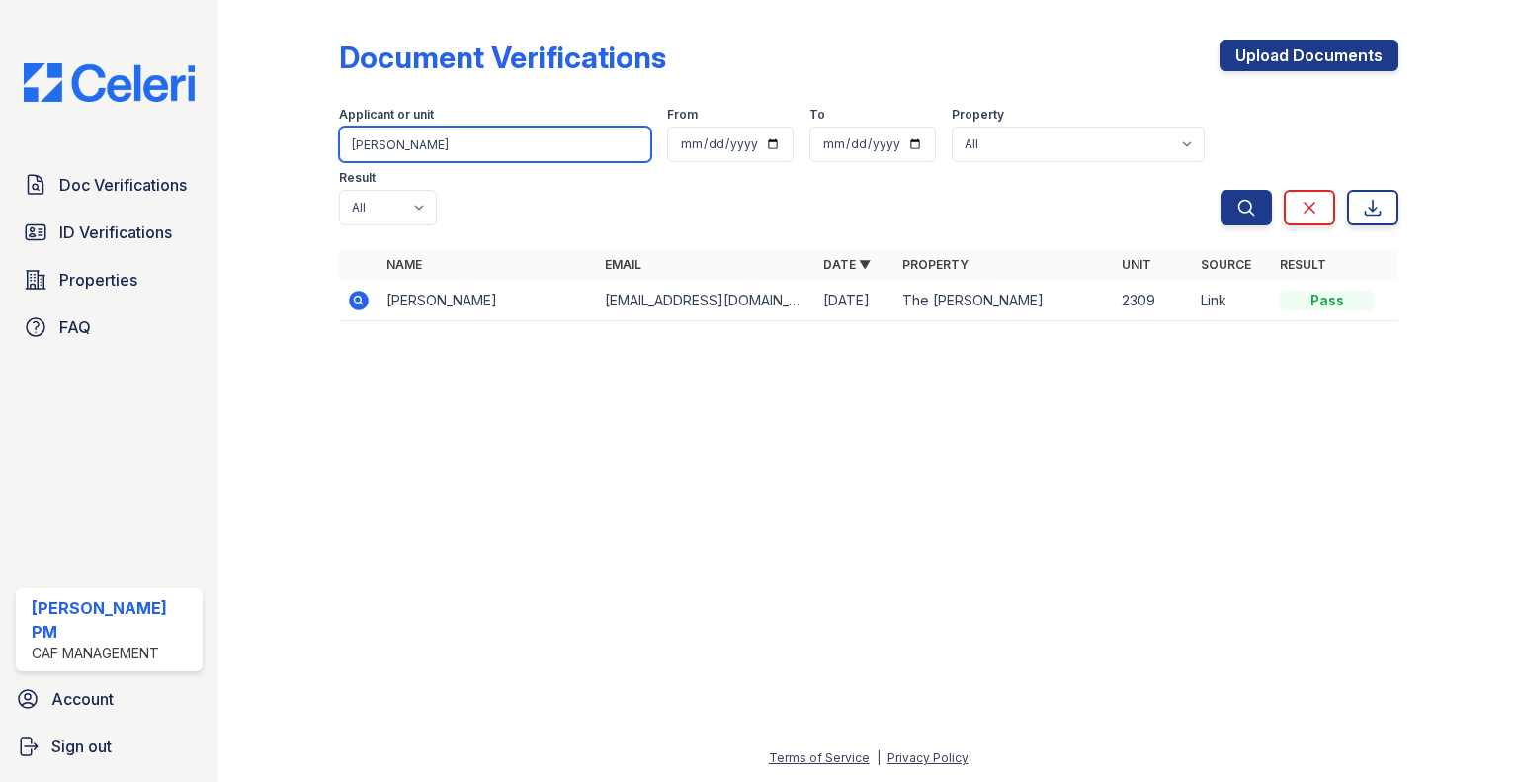
type input "Jamal Ali"
click at [1221, 190] on button "Search" at bounding box center [1246, 208] width 51 height 36
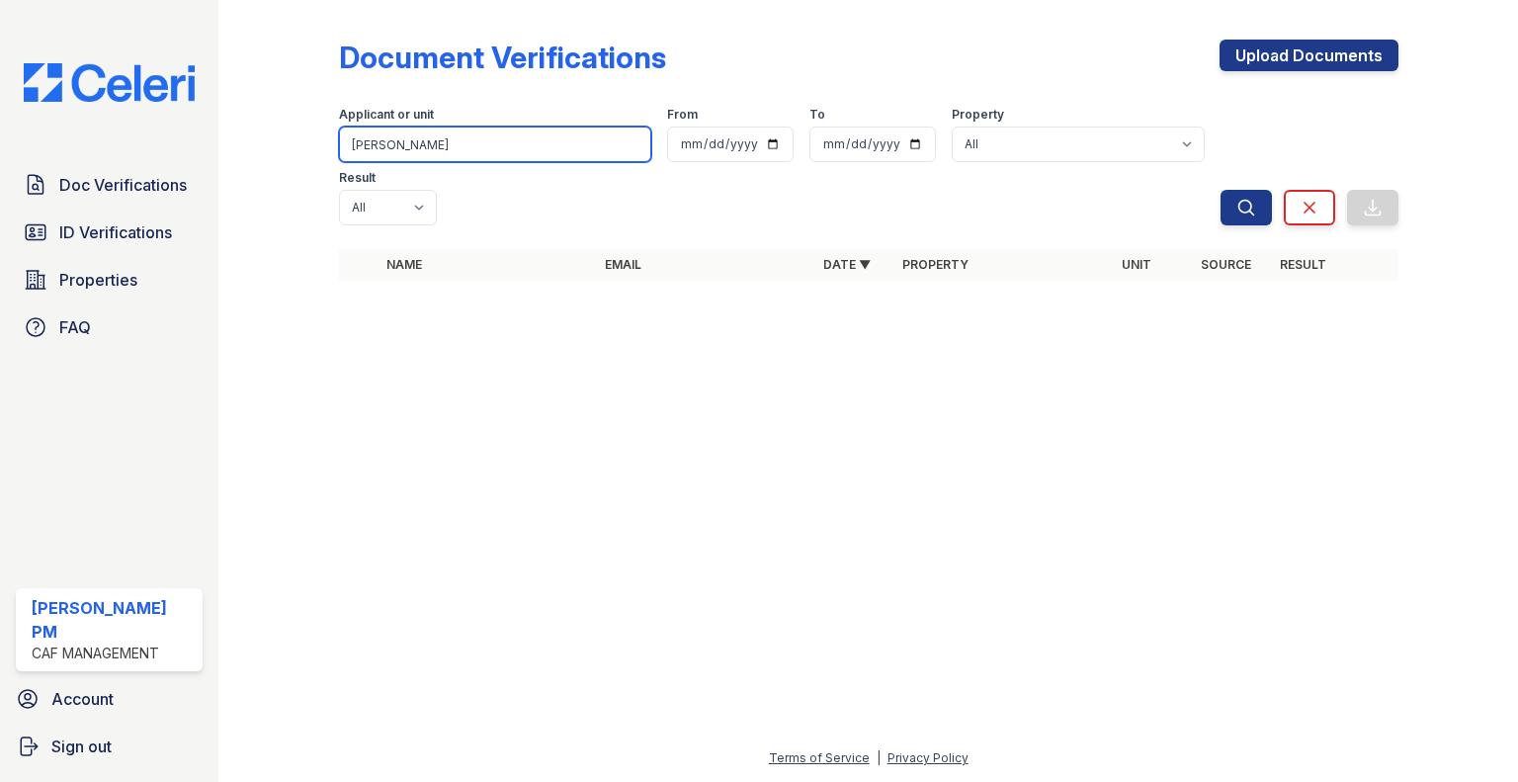
drag, startPoint x: 424, startPoint y: 145, endPoint x: 289, endPoint y: 149, distance: 135.5
click at [289, 149] on div "Document Verifications Upload Documents Filter Applicant or unit Jamal Ali From…" at bounding box center [868, 166] width 1237 height 332
click at [105, 229] on span "ID Verifications" at bounding box center [115, 232] width 113 height 24
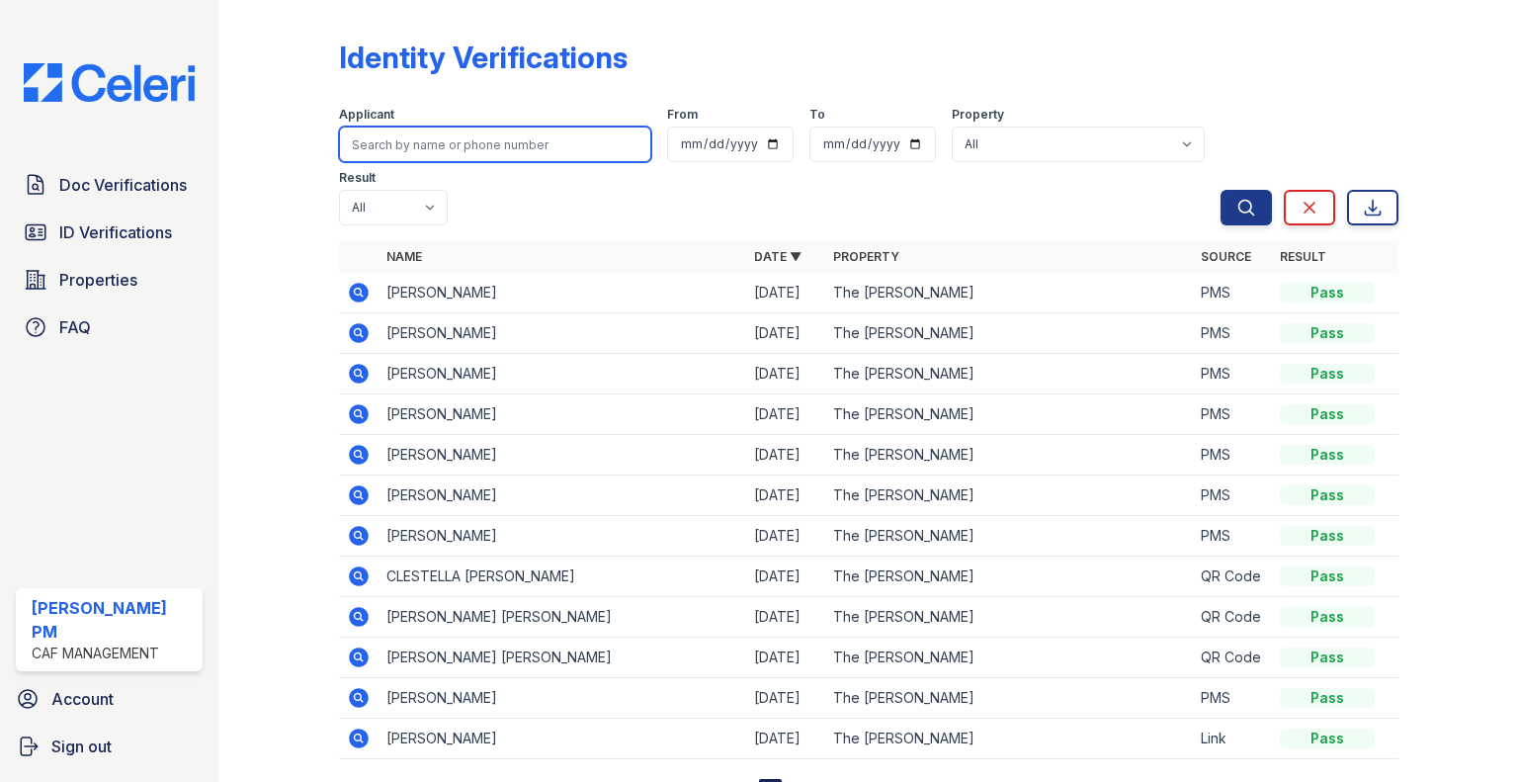
click at [415, 148] on input "search" at bounding box center [495, 145] width 312 height 36
paste input "Jamal Ali"
type input "Jamal Ali"
click at [1221, 190] on button "Search" at bounding box center [1246, 208] width 51 height 36
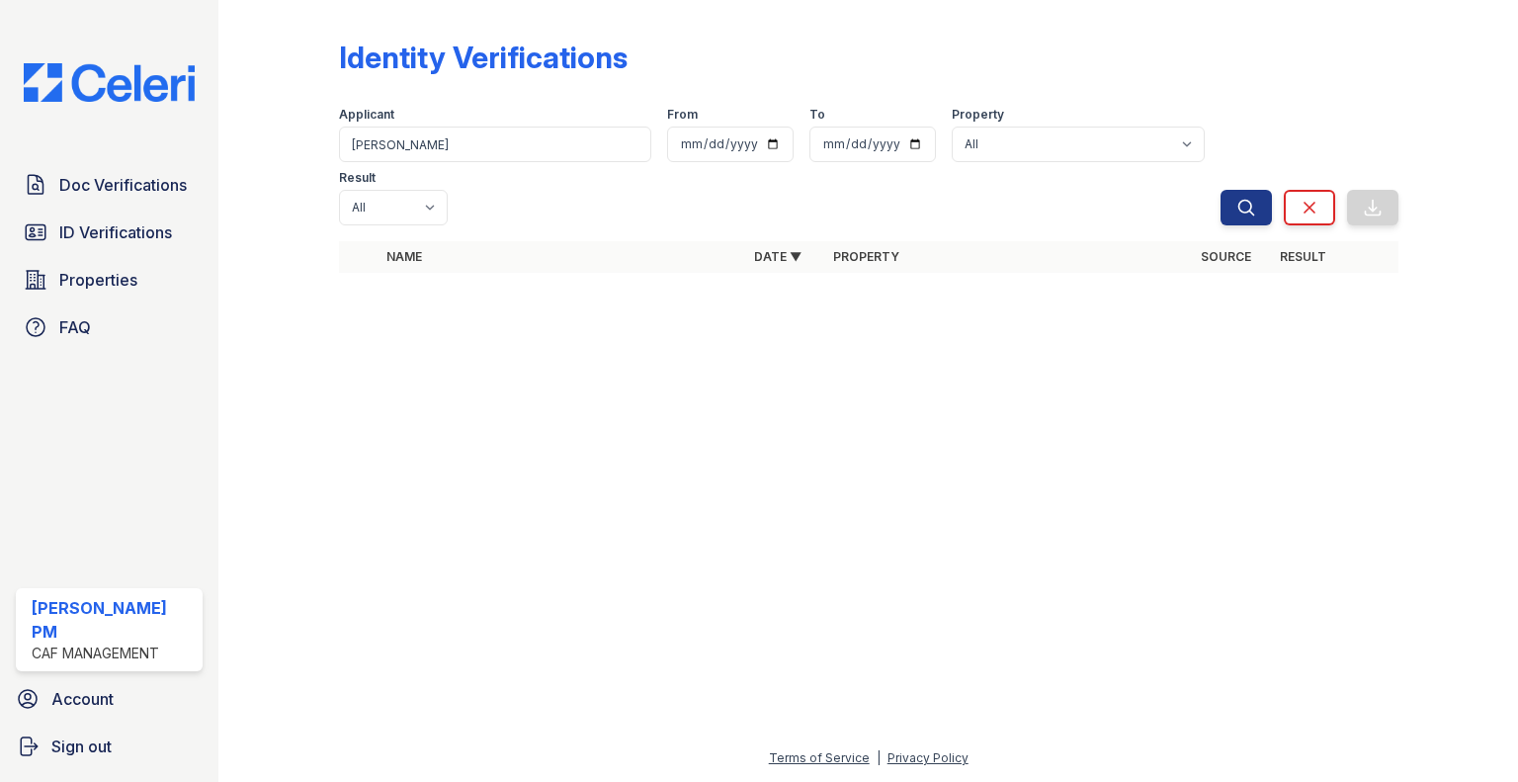
click at [144, 189] on span "Doc Verifications" at bounding box center [123, 185] width 128 height 24
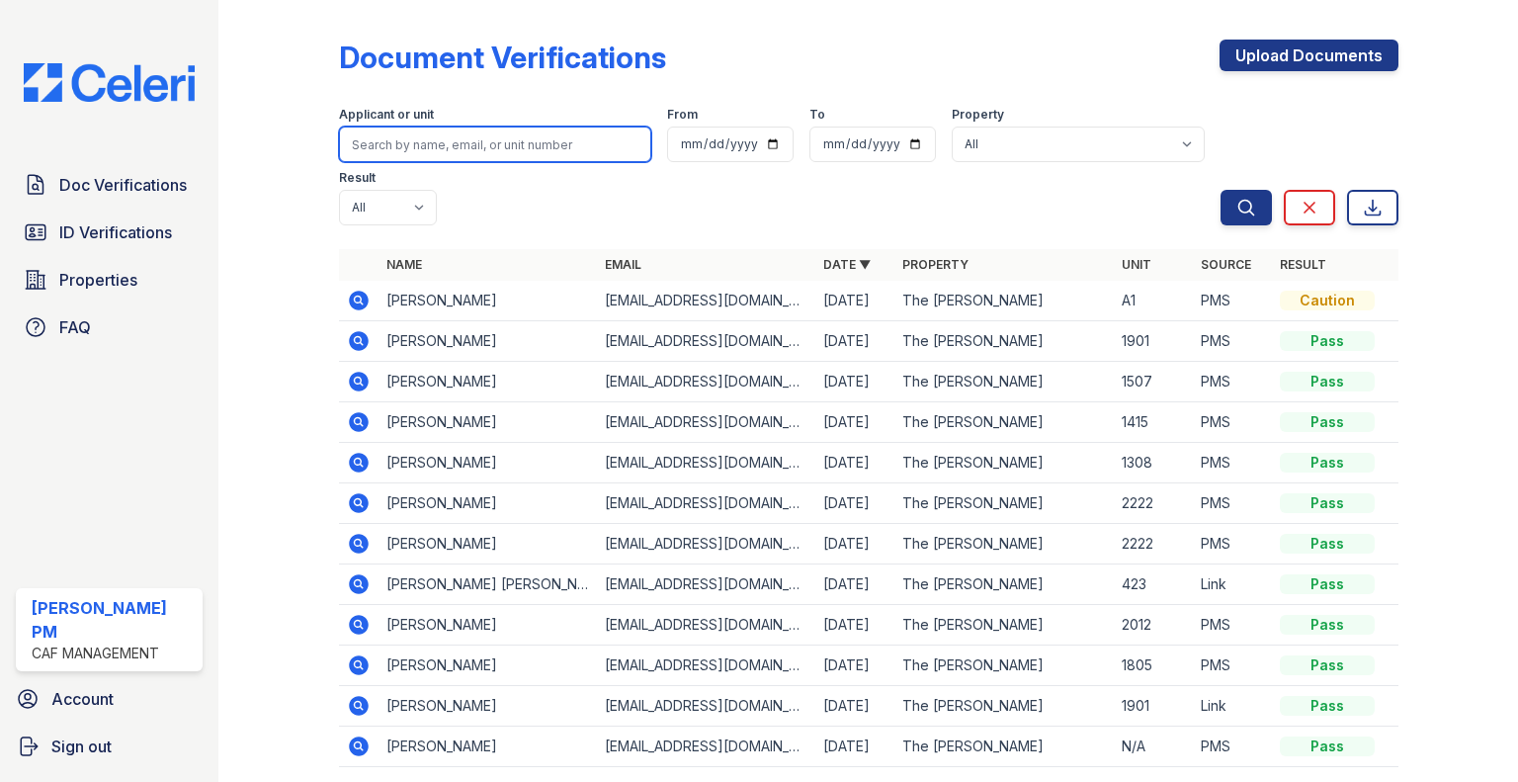
click at [384, 144] on input "search" at bounding box center [495, 145] width 312 height 36
paste input "Alvarez"
type input "Alvarez"
click at [1221, 190] on button "Search" at bounding box center [1246, 208] width 51 height 36
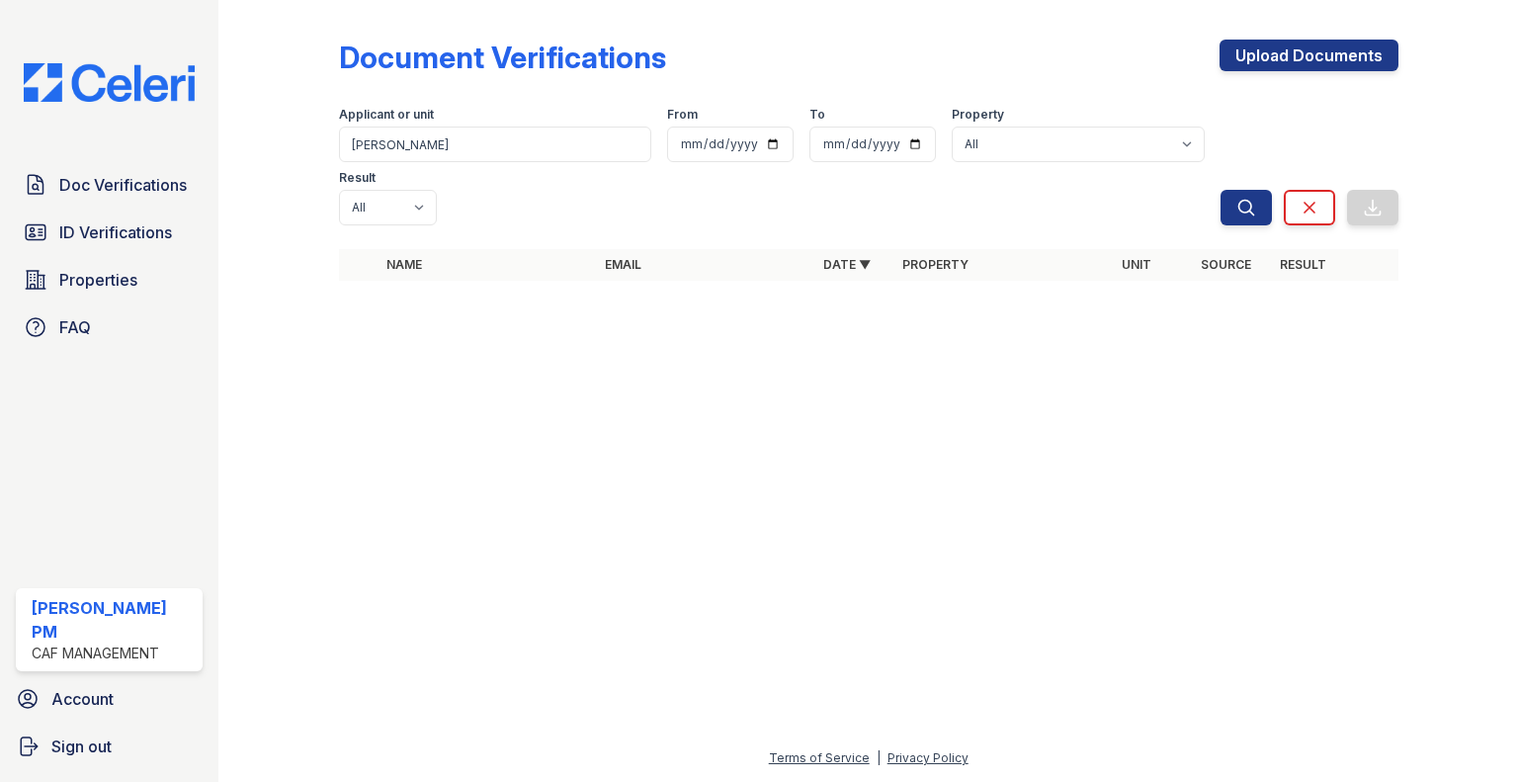
click at [133, 228] on span "ID Verifications" at bounding box center [115, 232] width 113 height 24
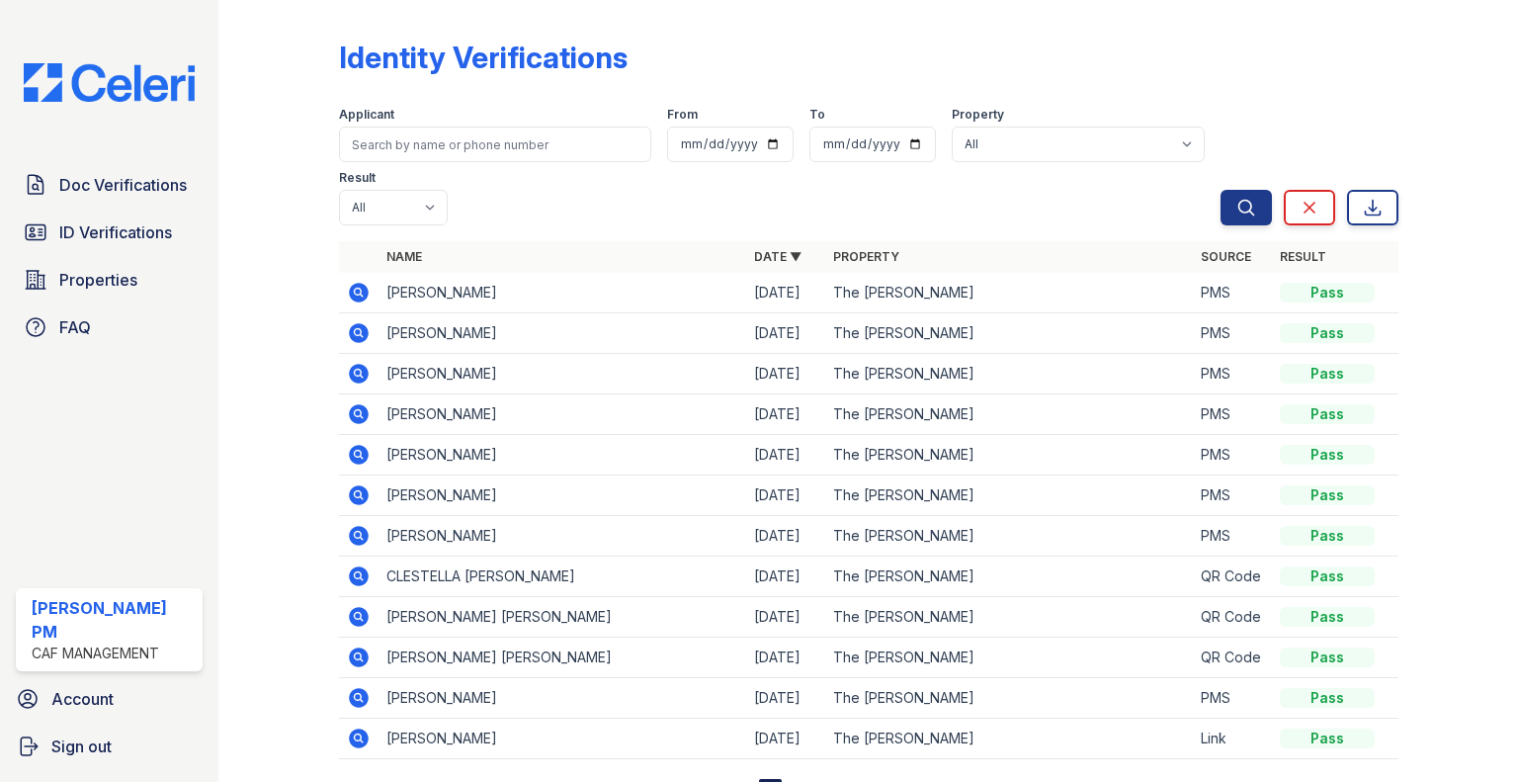
click at [150, 233] on span "ID Verifications" at bounding box center [115, 232] width 113 height 24
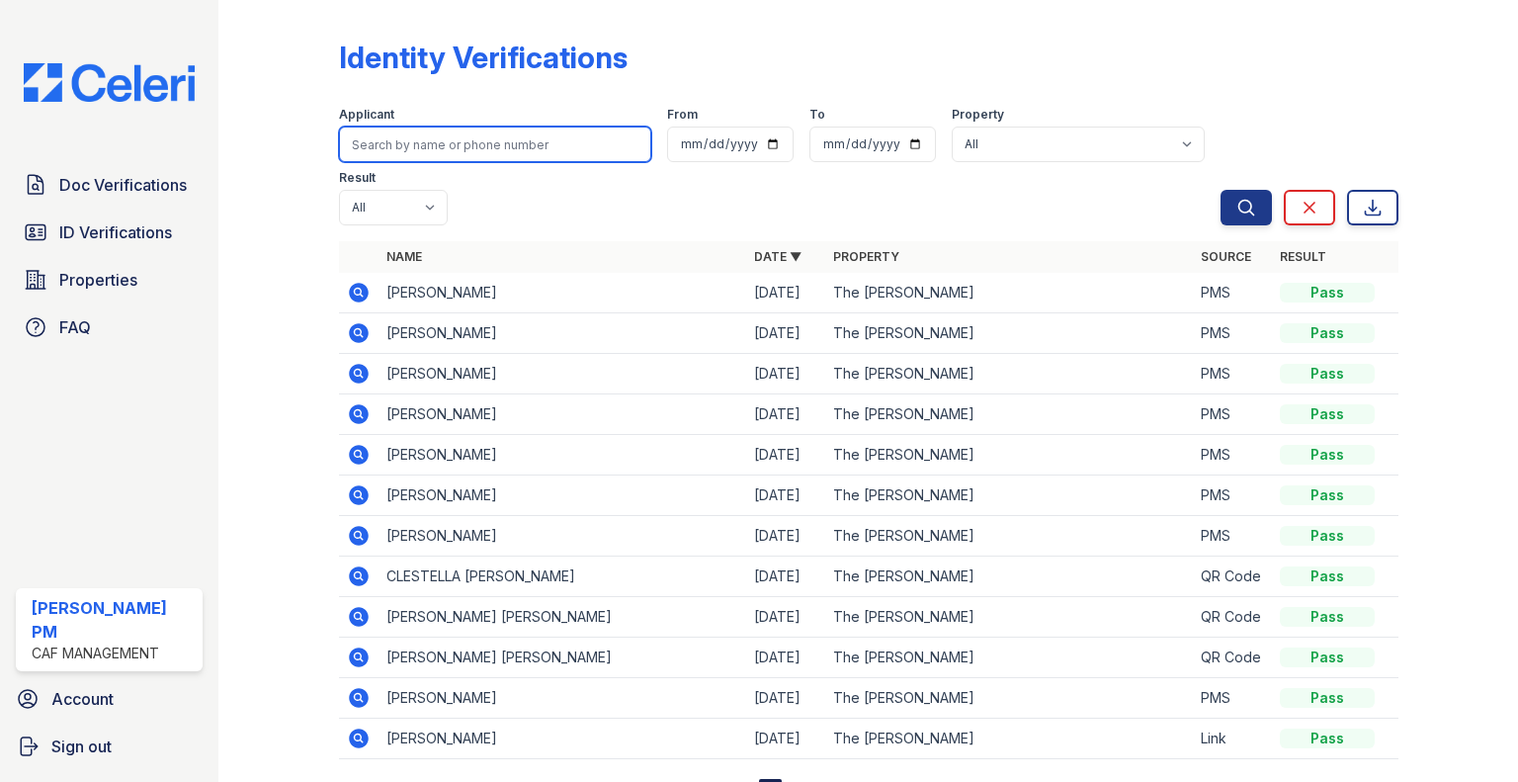
click at [428, 145] on input "search" at bounding box center [495, 145] width 312 height 36
paste input "Alvarez"
type input "Alvarez"
click at [1221, 190] on button "Search" at bounding box center [1246, 208] width 51 height 36
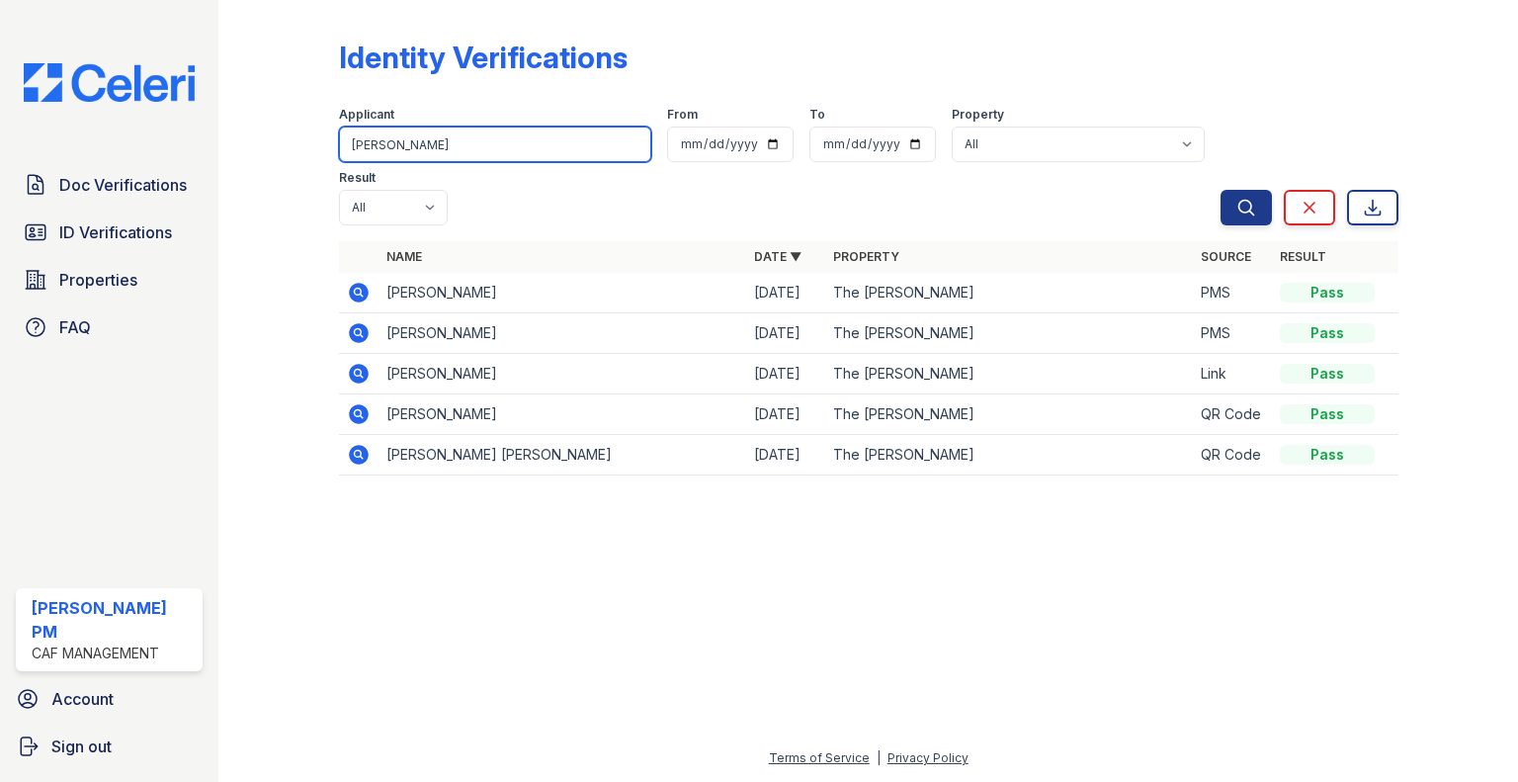
click at [466, 148] on input "Alvarez" at bounding box center [495, 145] width 312 height 36
click at [508, 149] on input "Alvarez" at bounding box center [495, 145] width 312 height 36
click at [512, 146] on input "Alvarez" at bounding box center [495, 145] width 312 height 36
click at [121, 189] on span "Doc Verifications" at bounding box center [123, 185] width 128 height 24
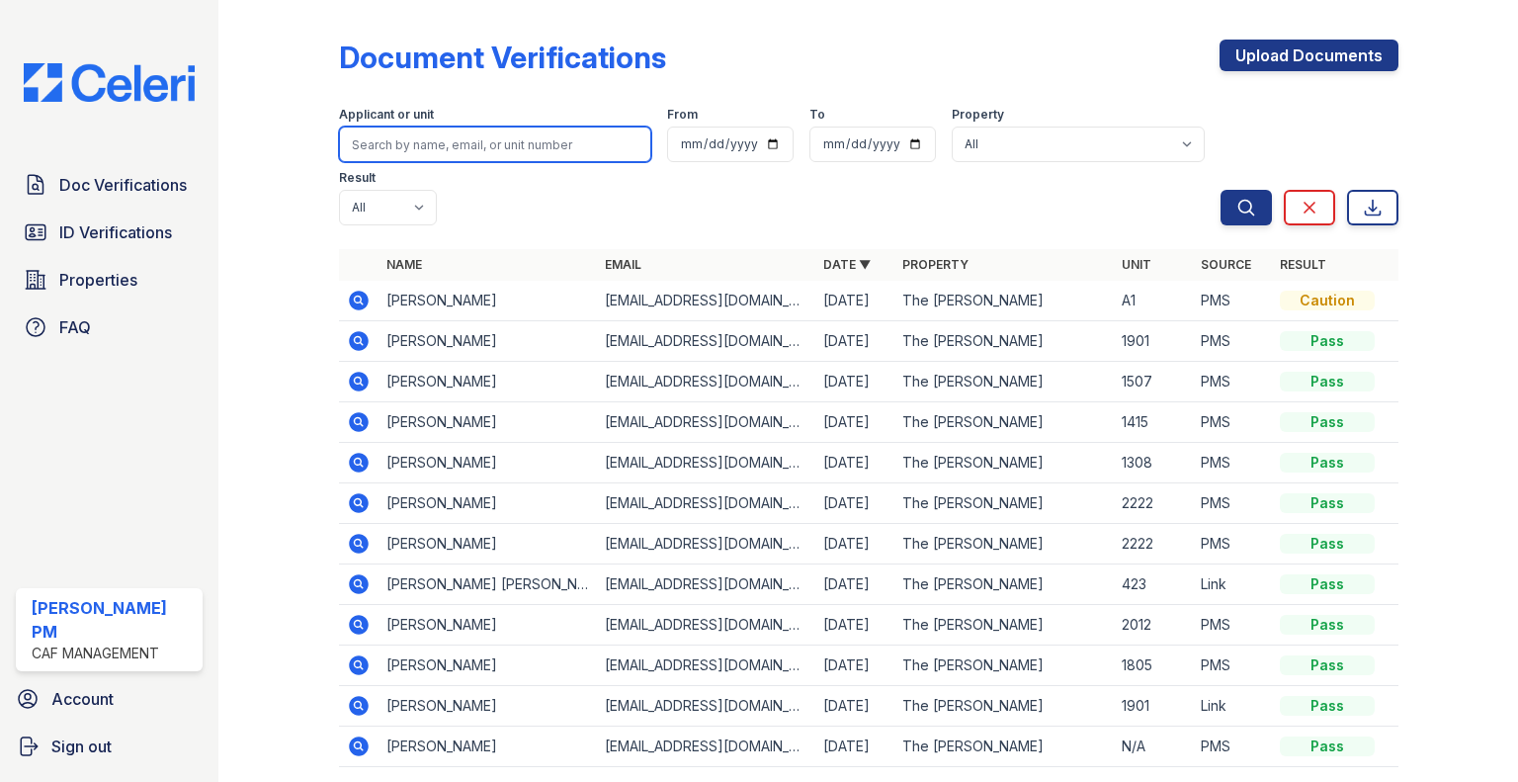
click at [427, 147] on input "search" at bounding box center [495, 145] width 312 height 36
type input "amari"
click at [1221, 190] on button "Search" at bounding box center [1246, 208] width 51 height 36
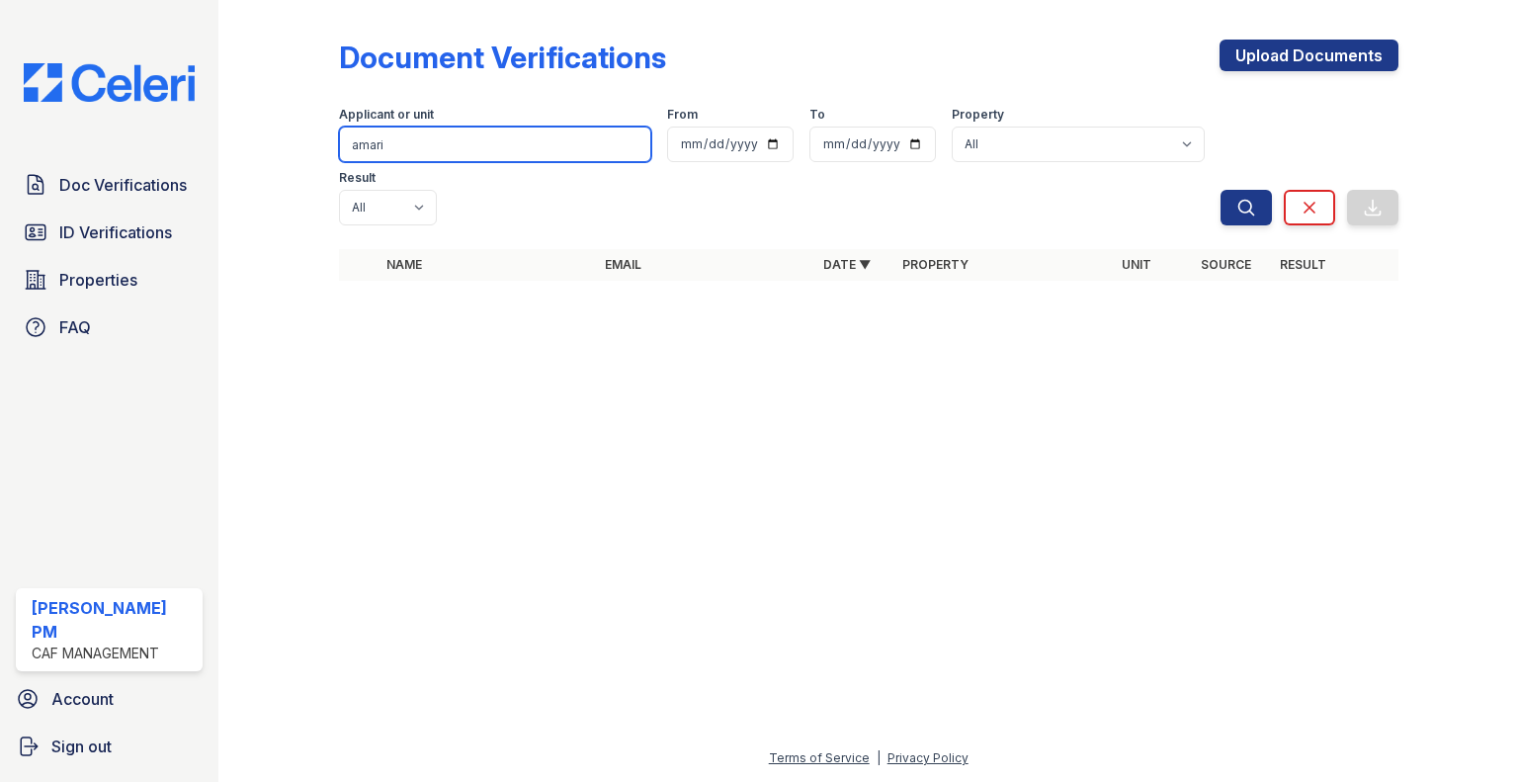
click at [409, 147] on input "amari" at bounding box center [495, 145] width 312 height 36
type input "a"
paste input "Alaja Alvarez"
type input "Alaja Alvarez"
click at [1221, 190] on button "Search" at bounding box center [1246, 208] width 51 height 36
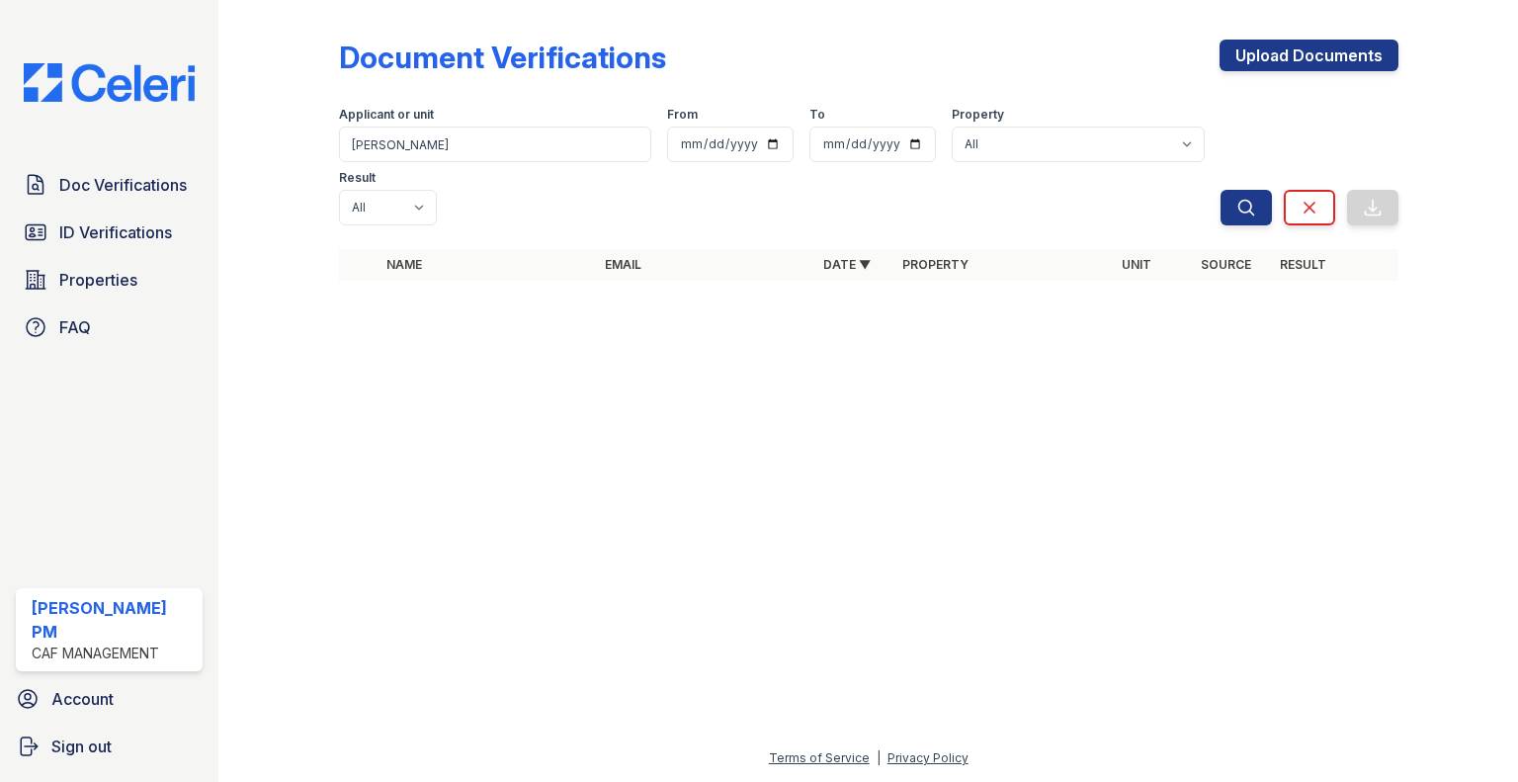
click at [92, 183] on span "Doc Verifications" at bounding box center [123, 185] width 128 height 24
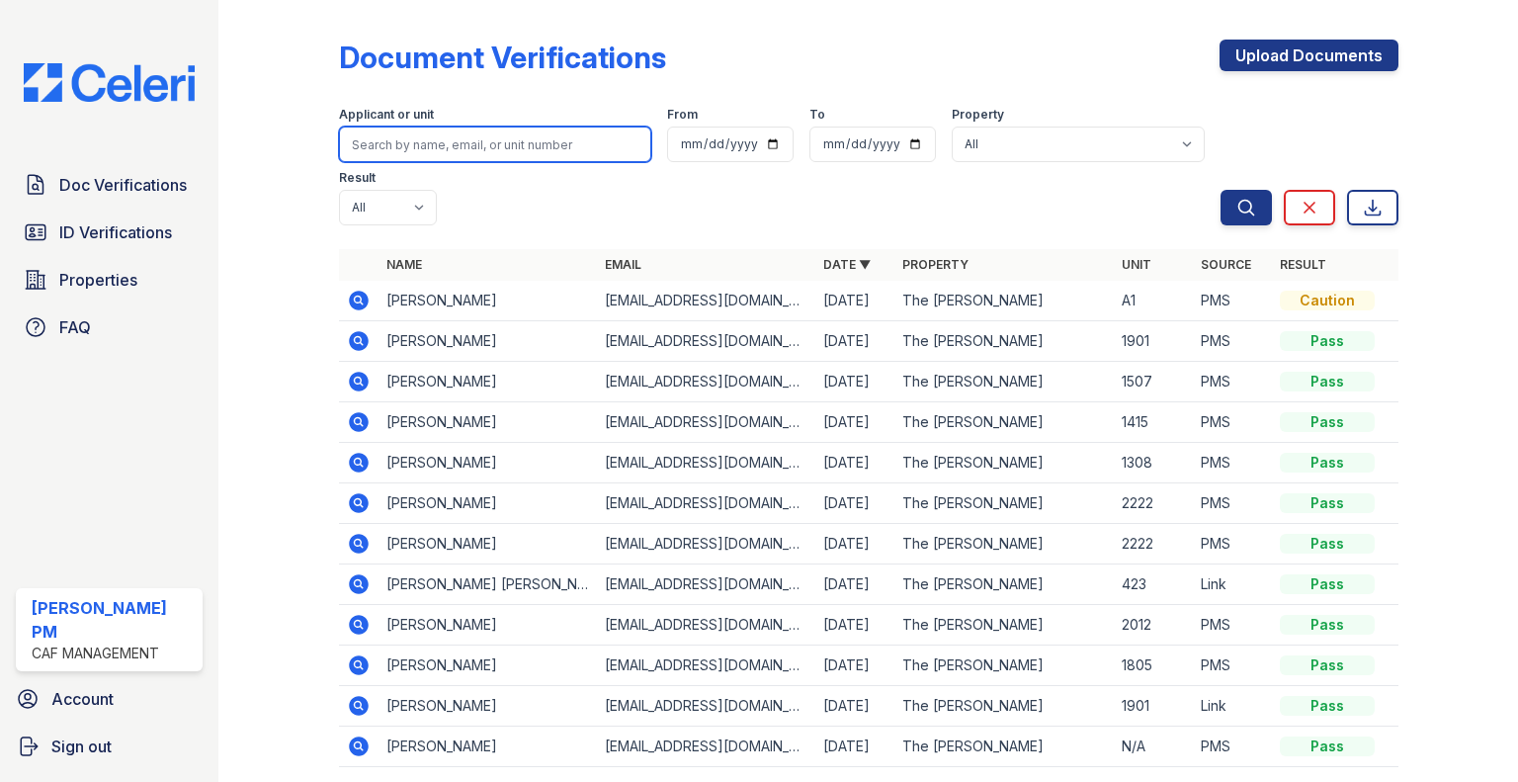
click at [449, 144] on input "search" at bounding box center [495, 145] width 312 height 36
paste input "Alaja Alvarez"
type input "Alaja Alvarez"
click at [1221, 190] on button "Search" at bounding box center [1246, 208] width 51 height 36
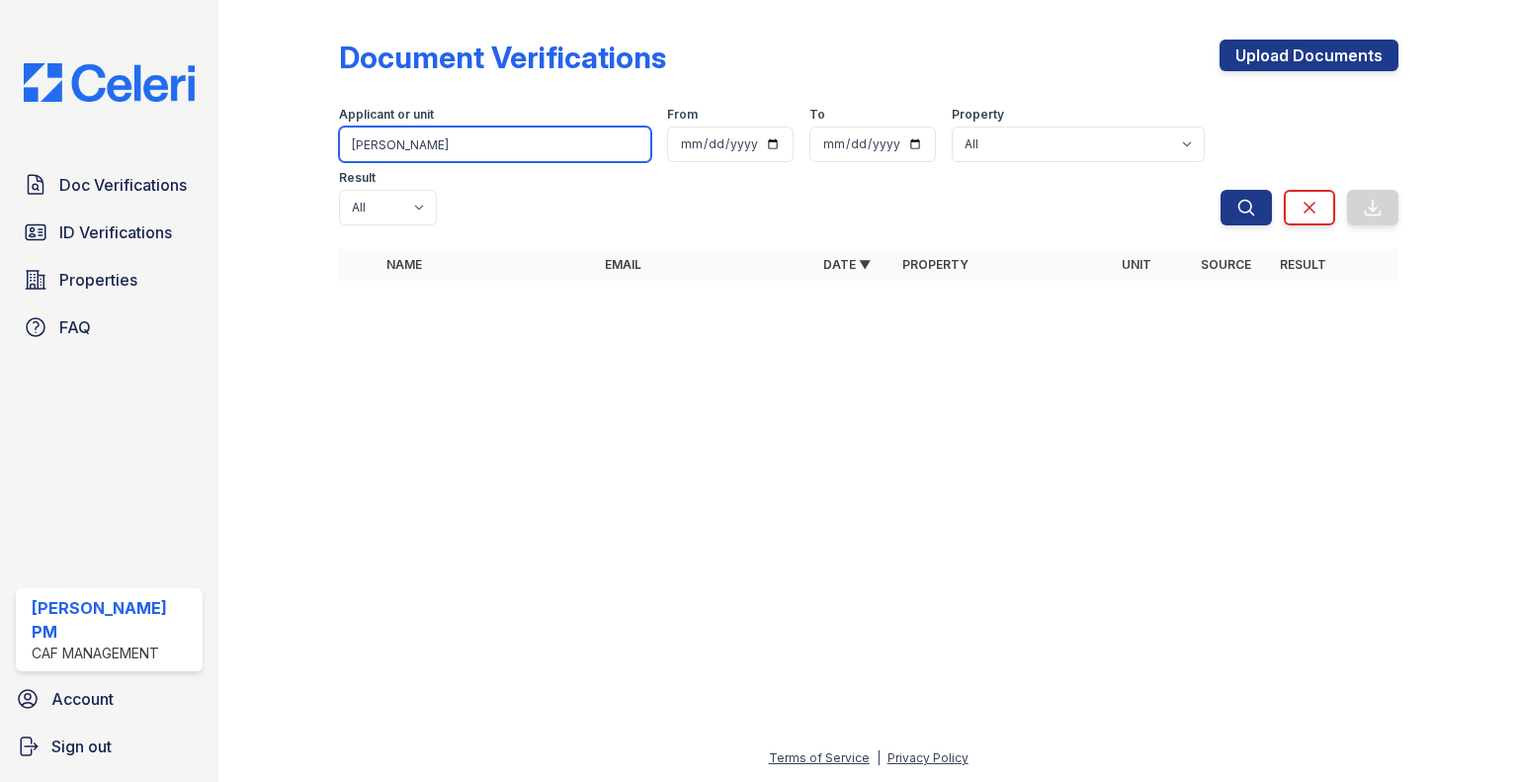
click at [449, 144] on input "Alaja Alvarez" at bounding box center [495, 145] width 312 height 36
type input "Alaja"
click at [1221, 190] on button "Search" at bounding box center [1246, 208] width 51 height 36
click at [130, 239] on span "ID Verifications" at bounding box center [115, 232] width 113 height 24
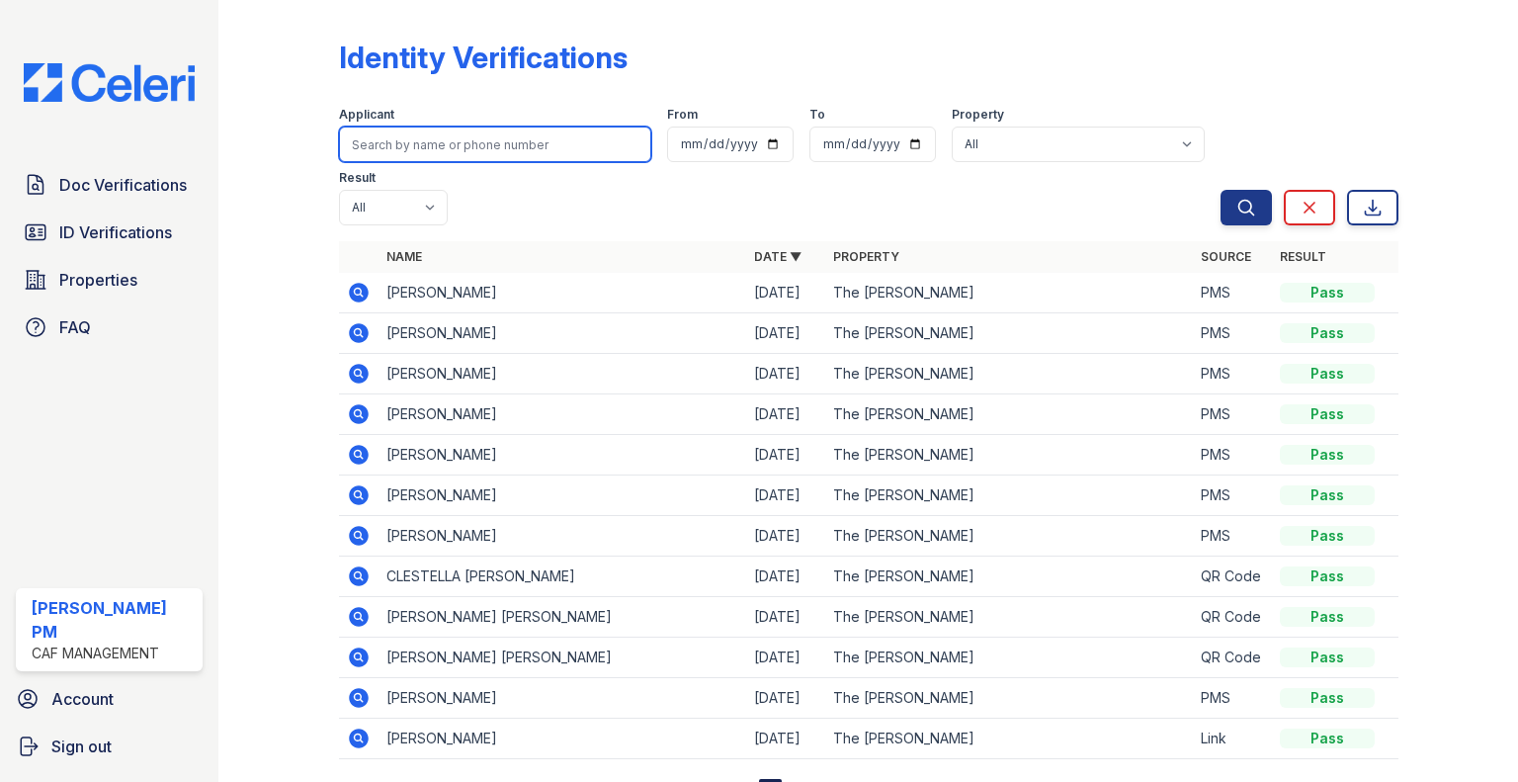
click at [401, 152] on input "search" at bounding box center [495, 145] width 312 height 36
paste input "Alaja Alvarez"
type input "Alaja"
click at [1221, 190] on button "Search" at bounding box center [1246, 208] width 51 height 36
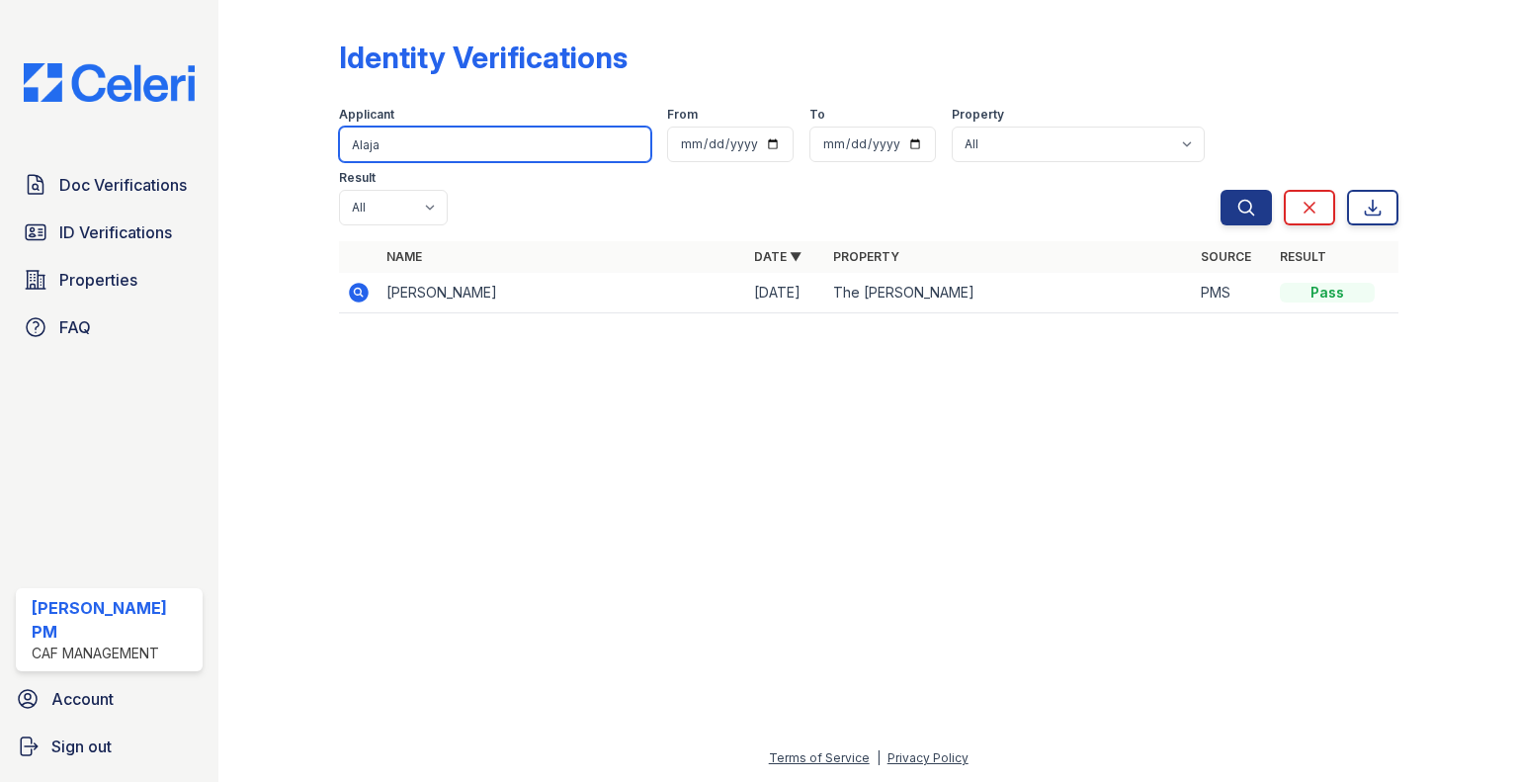
click at [424, 146] on input "Alaja" at bounding box center [495, 145] width 312 height 36
click at [142, 189] on span "Doc Verifications" at bounding box center [123, 185] width 128 height 24
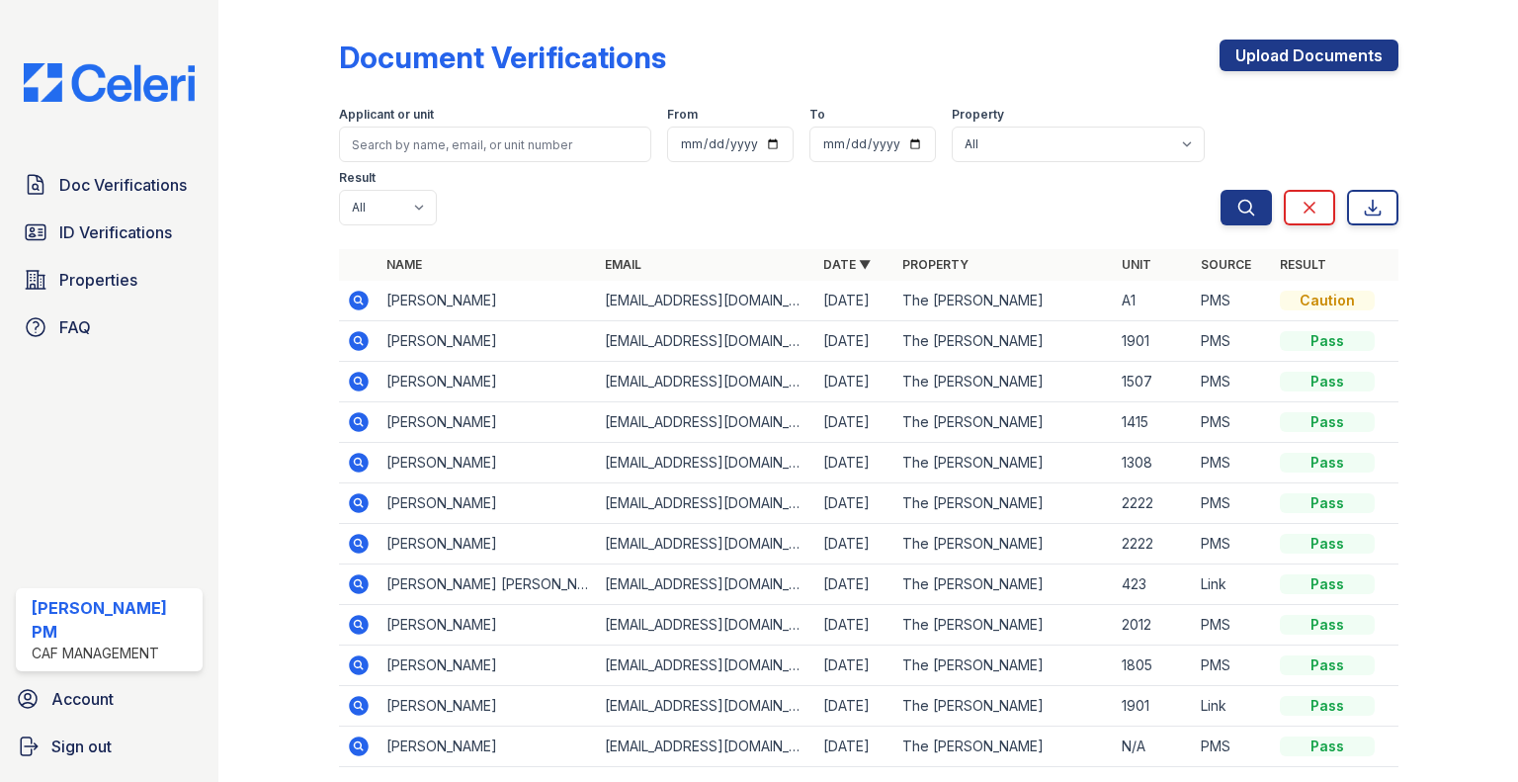
scroll to position [93, 0]
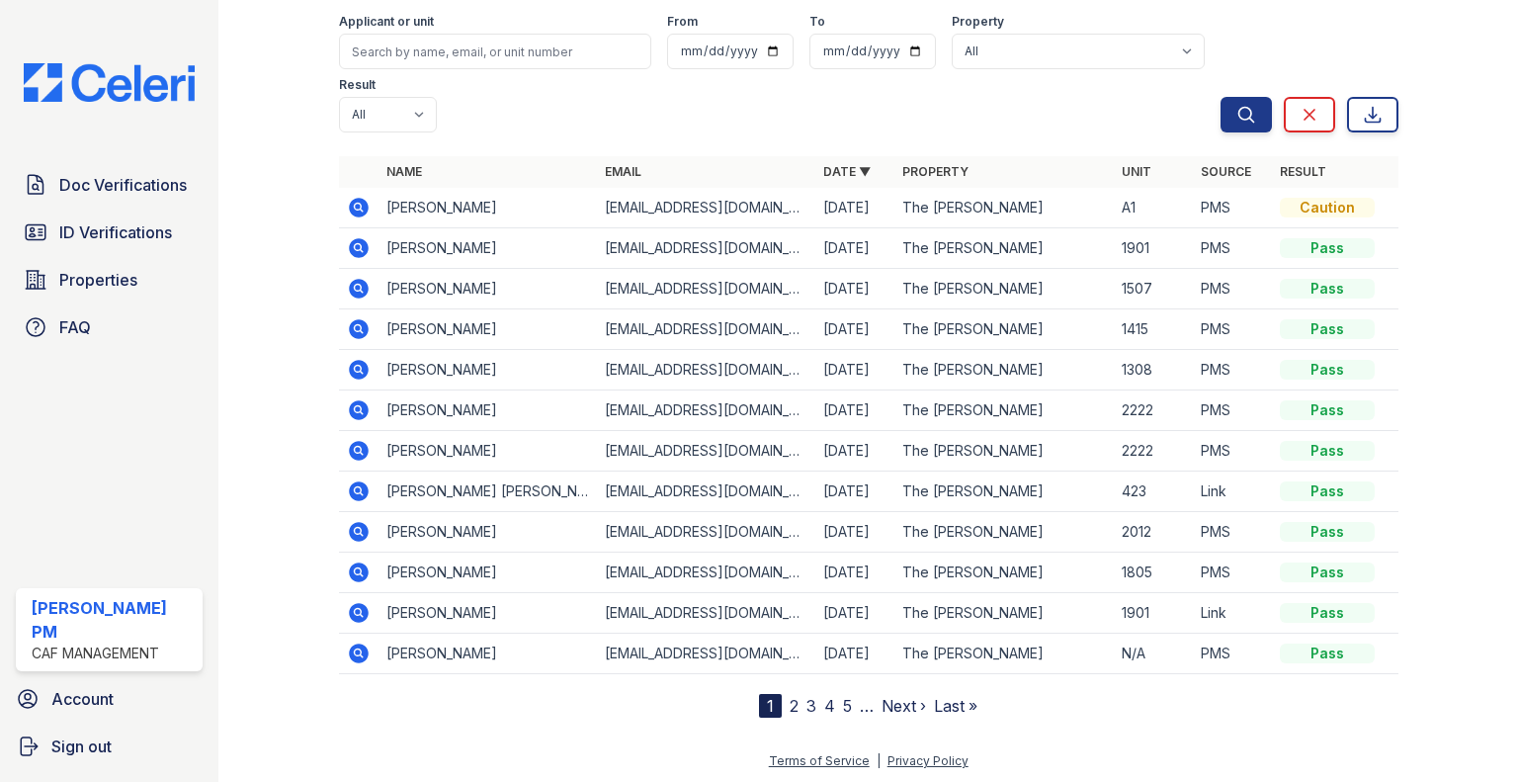
click at [790, 703] on link "2" at bounding box center [794, 706] width 9 height 20
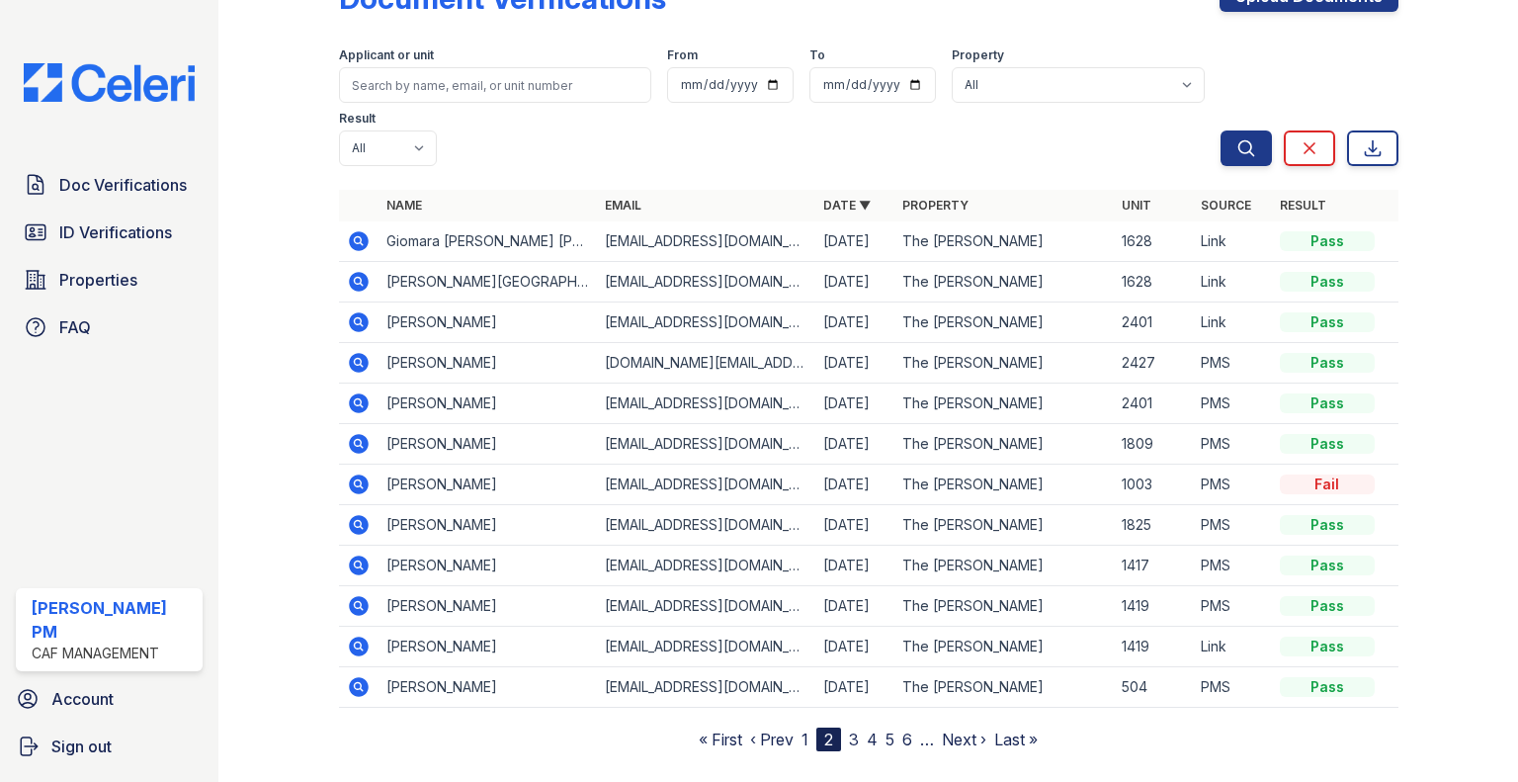
scroll to position [93, 0]
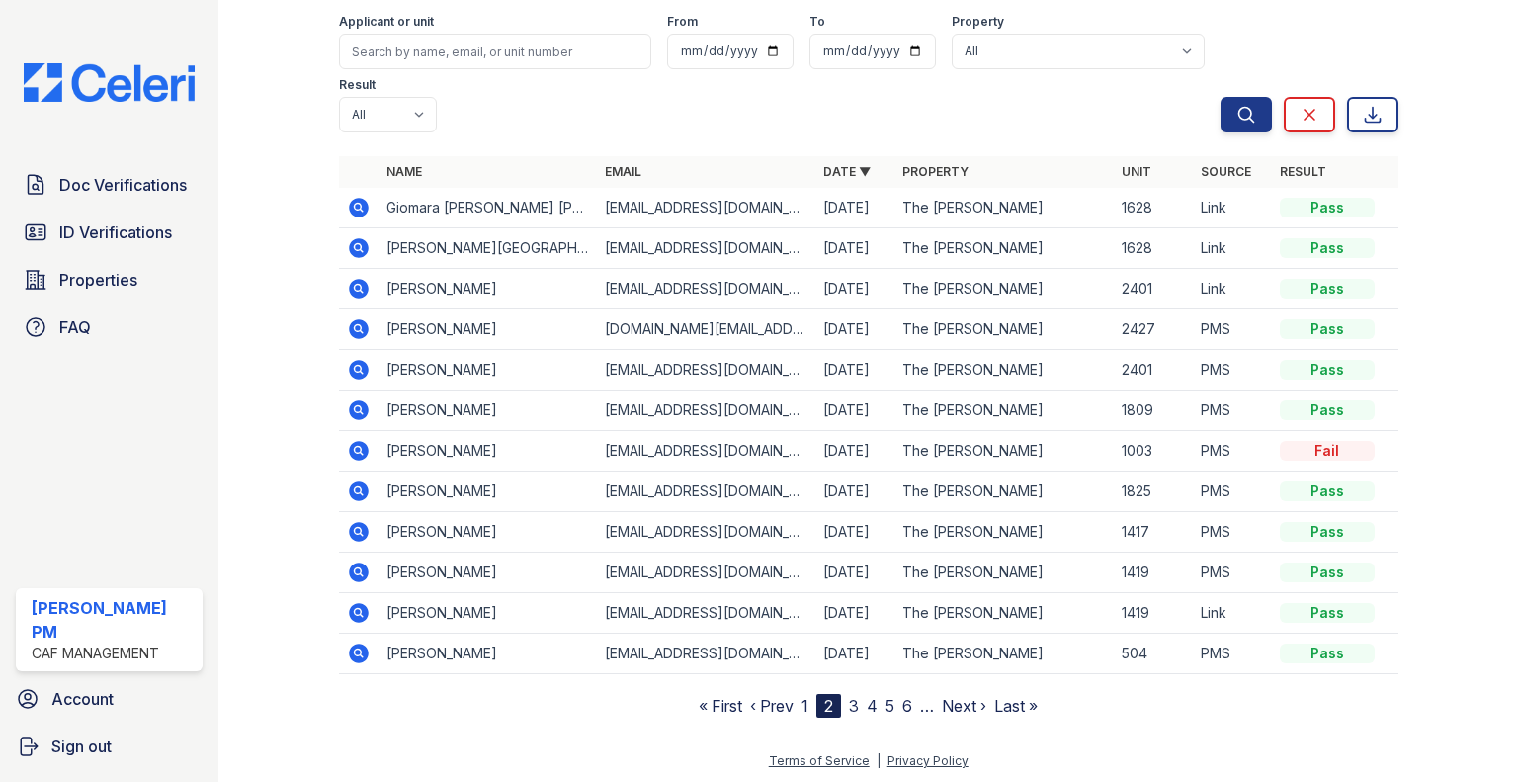
click at [850, 707] on link "3" at bounding box center [854, 706] width 10 height 20
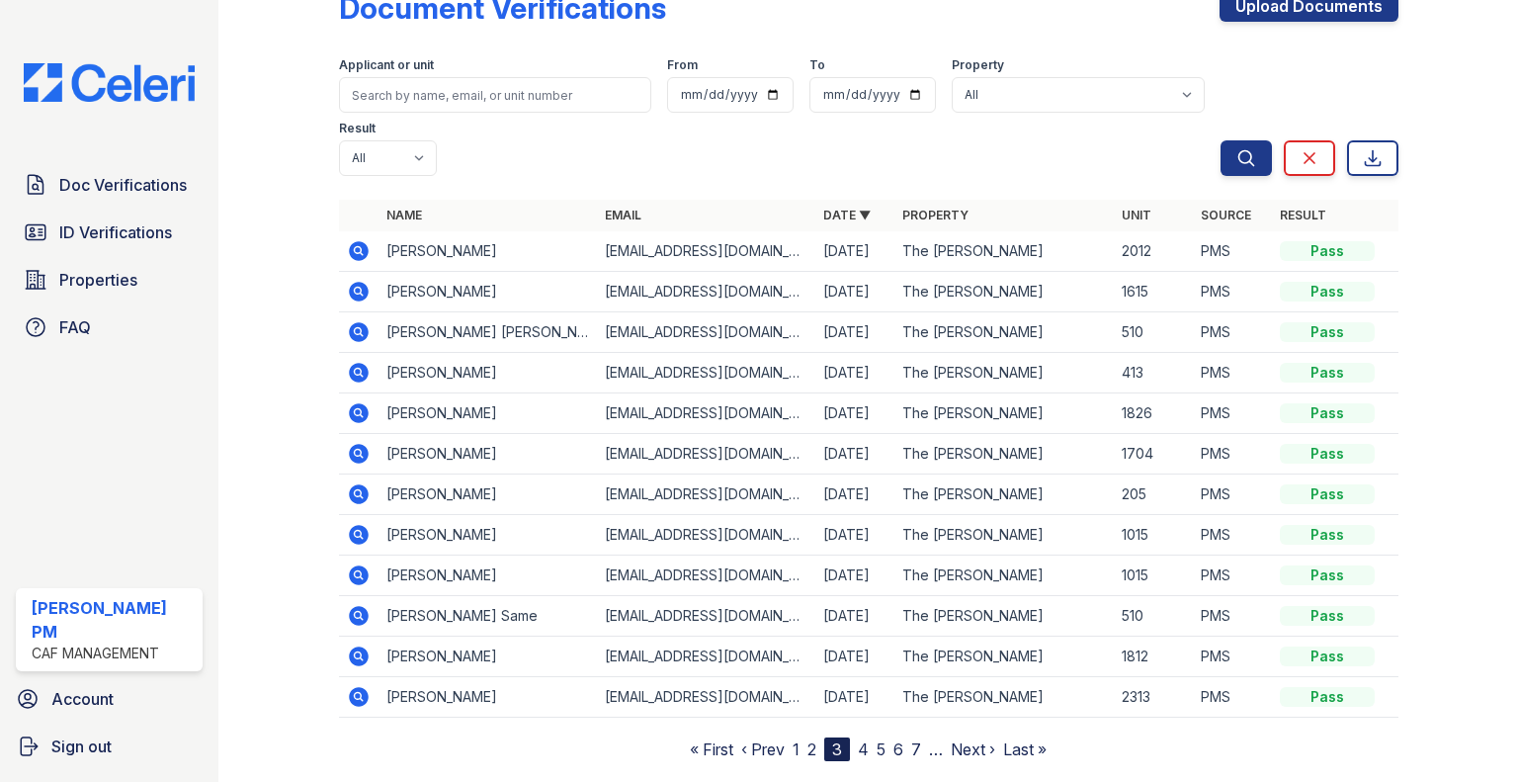
scroll to position [93, 0]
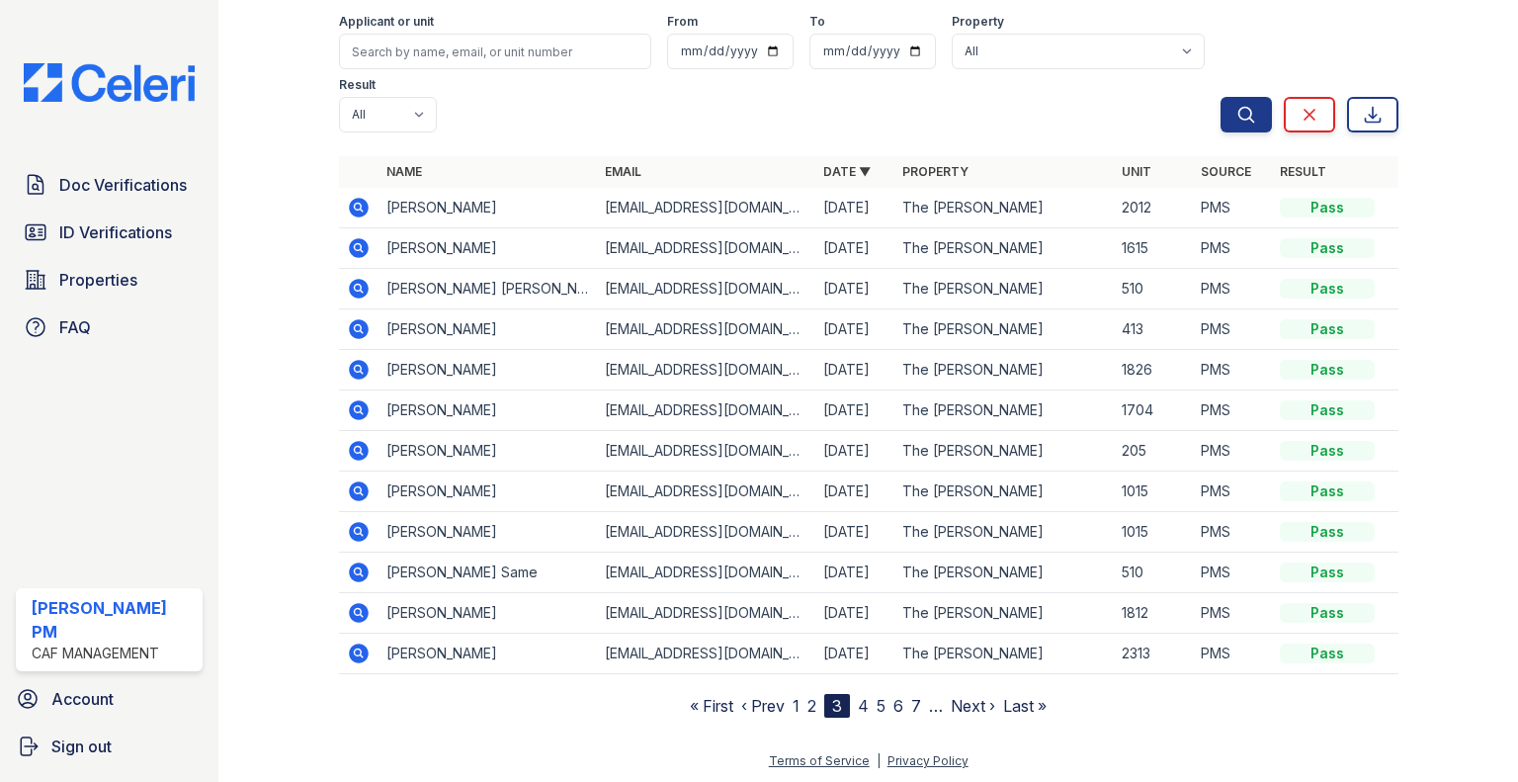
click at [858, 704] on link "4" at bounding box center [863, 706] width 11 height 20
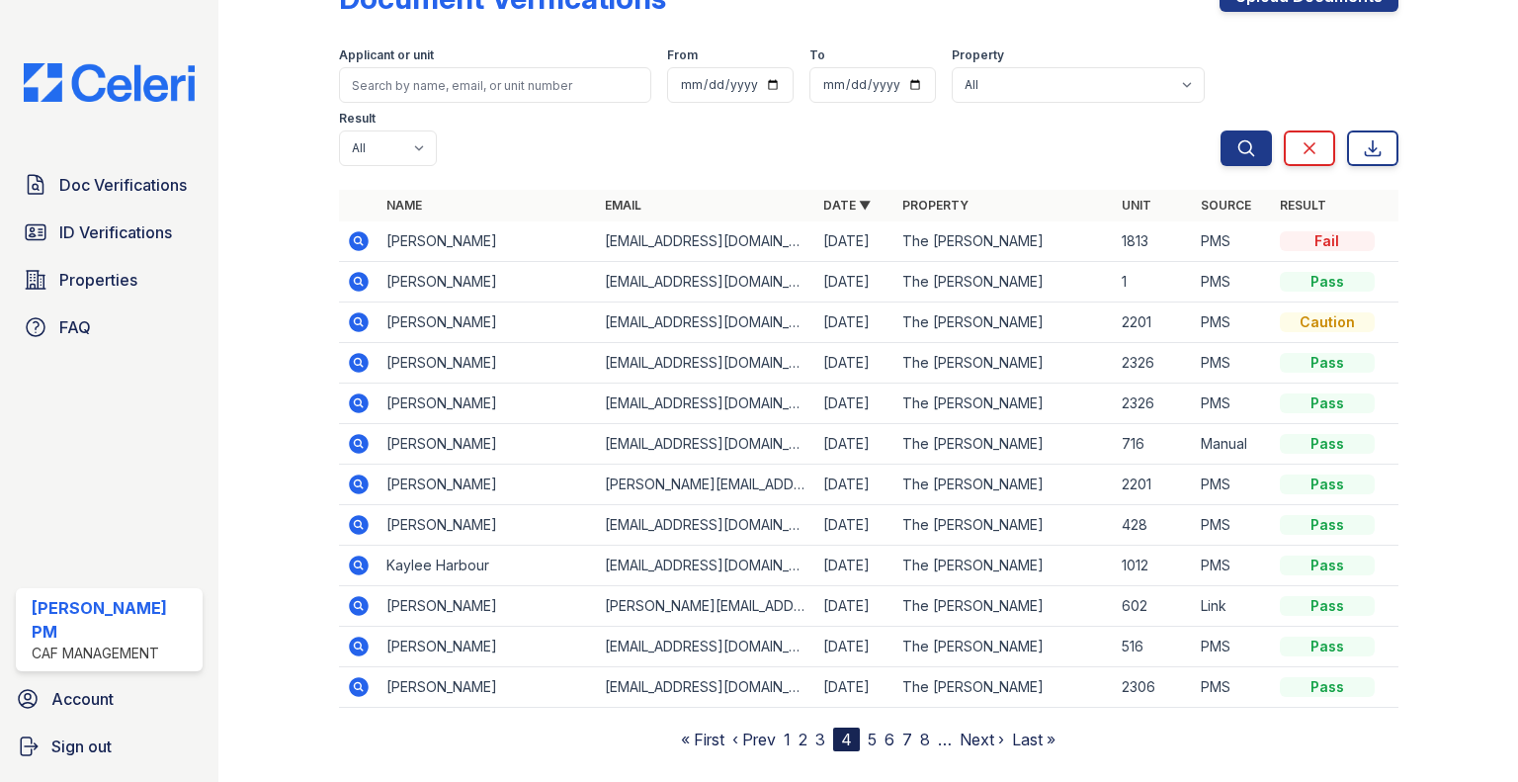
scroll to position [93, 0]
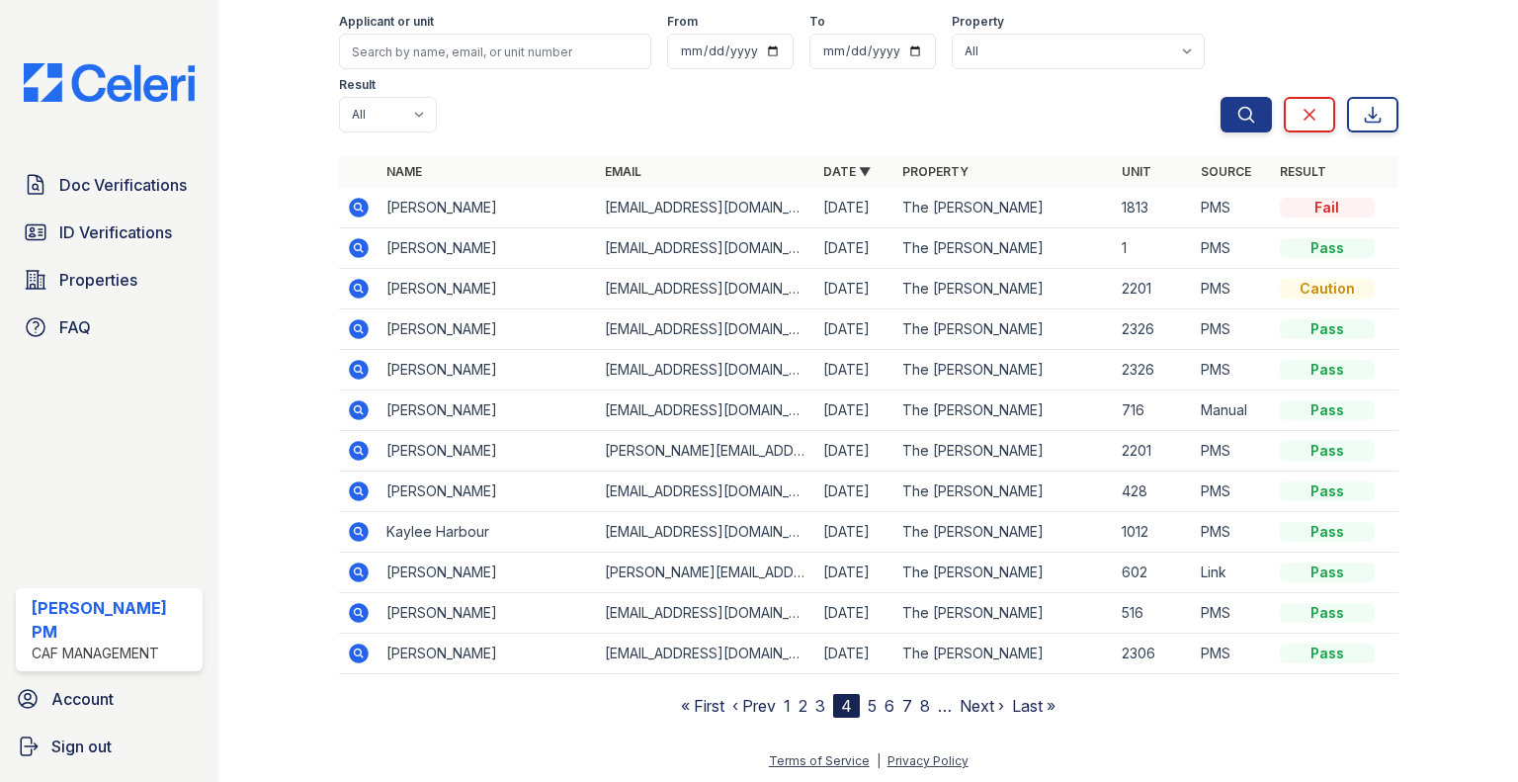
click at [870, 702] on link "5" at bounding box center [872, 706] width 9 height 20
